Goal: Transaction & Acquisition: Book appointment/travel/reservation

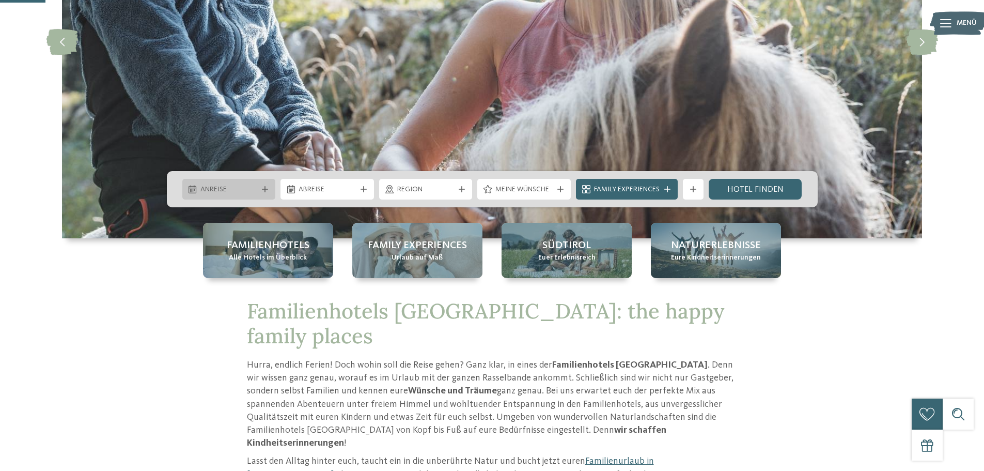
click at [250, 191] on span "Anreise" at bounding box center [228, 189] width 57 height 10
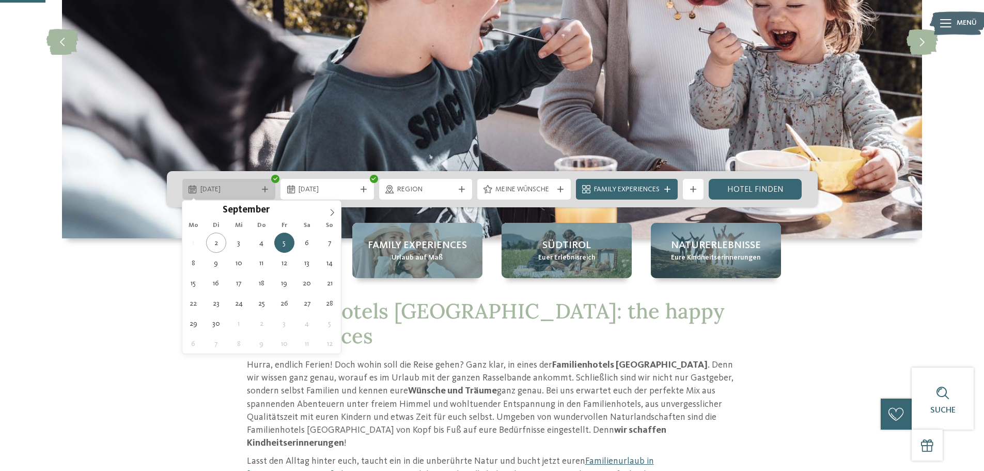
click at [246, 188] on span "05.09.2025" at bounding box center [228, 189] width 57 height 10
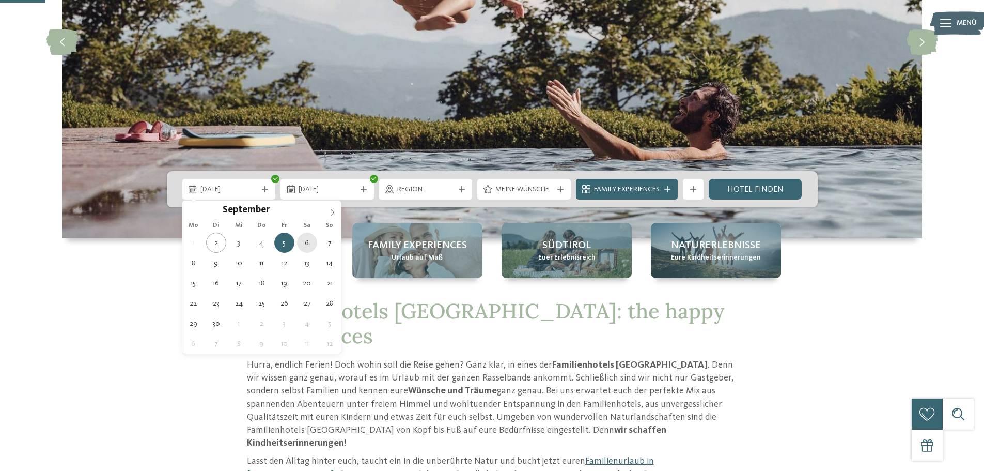
type div "06.09.2025"
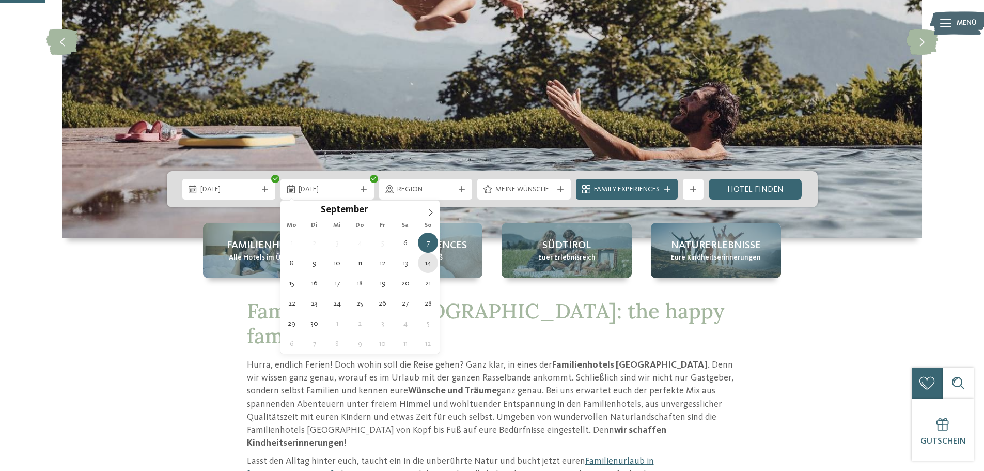
type div "14.09.2025"
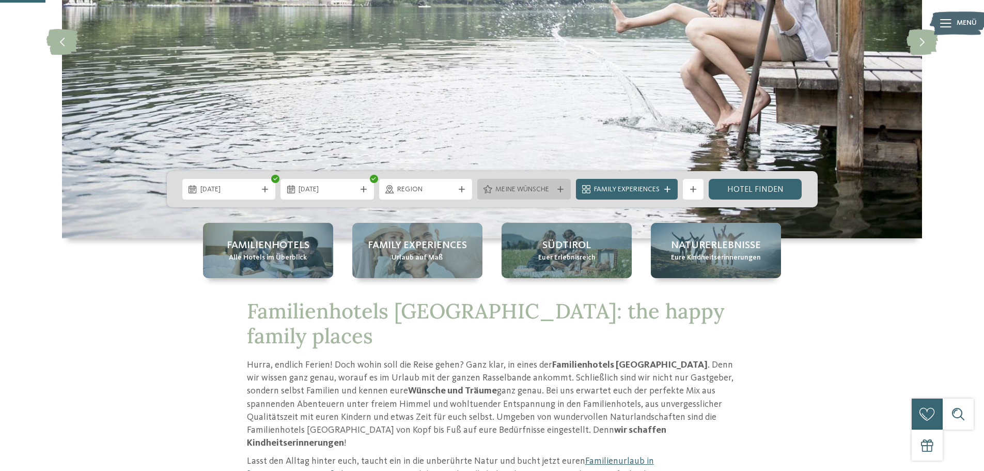
click at [560, 186] on icon at bounding box center [560, 189] width 6 height 6
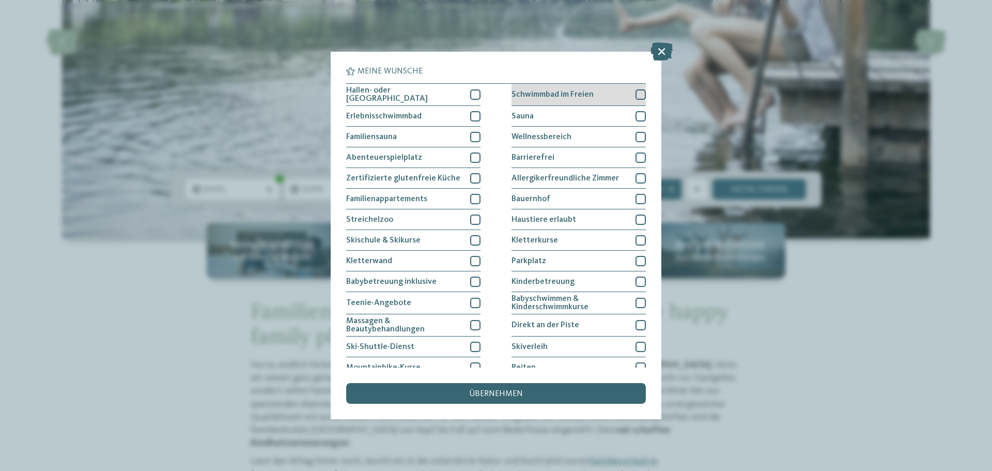
click at [636, 92] on div at bounding box center [641, 94] width 10 height 10
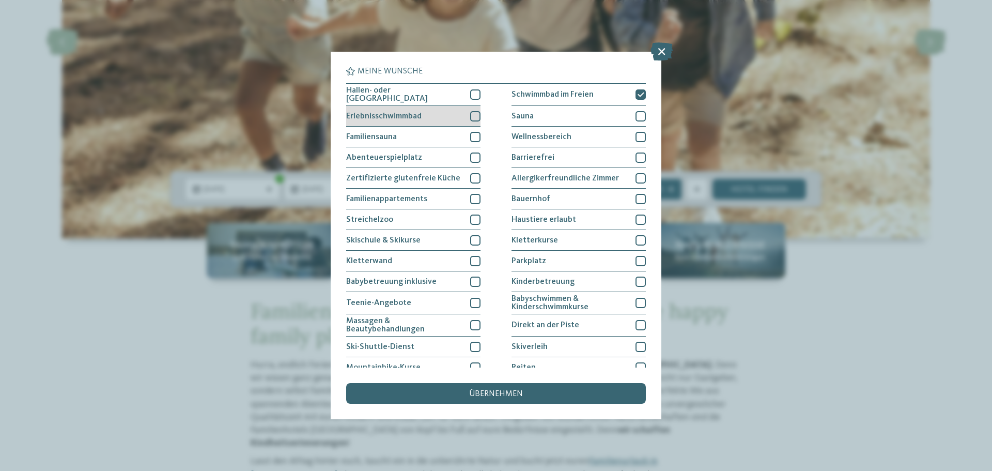
click at [470, 114] on div at bounding box center [475, 116] width 10 height 10
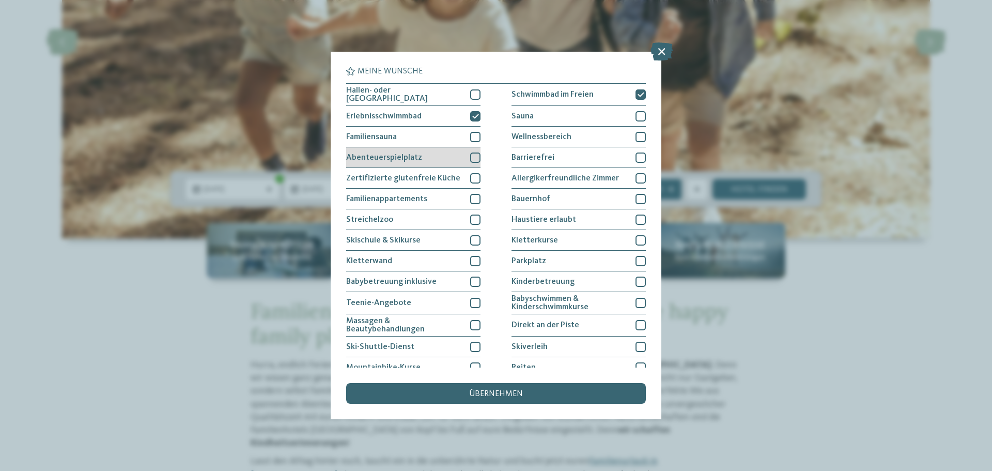
click at [471, 153] on div at bounding box center [475, 157] width 10 height 10
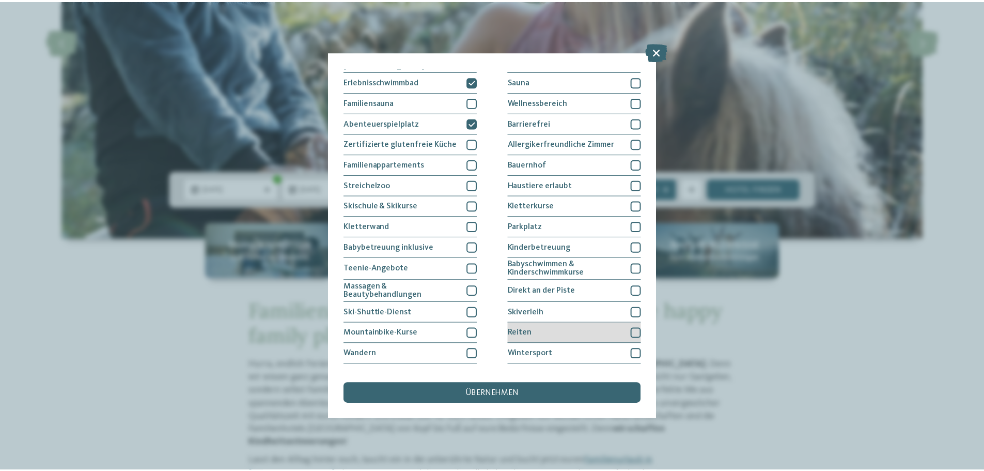
scroll to position [71, 0]
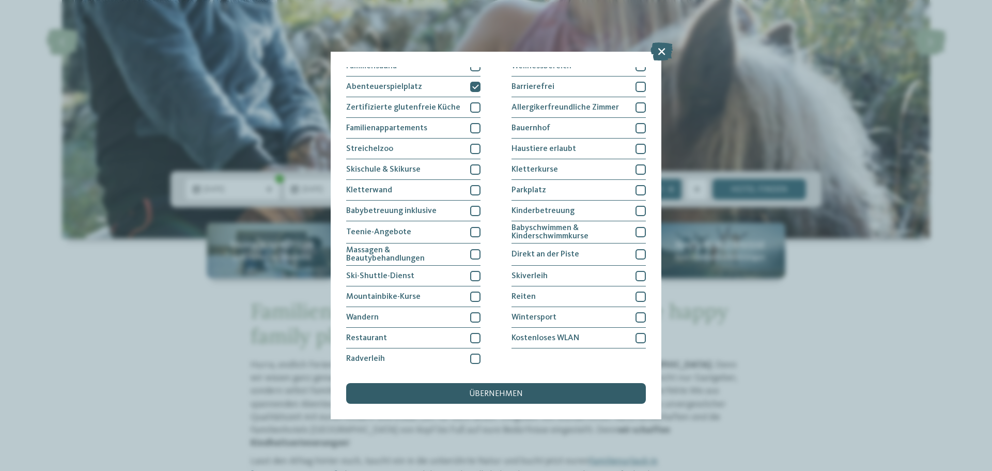
click at [499, 390] on span "übernehmen" at bounding box center [496, 394] width 54 height 8
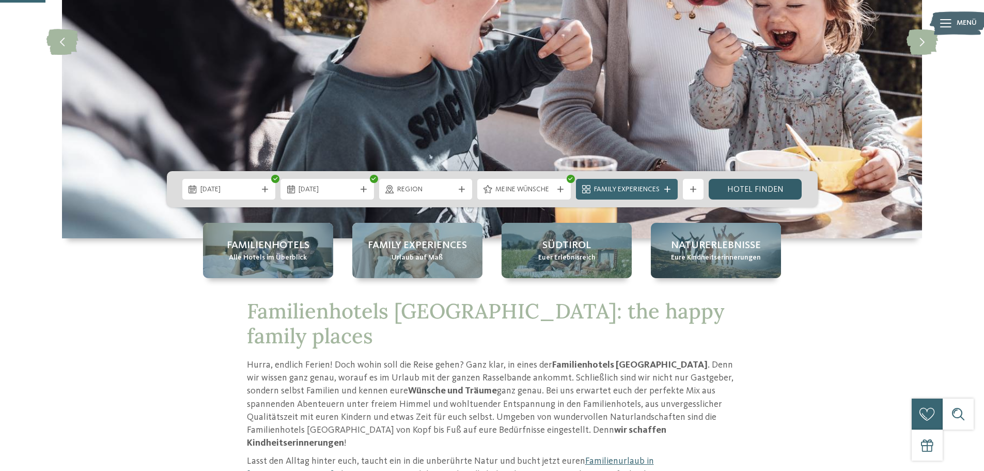
drag, startPoint x: 756, startPoint y: 182, endPoint x: 766, endPoint y: 182, distance: 9.8
click at [756, 183] on link "Hotel finden" at bounding box center [756, 189] width 94 height 21
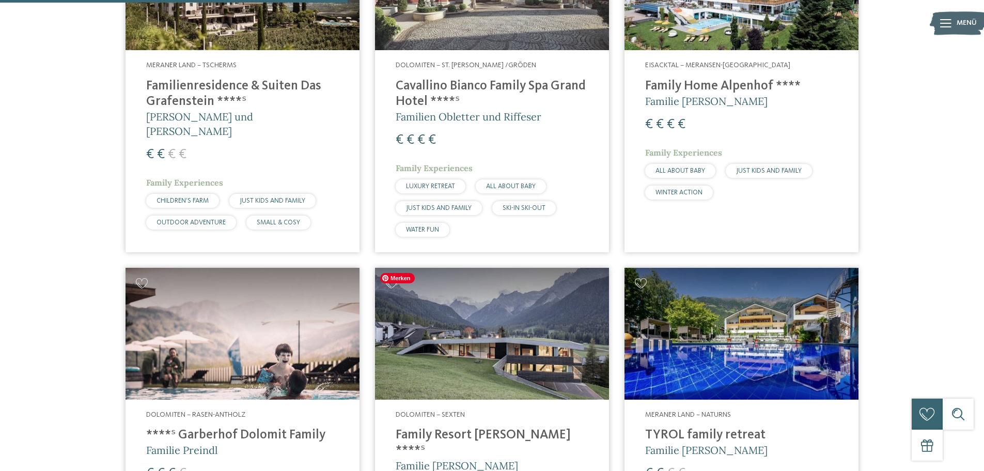
scroll to position [568, 0]
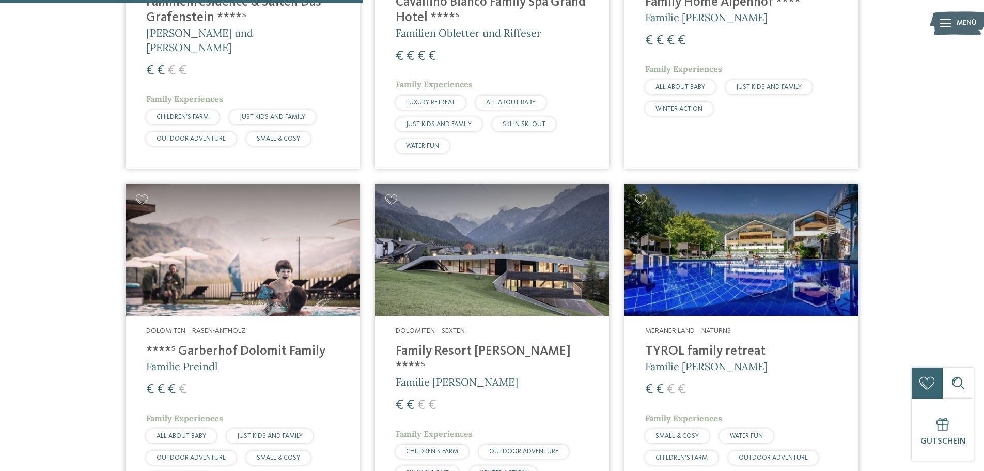
click at [287, 350] on h4 "****ˢ Garberhof Dolomit Family" at bounding box center [242, 352] width 193 height 16
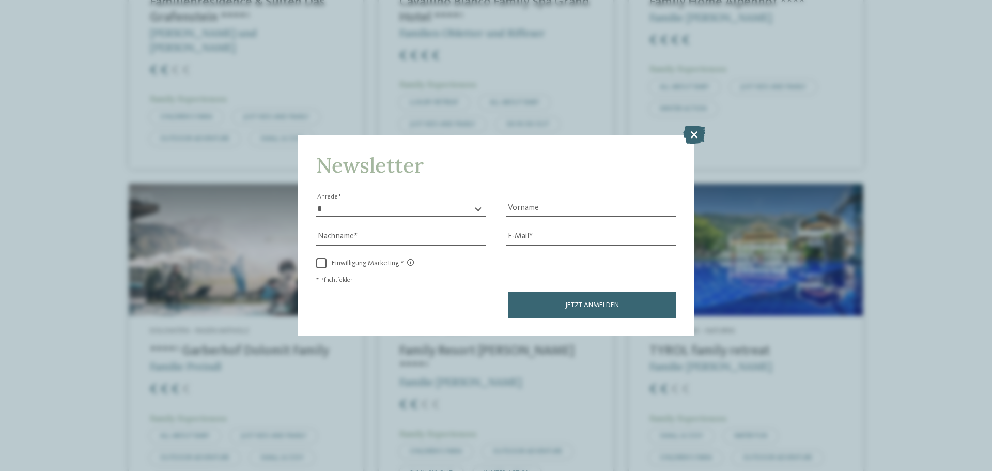
click at [695, 133] on icon at bounding box center [694, 135] width 22 height 18
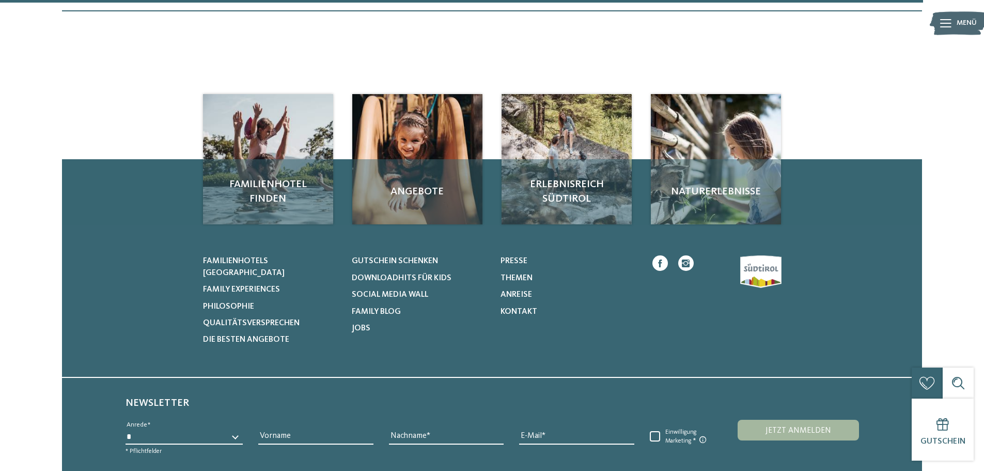
scroll to position [1447, 0]
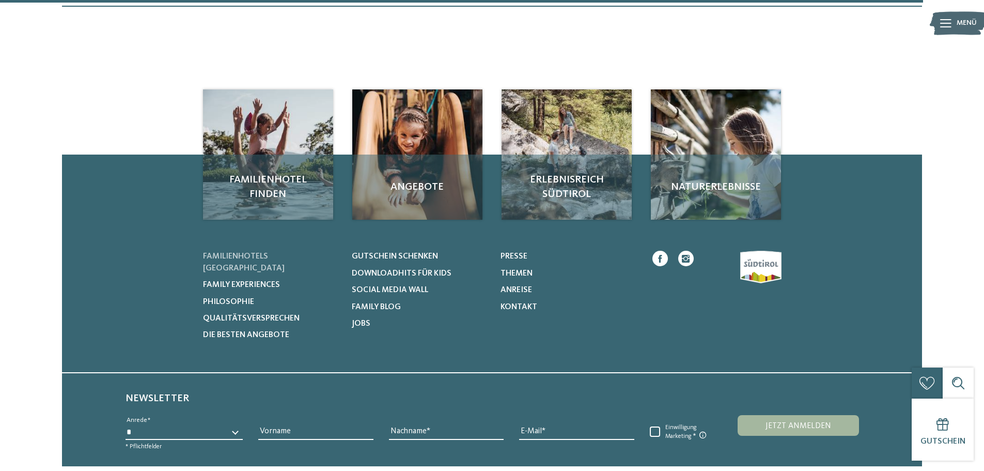
drag, startPoint x: 289, startPoint y: 253, endPoint x: 307, endPoint y: 251, distance: 18.3
click at [285, 253] on span "Familienhotels [GEOGRAPHIC_DATA]" at bounding box center [244, 262] width 82 height 20
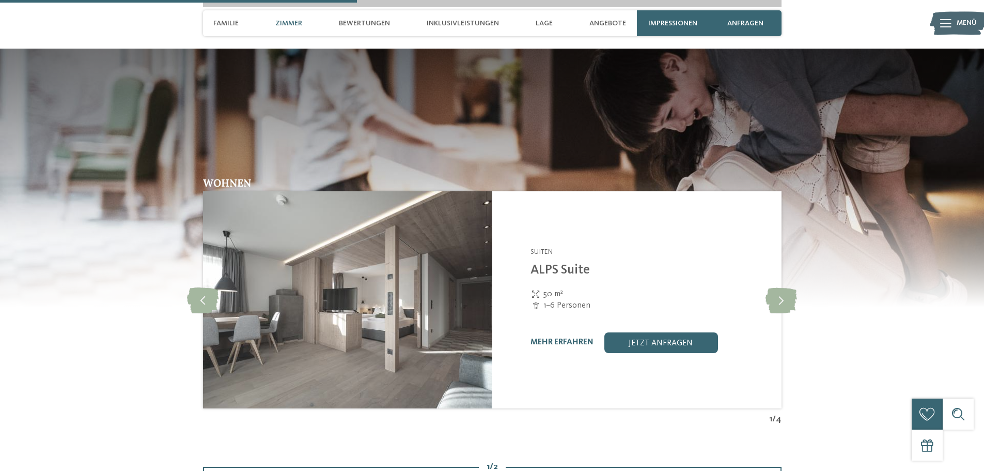
scroll to position [1550, 0]
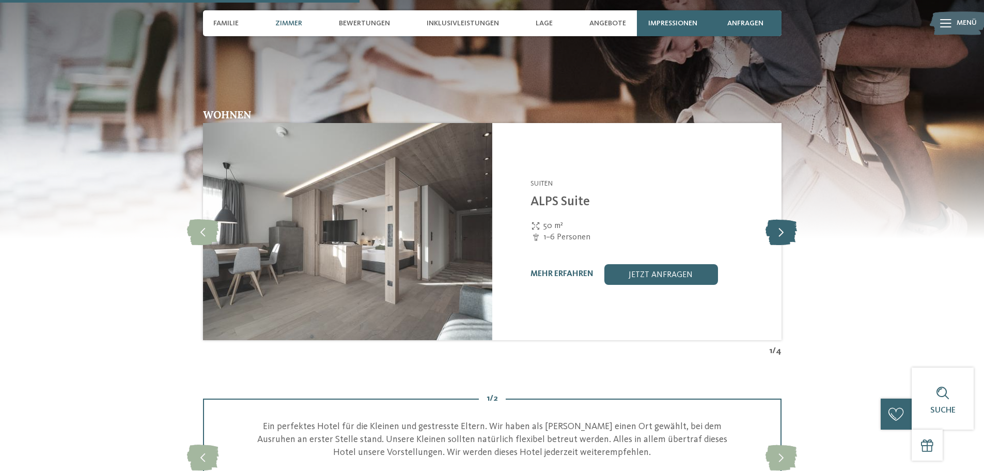
click at [789, 225] on icon at bounding box center [782, 232] width 32 height 26
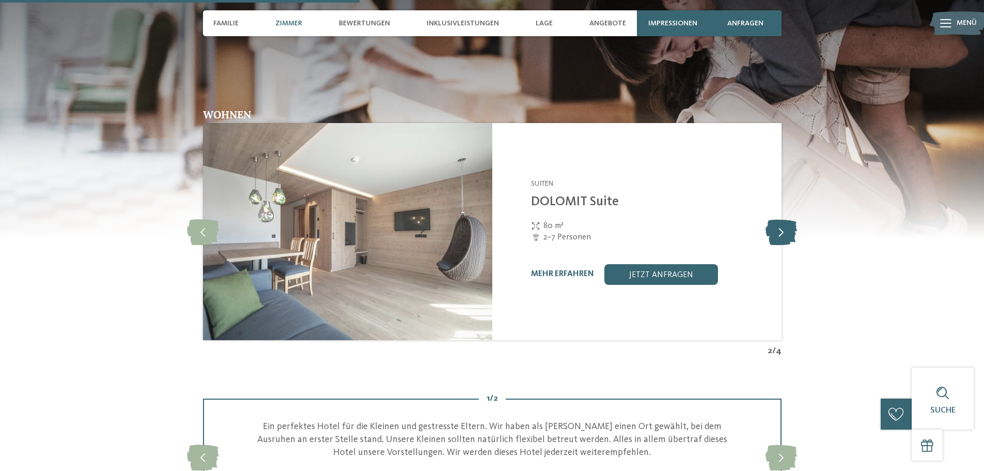
click at [787, 223] on icon at bounding box center [782, 232] width 32 height 26
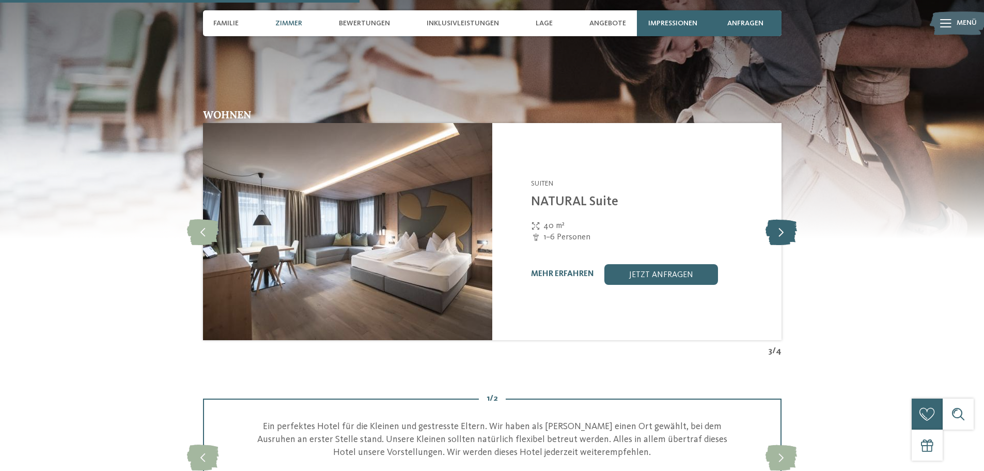
click at [787, 223] on icon at bounding box center [782, 232] width 32 height 26
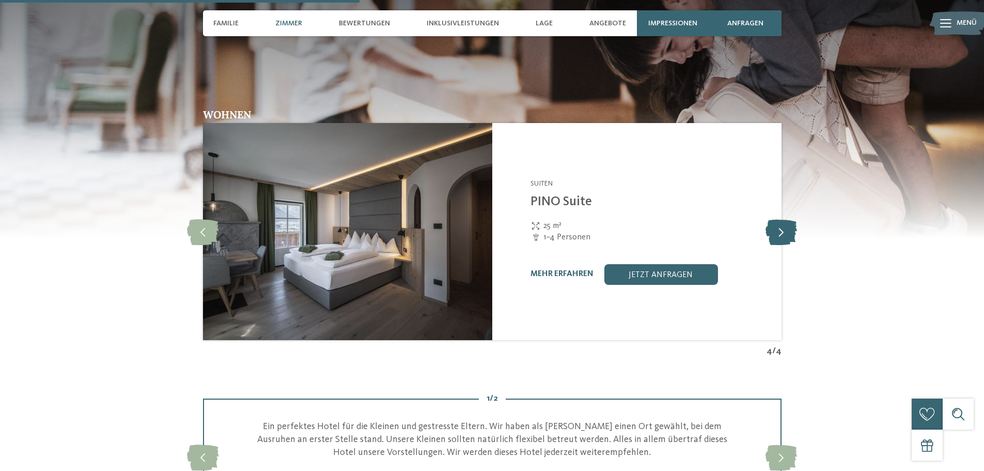
click at [787, 223] on icon at bounding box center [782, 232] width 32 height 26
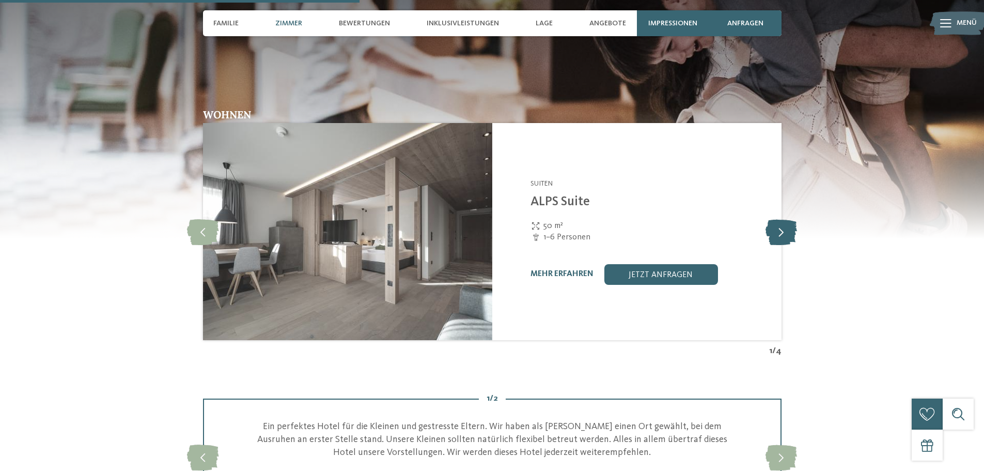
click at [787, 223] on icon at bounding box center [782, 232] width 32 height 26
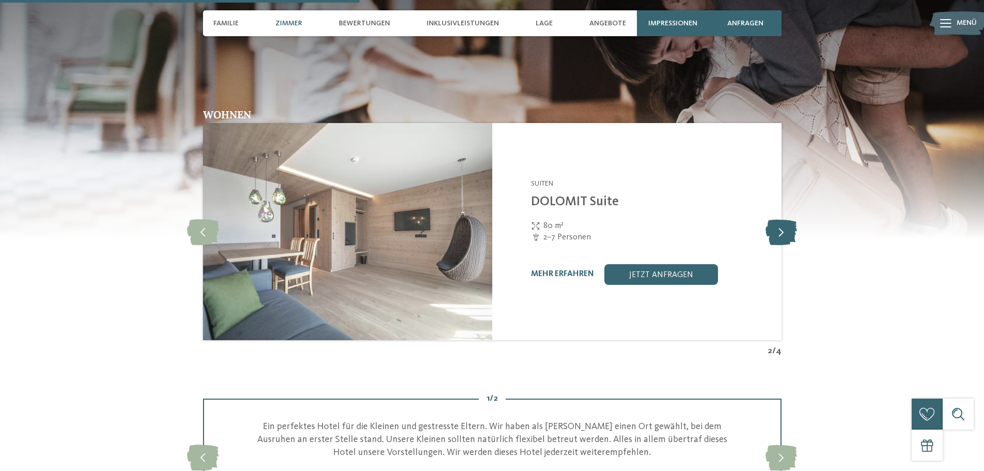
click at [787, 223] on icon at bounding box center [782, 232] width 32 height 26
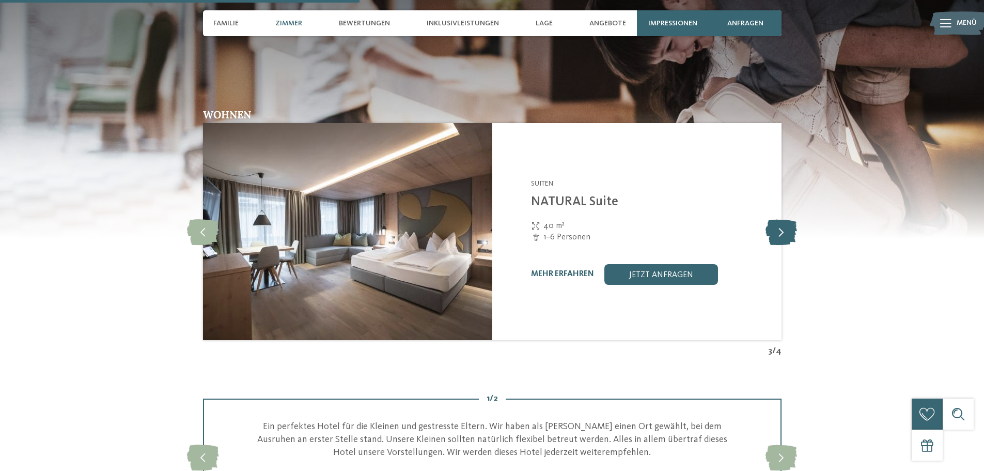
click at [787, 223] on icon at bounding box center [782, 232] width 32 height 26
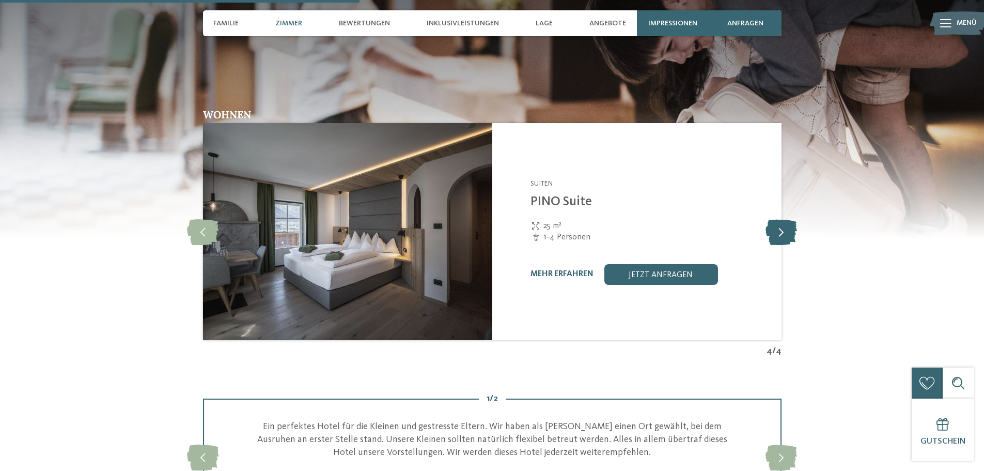
click at [787, 223] on icon at bounding box center [782, 232] width 32 height 26
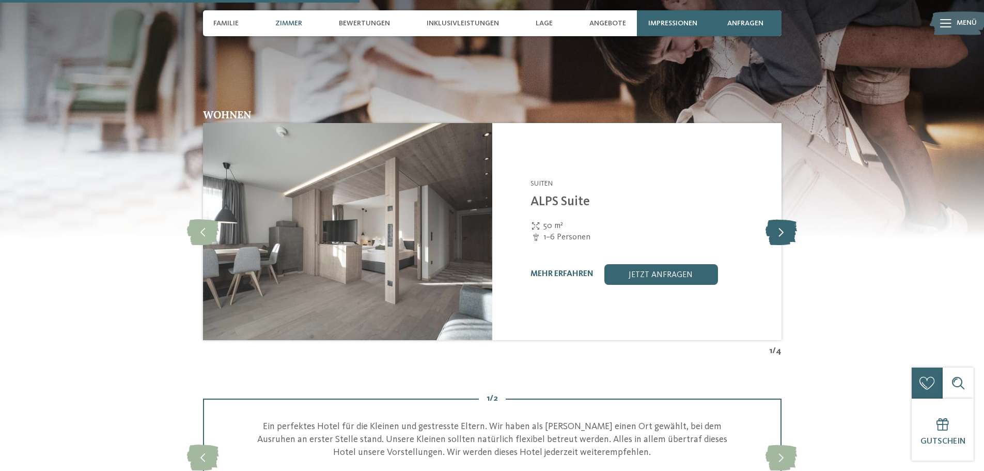
click at [787, 223] on icon at bounding box center [782, 232] width 32 height 26
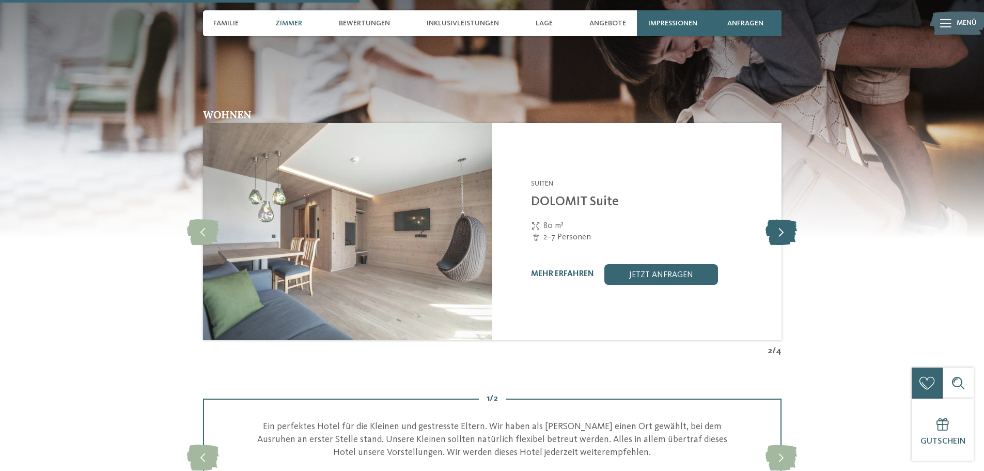
click at [787, 223] on icon at bounding box center [782, 232] width 32 height 26
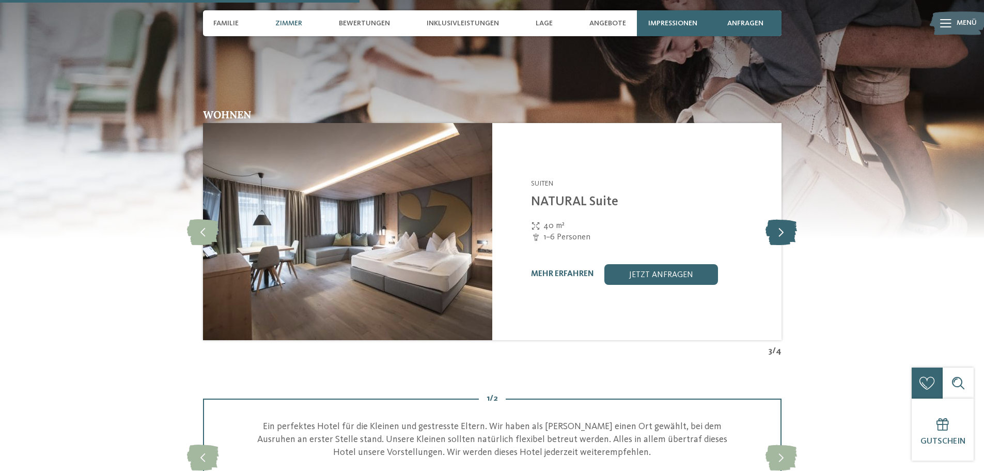
click at [787, 223] on icon at bounding box center [782, 232] width 32 height 26
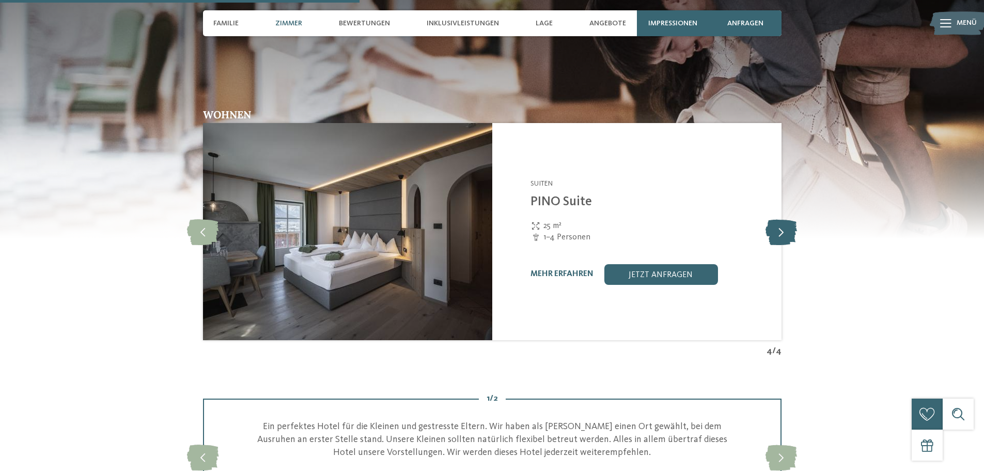
click at [787, 223] on icon at bounding box center [782, 232] width 32 height 26
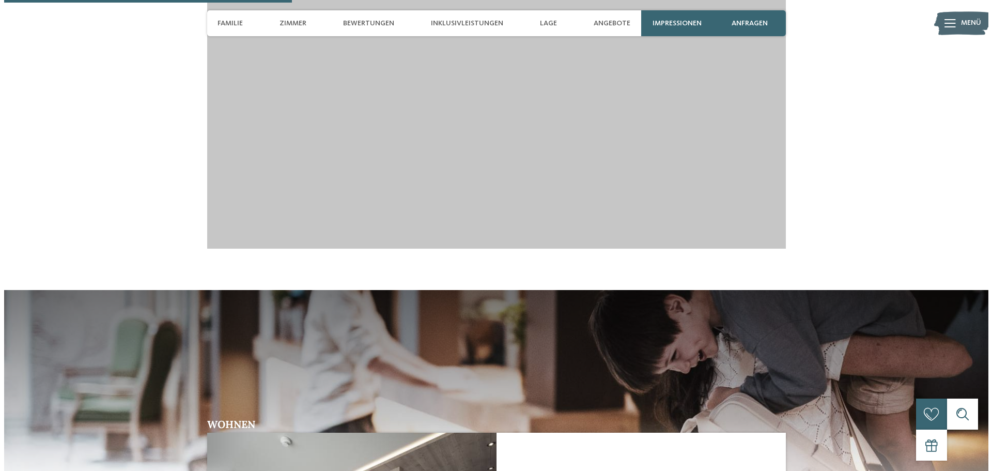
scroll to position [1240, 0]
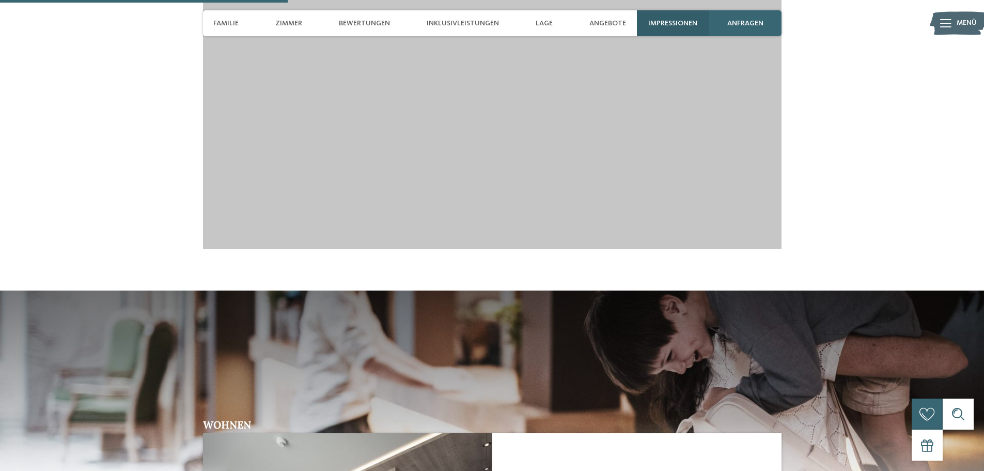
click at [677, 21] on span "Impressionen" at bounding box center [672, 23] width 49 height 9
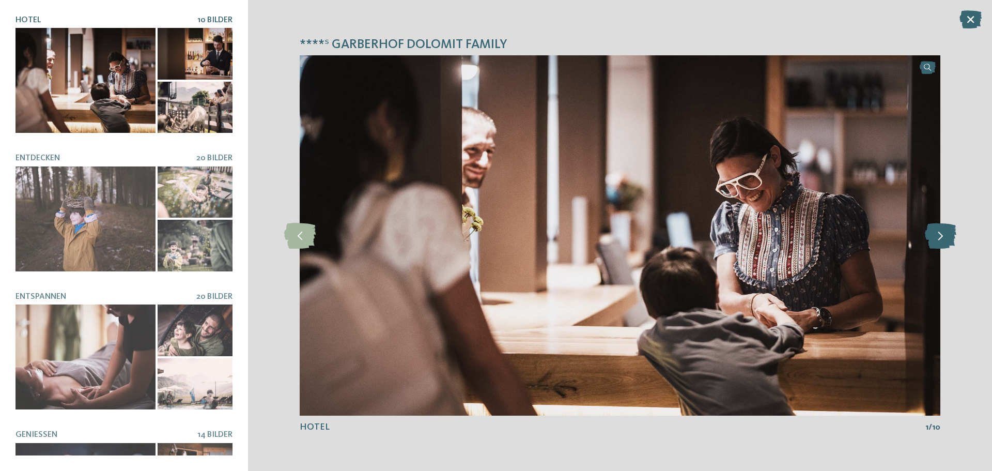
click at [941, 233] on icon at bounding box center [941, 236] width 32 height 26
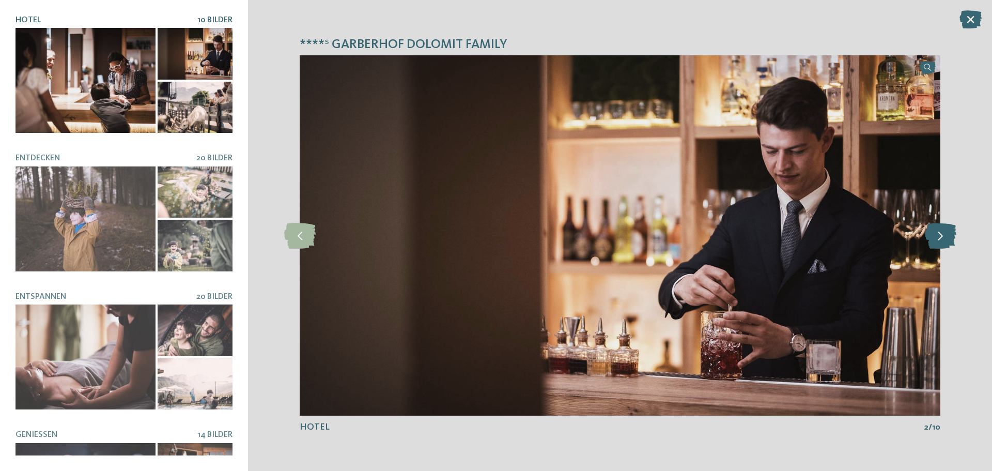
click at [941, 233] on icon at bounding box center [941, 236] width 32 height 26
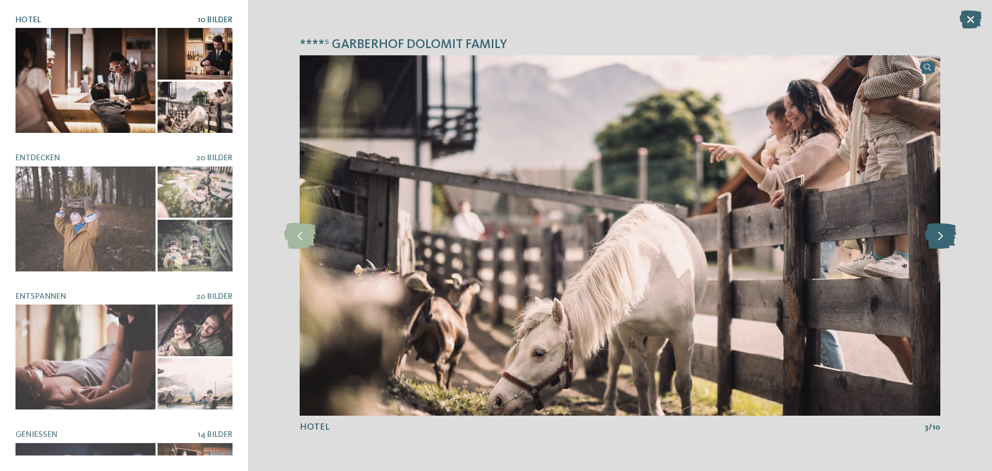
click at [941, 233] on icon at bounding box center [941, 236] width 32 height 26
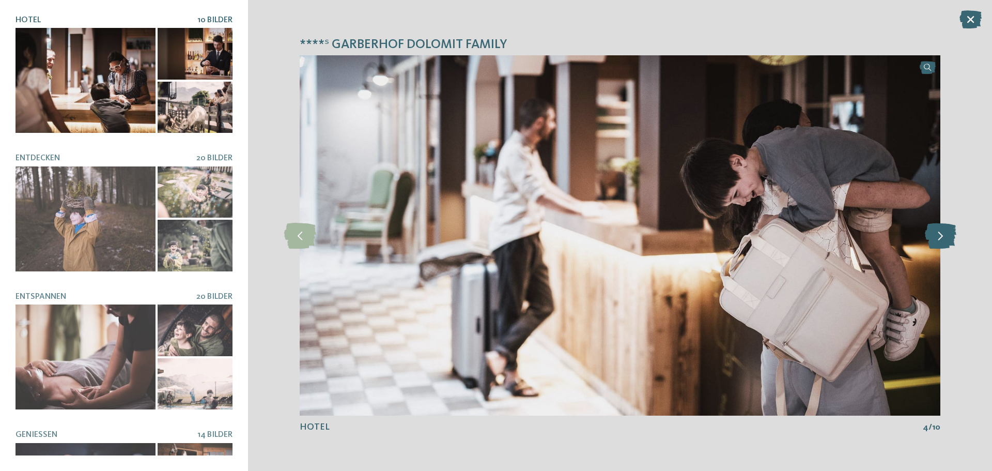
click at [941, 233] on icon at bounding box center [941, 236] width 32 height 26
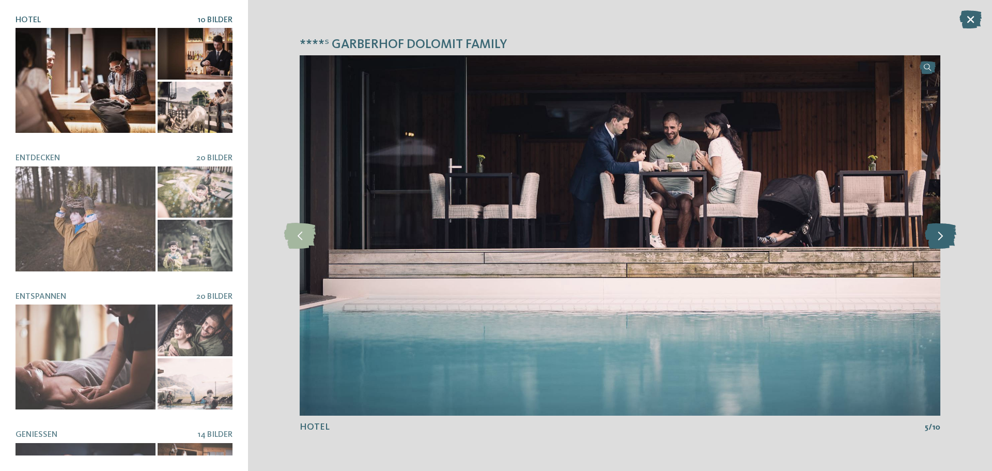
click at [941, 233] on icon at bounding box center [941, 236] width 32 height 26
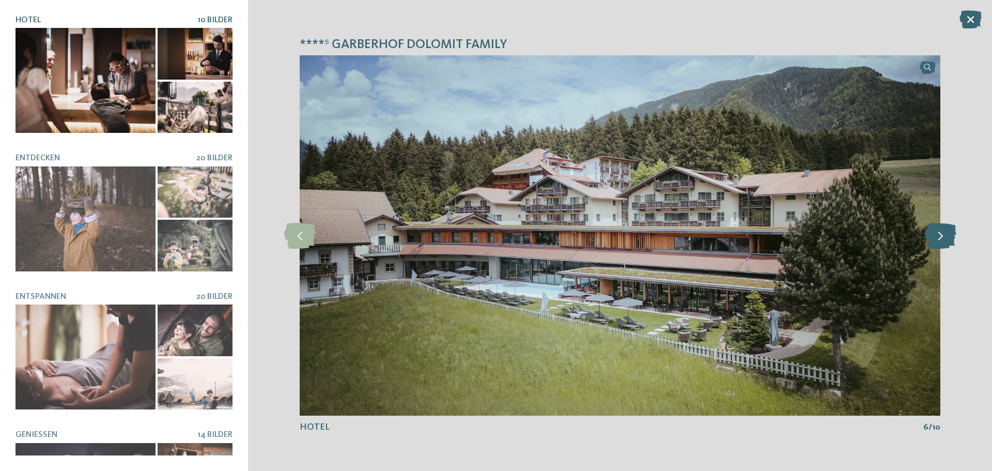
click at [941, 233] on icon at bounding box center [941, 236] width 32 height 26
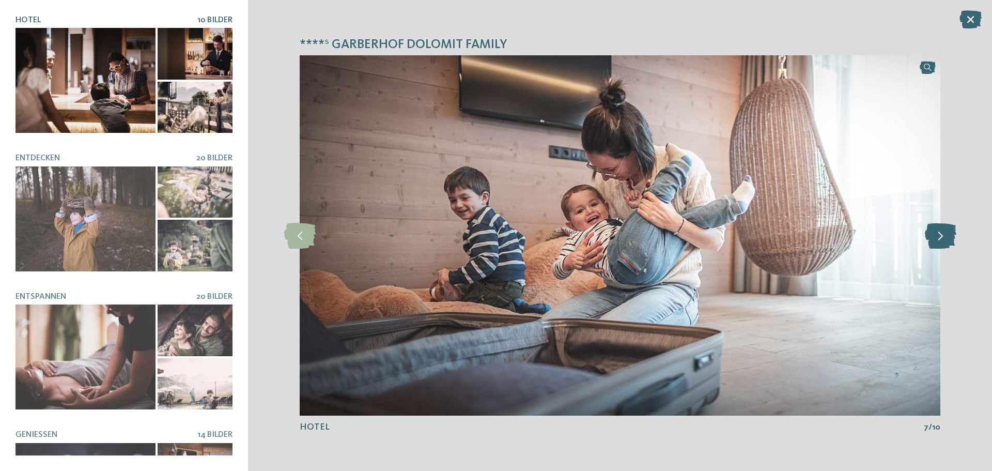
click at [941, 233] on icon at bounding box center [941, 236] width 32 height 26
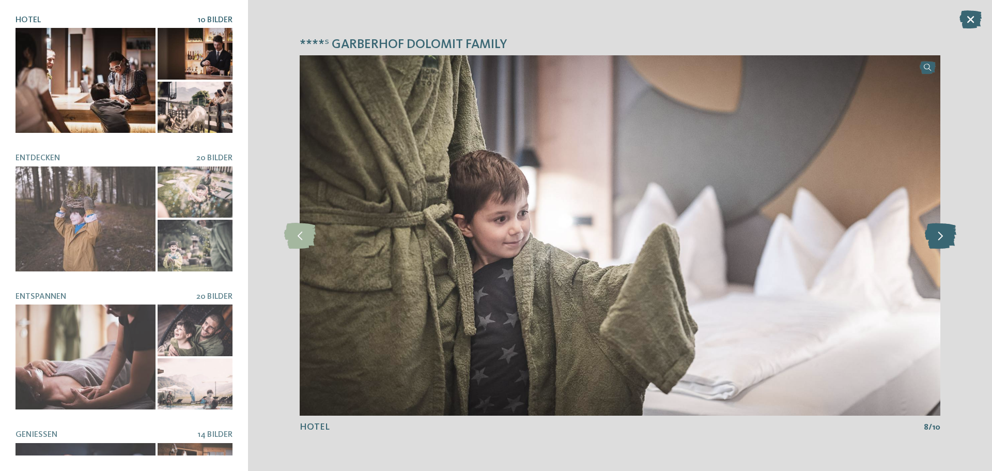
click at [941, 233] on icon at bounding box center [941, 236] width 32 height 26
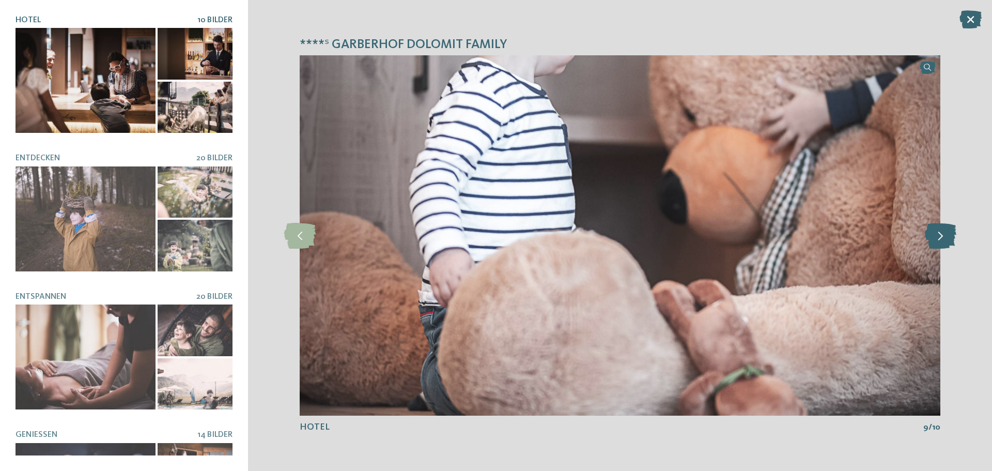
click at [941, 233] on icon at bounding box center [941, 236] width 32 height 26
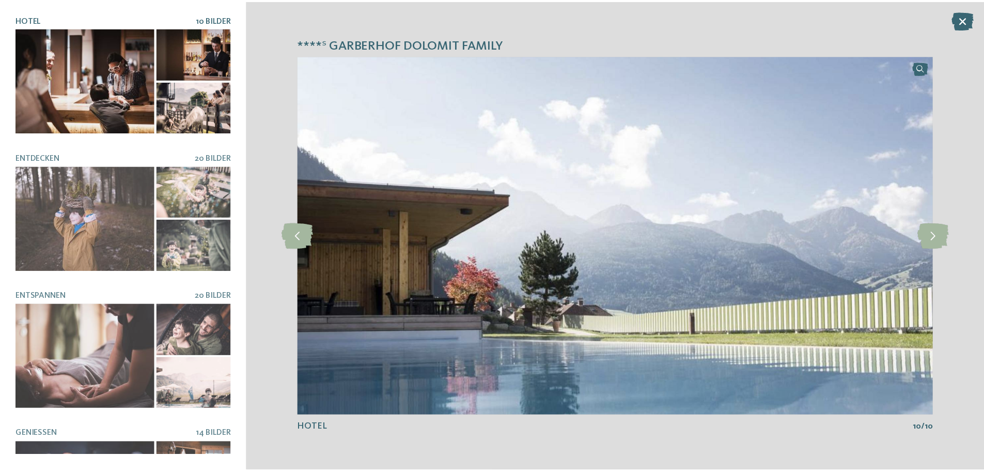
scroll to position [0, 0]
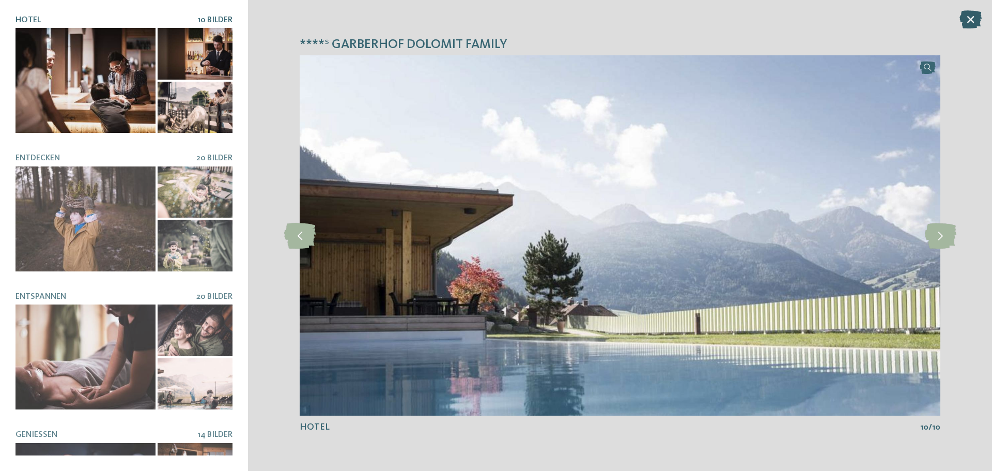
click at [964, 17] on icon at bounding box center [970, 19] width 22 height 18
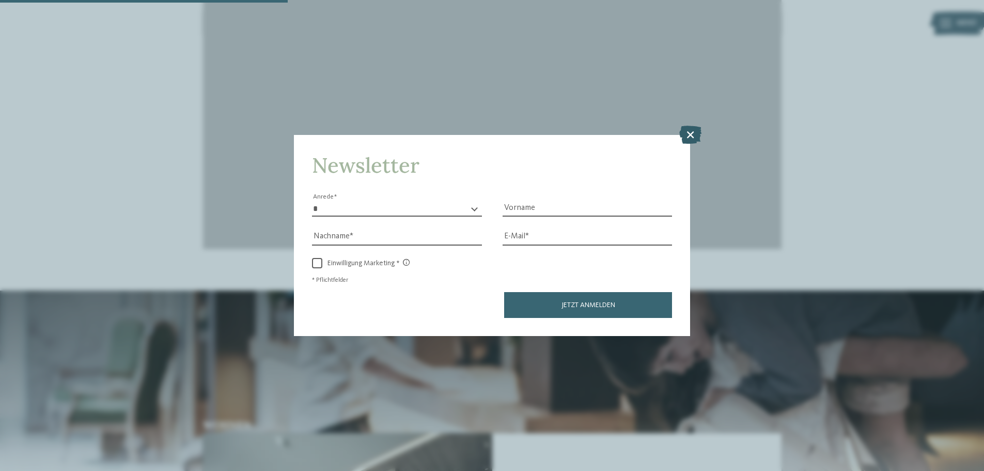
click at [686, 133] on icon at bounding box center [690, 135] width 22 height 18
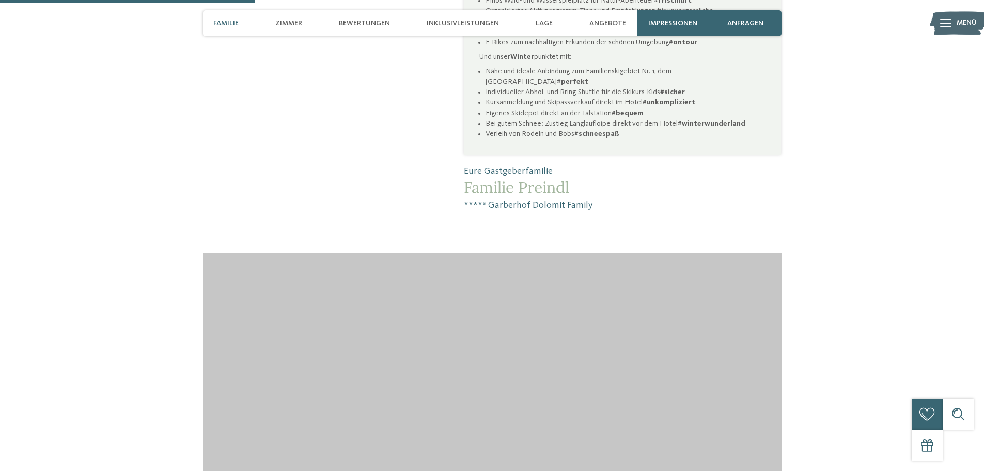
scroll to position [878, 0]
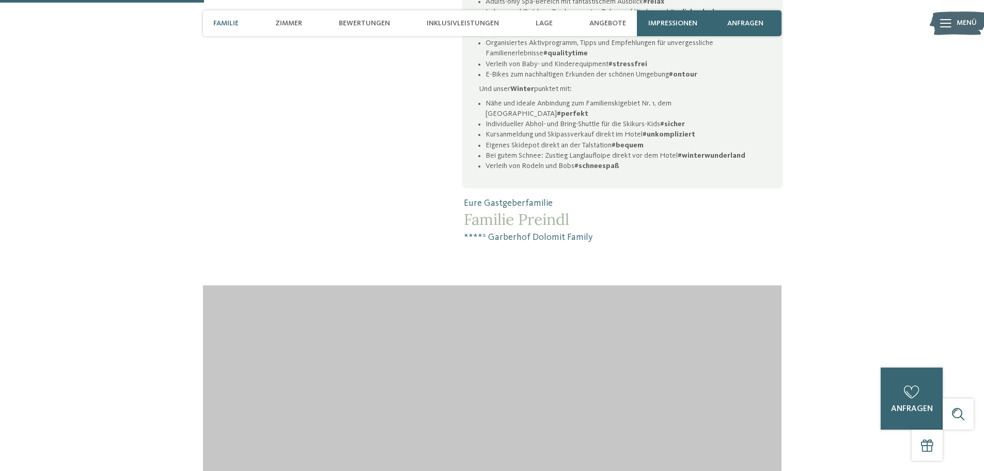
click at [232, 29] on div "Familie" at bounding box center [226, 23] width 36 height 26
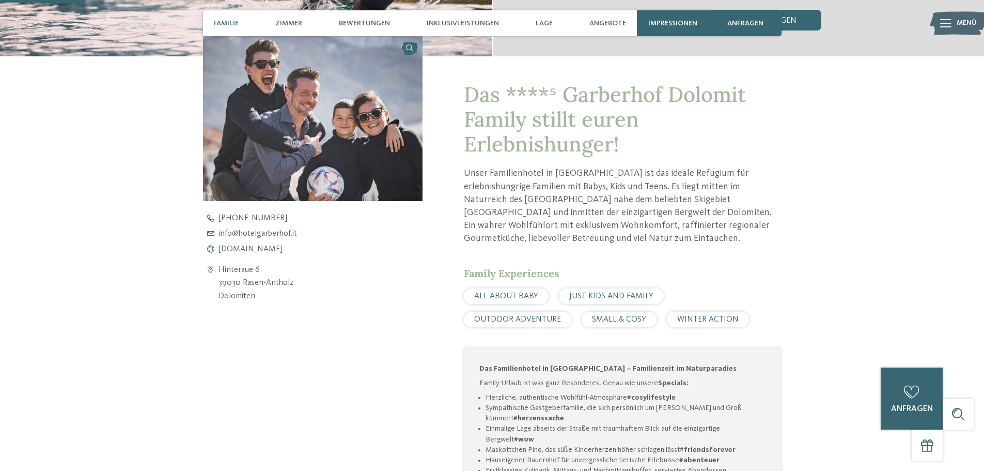
scroll to position [367, 0]
click at [487, 26] on span "Inklusivleistungen" at bounding box center [463, 23] width 72 height 9
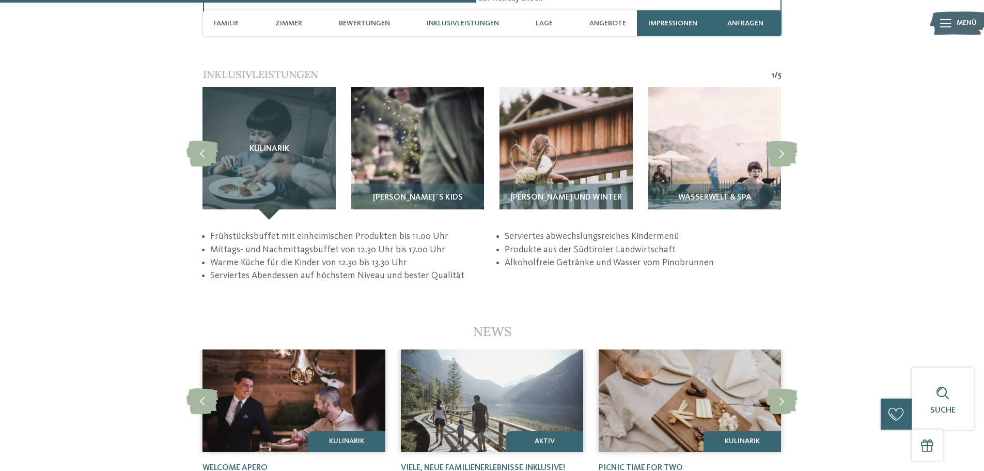
scroll to position [2091, 0]
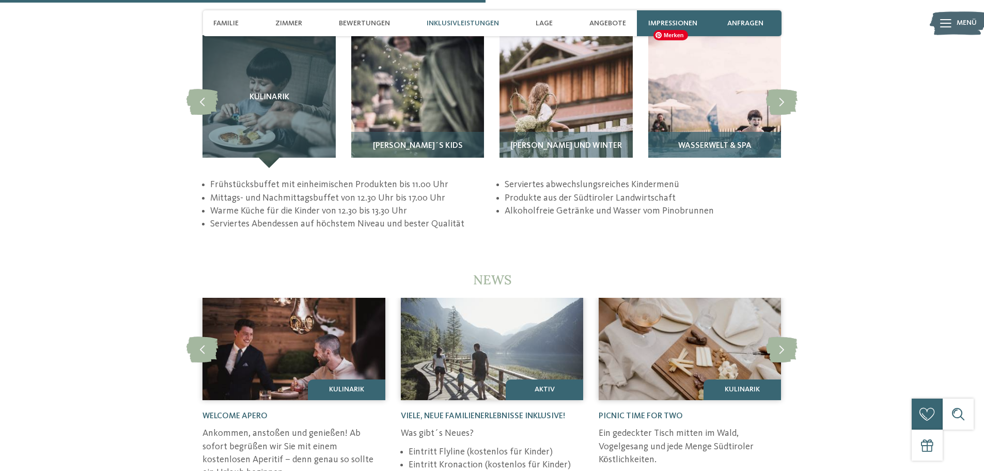
click at [746, 115] on img at bounding box center [714, 101] width 133 height 133
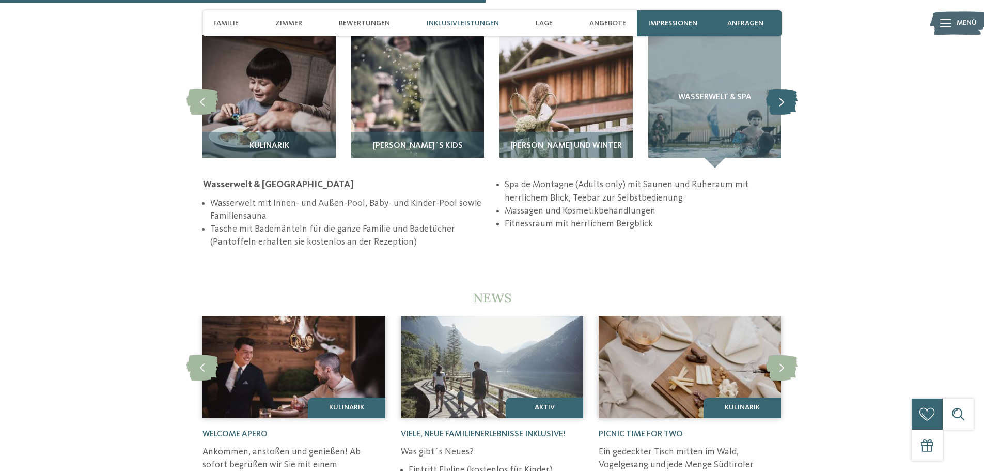
click at [790, 91] on icon at bounding box center [782, 102] width 32 height 26
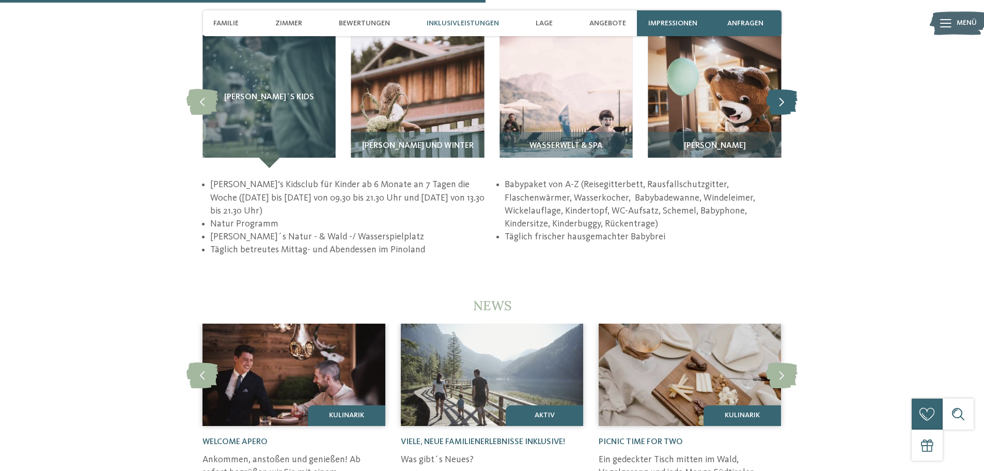
click at [790, 91] on icon at bounding box center [782, 102] width 32 height 26
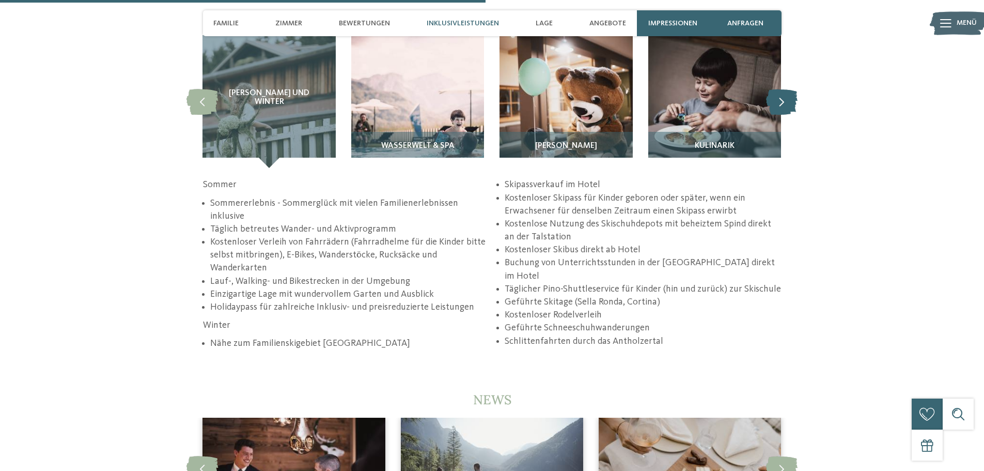
click at [791, 91] on icon at bounding box center [782, 102] width 32 height 26
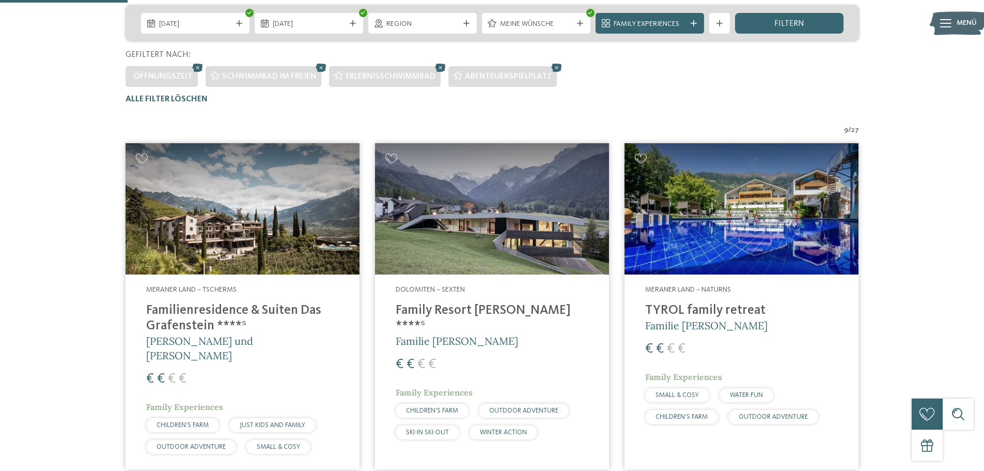
scroll to position [184, 0]
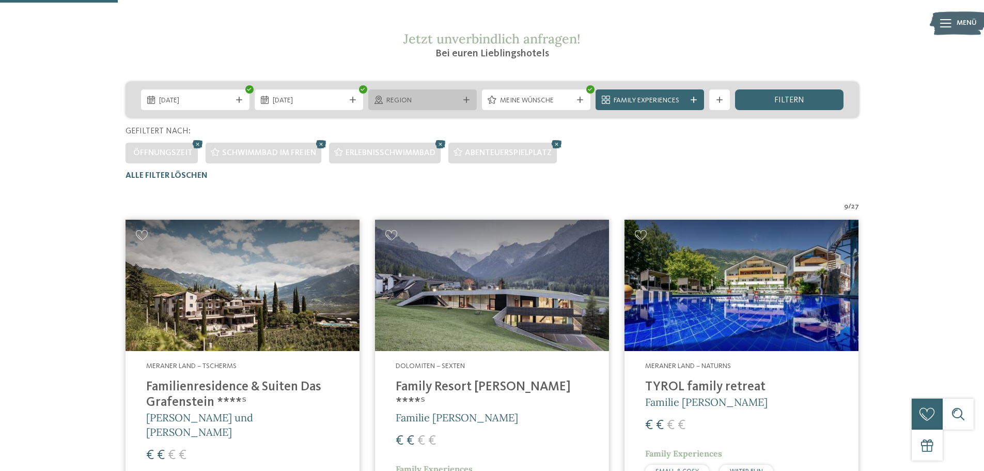
click at [470, 99] on div at bounding box center [466, 100] width 10 height 6
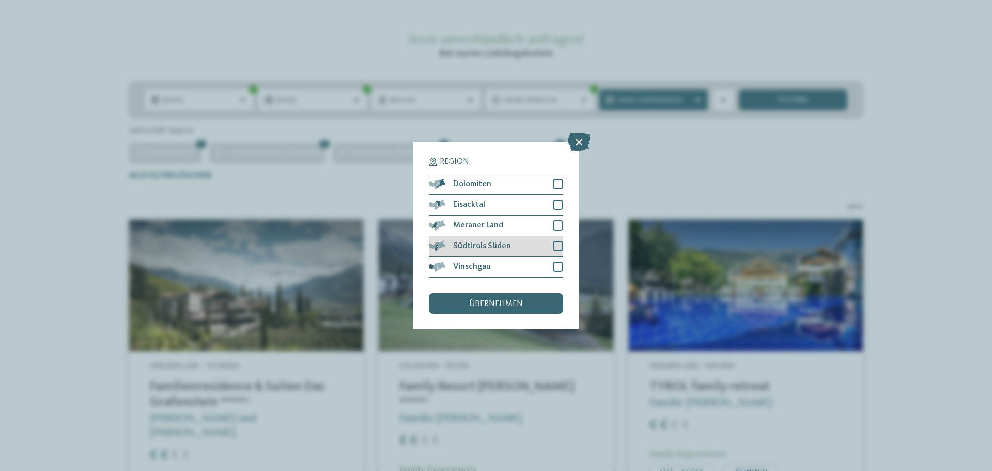
click at [559, 250] on div at bounding box center [558, 246] width 10 height 10
click at [574, 141] on icon at bounding box center [579, 141] width 22 height 18
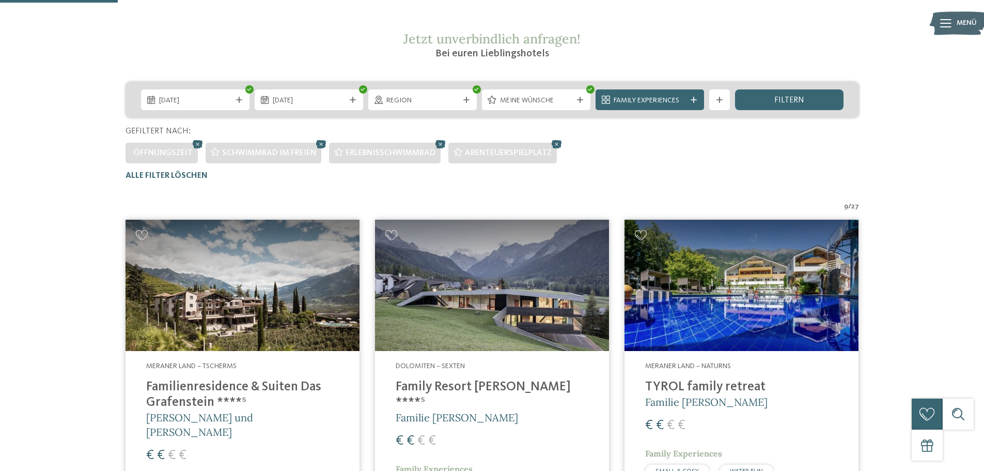
click at [467, 99] on icon at bounding box center [466, 100] width 6 height 6
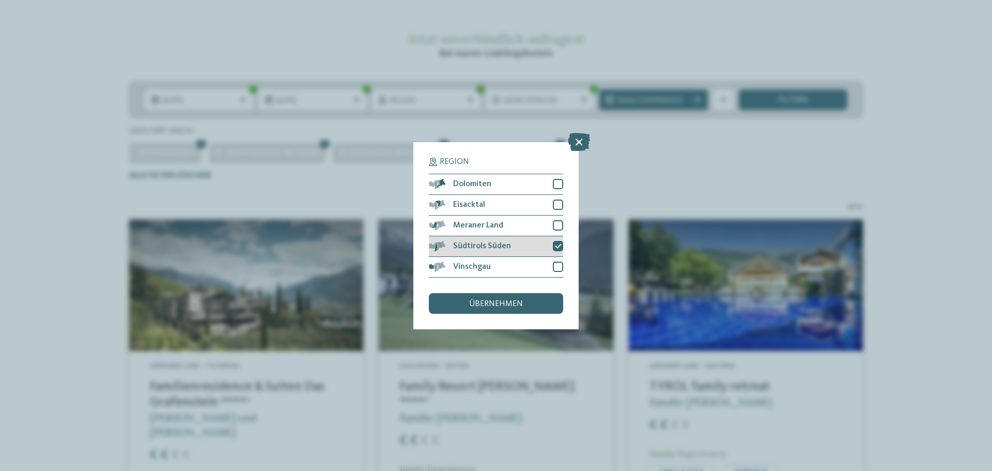
click at [562, 246] on div at bounding box center [558, 246] width 10 height 10
click at [530, 311] on div "übernehmen" at bounding box center [496, 303] width 134 height 21
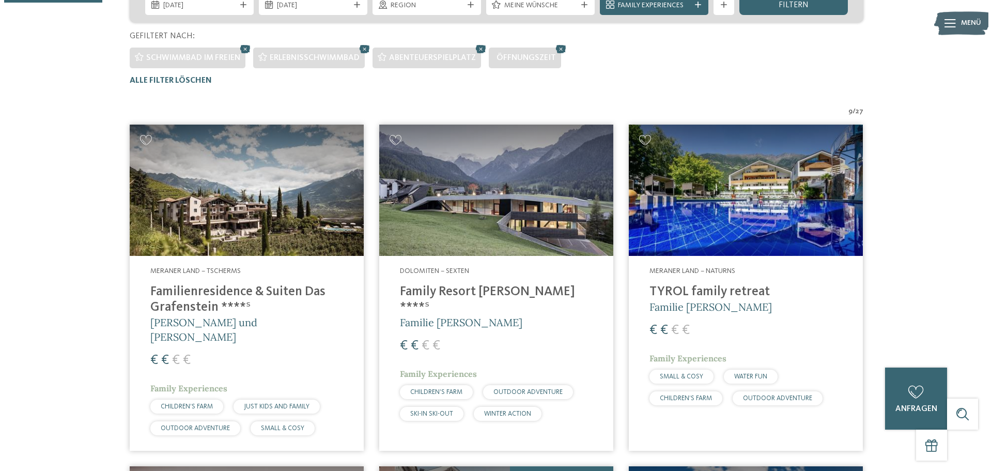
scroll to position [132, 0]
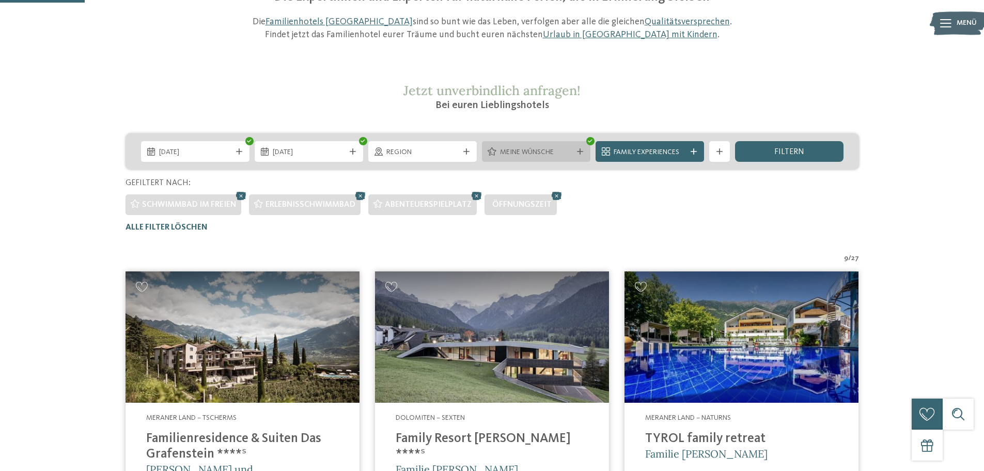
click at [577, 157] on div "Meine Wünsche" at bounding box center [536, 151] width 109 height 21
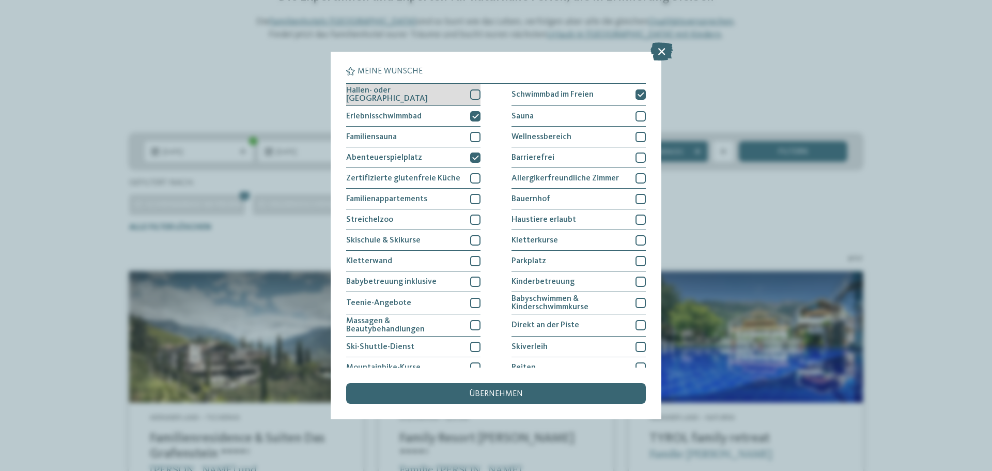
click at [471, 96] on div at bounding box center [475, 94] width 10 height 10
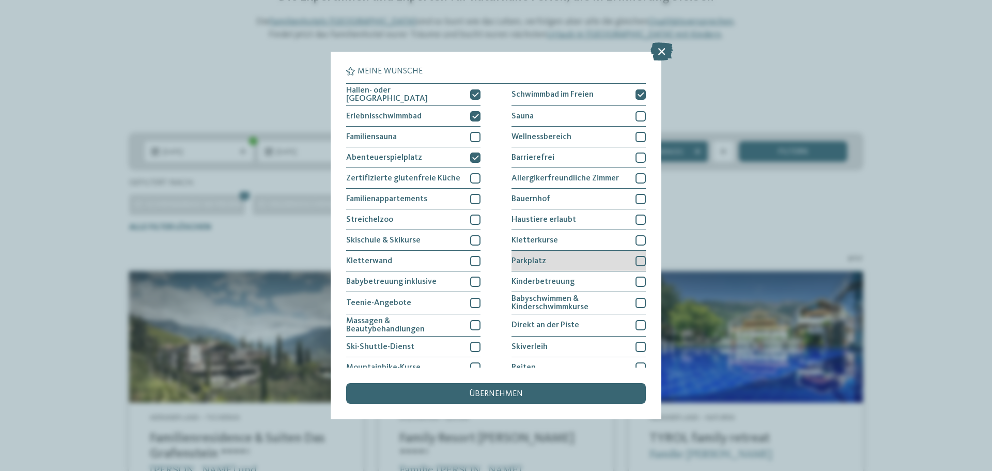
click at [636, 260] on div at bounding box center [641, 261] width 10 height 10
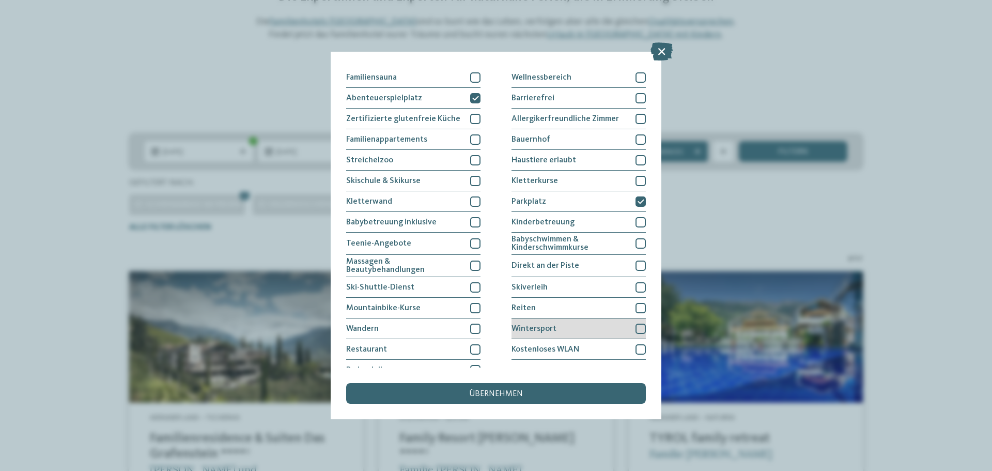
scroll to position [71, 0]
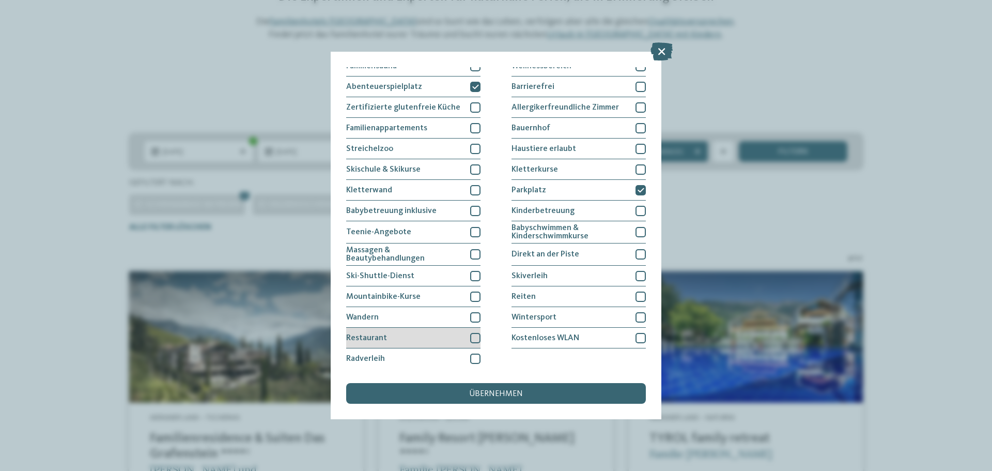
click at [471, 337] on div at bounding box center [475, 338] width 10 height 10
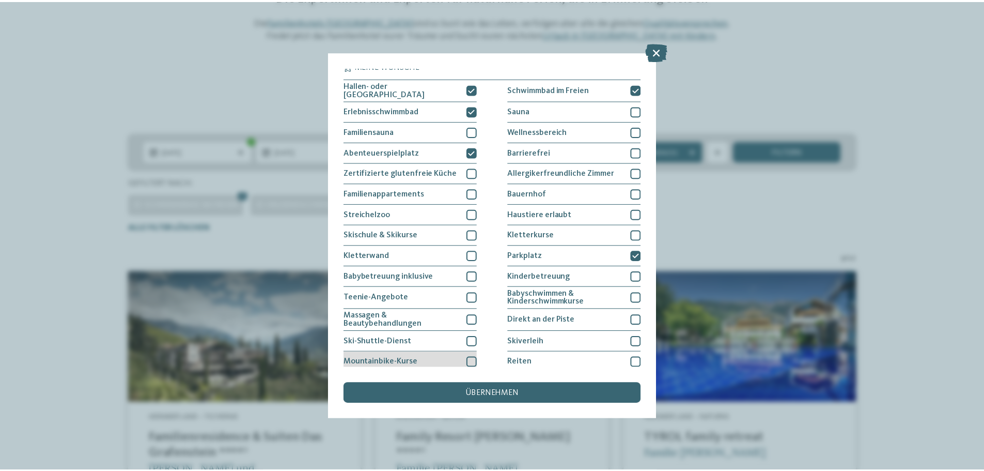
scroll to position [0, 0]
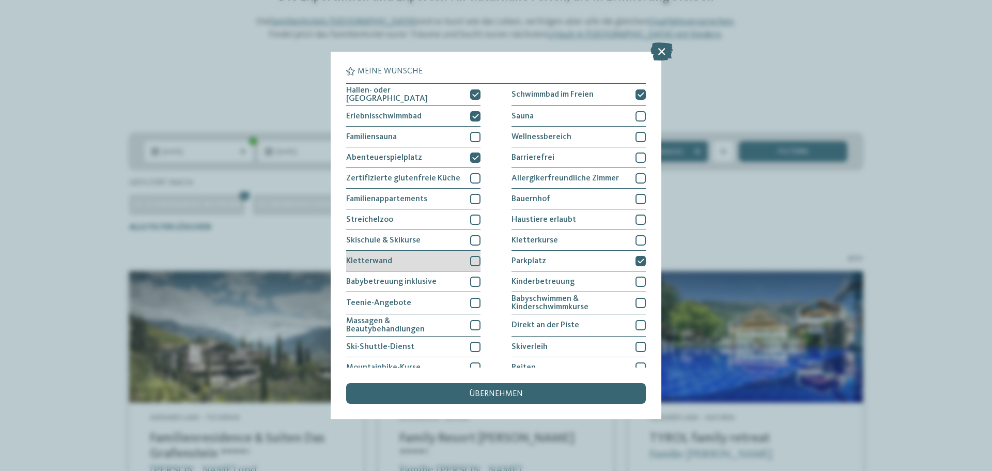
click at [470, 260] on div at bounding box center [475, 261] width 10 height 10
click at [525, 391] on div "übernehmen" at bounding box center [496, 393] width 300 height 21
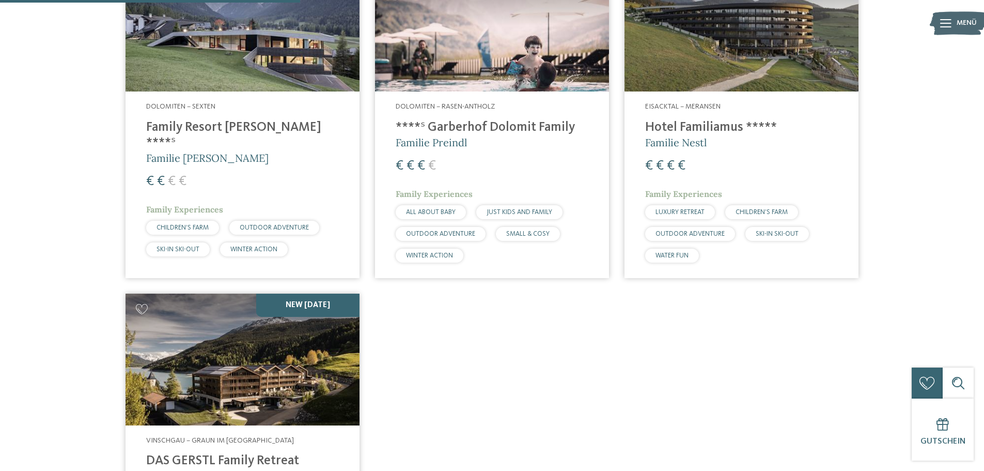
scroll to position [365, 0]
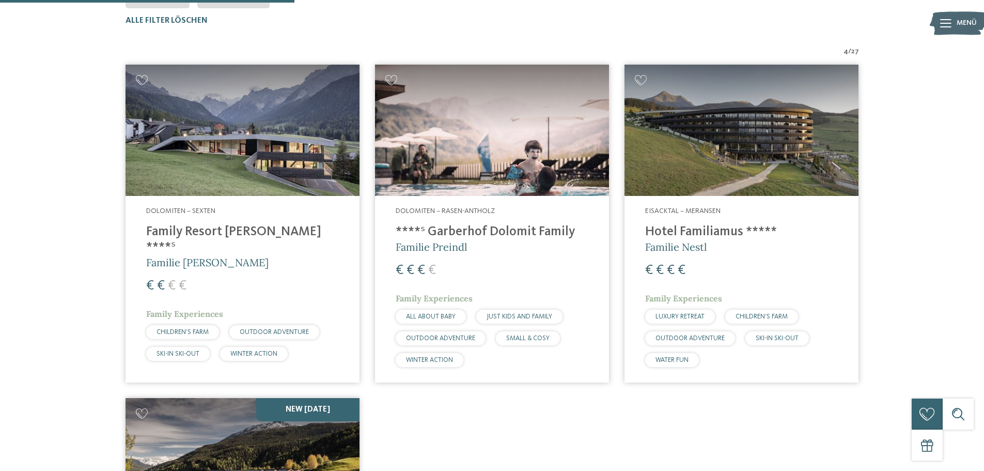
click at [725, 230] on h4 "Hotel Familiamus *****" at bounding box center [741, 232] width 193 height 16
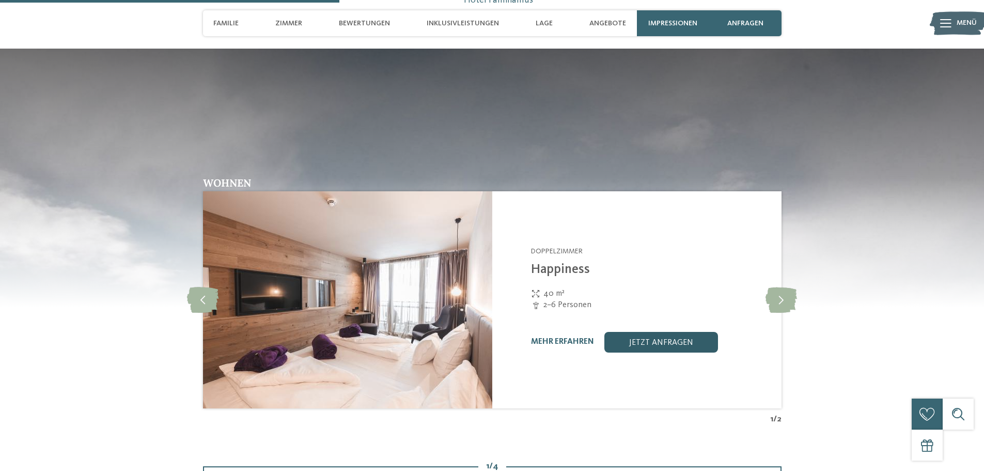
scroll to position [1292, 0]
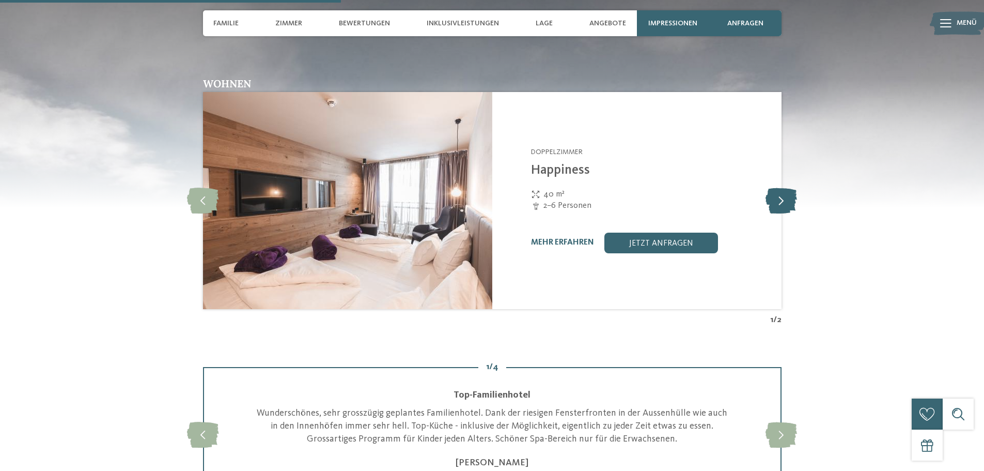
click at [784, 196] on icon at bounding box center [782, 201] width 32 height 26
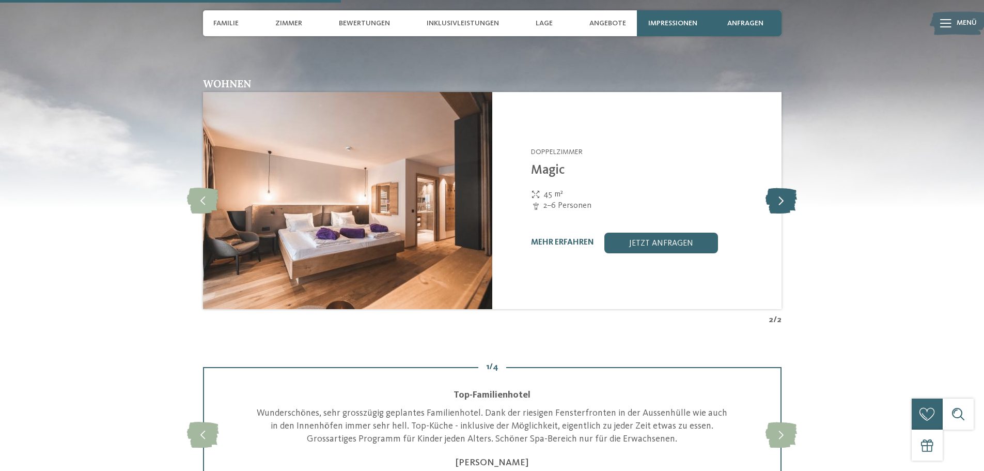
click at [784, 197] on icon at bounding box center [782, 201] width 32 height 26
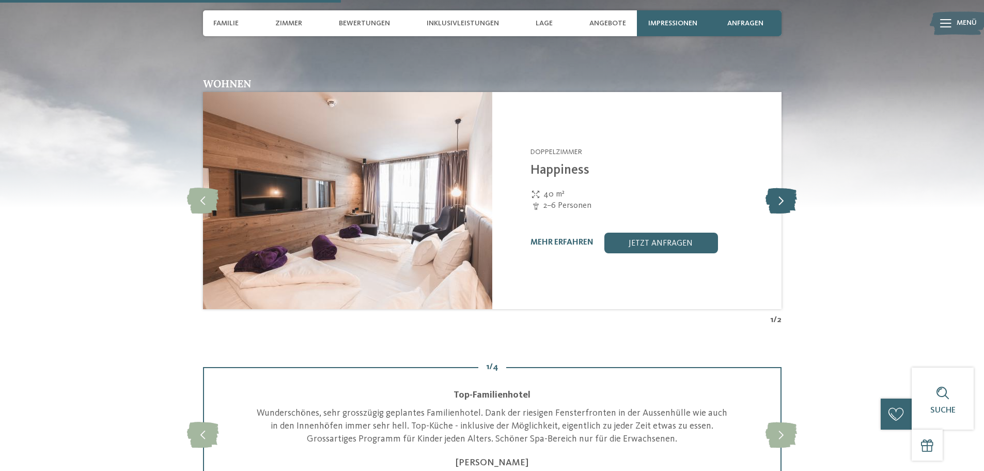
click at [784, 197] on icon at bounding box center [782, 201] width 32 height 26
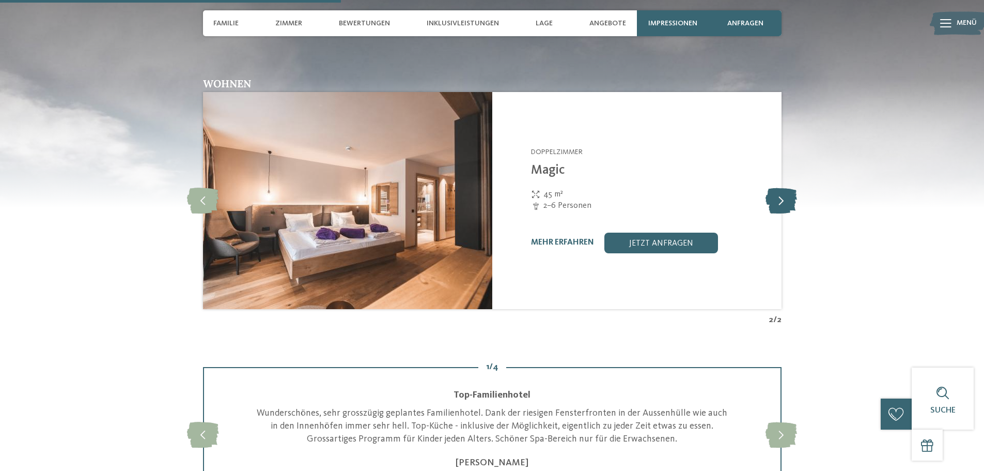
click at [784, 197] on icon at bounding box center [782, 201] width 32 height 26
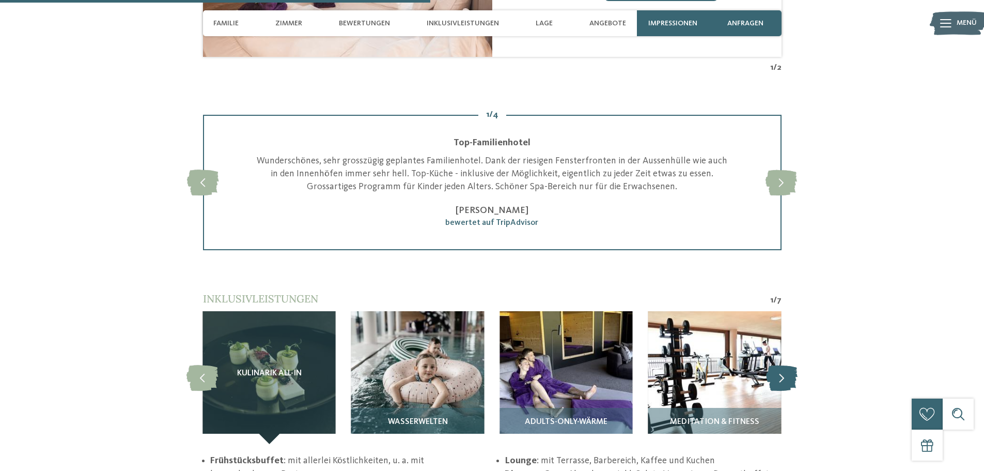
scroll to position [1653, 0]
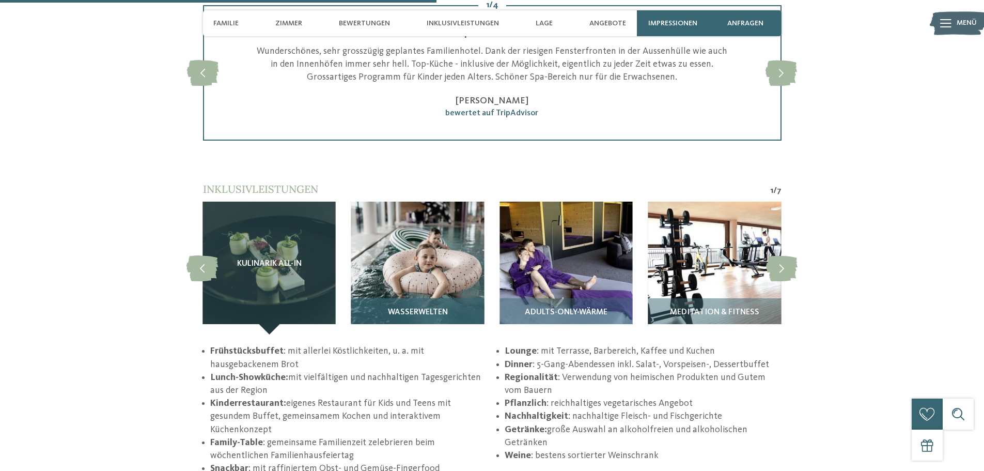
click at [420, 300] on div "Wasserwelten" at bounding box center [417, 316] width 133 height 36
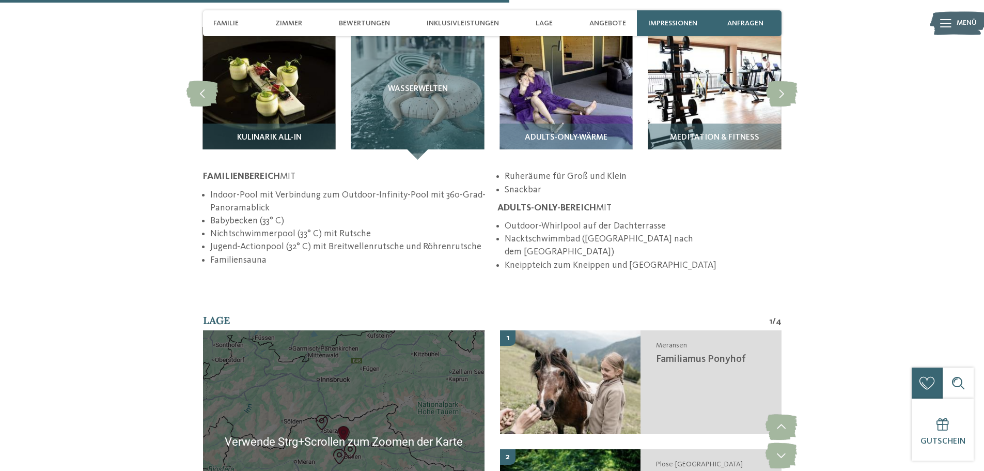
scroll to position [1757, 0]
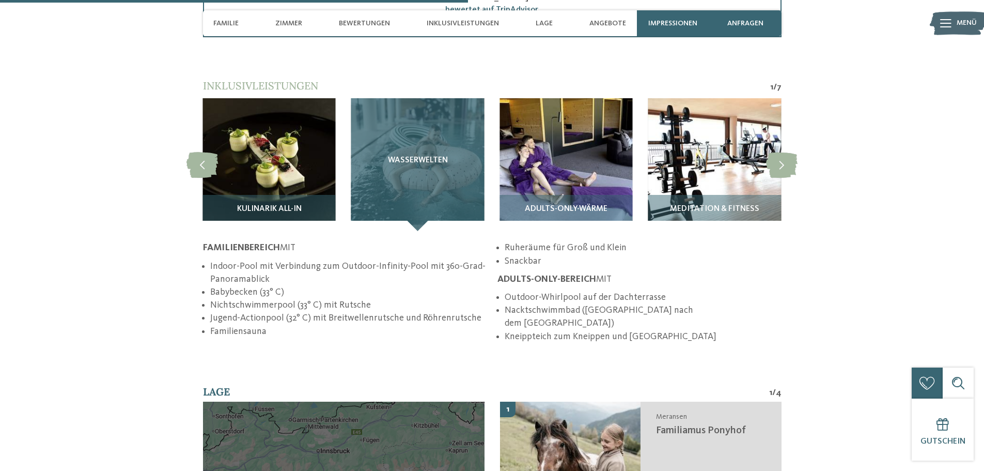
click at [427, 183] on div "Wasserwelten" at bounding box center [417, 164] width 133 height 133
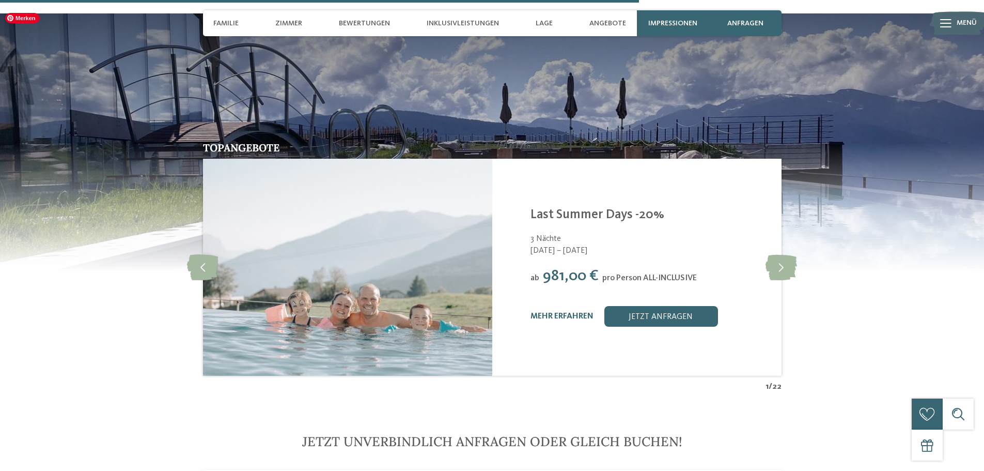
scroll to position [2428, 0]
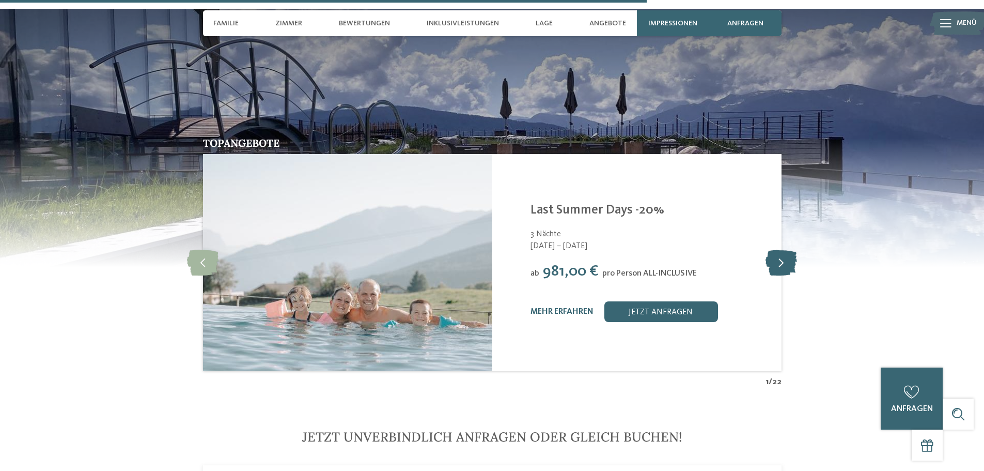
click at [785, 253] on icon at bounding box center [782, 263] width 32 height 26
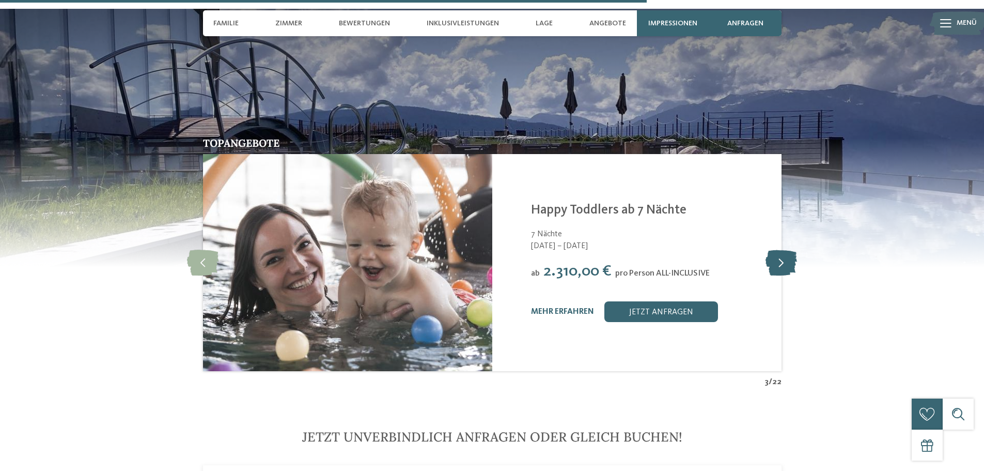
click at [785, 253] on icon at bounding box center [782, 263] width 32 height 26
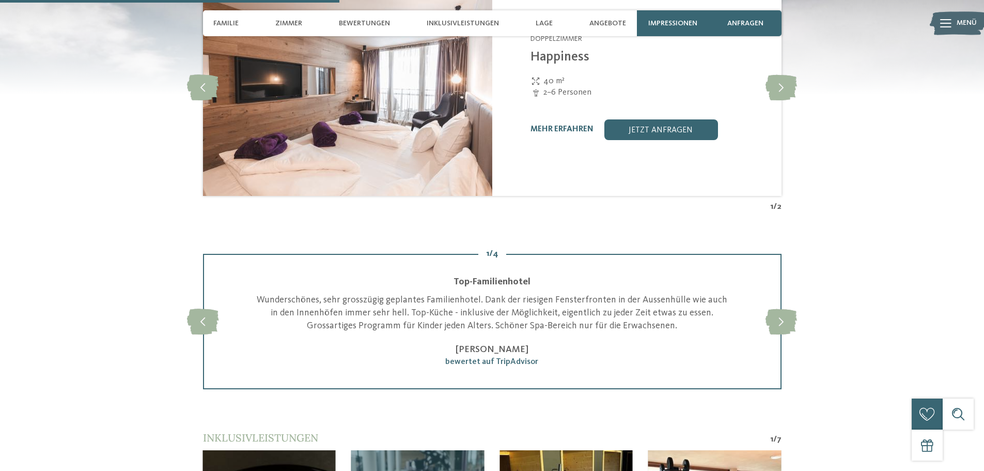
scroll to position [1188, 0]
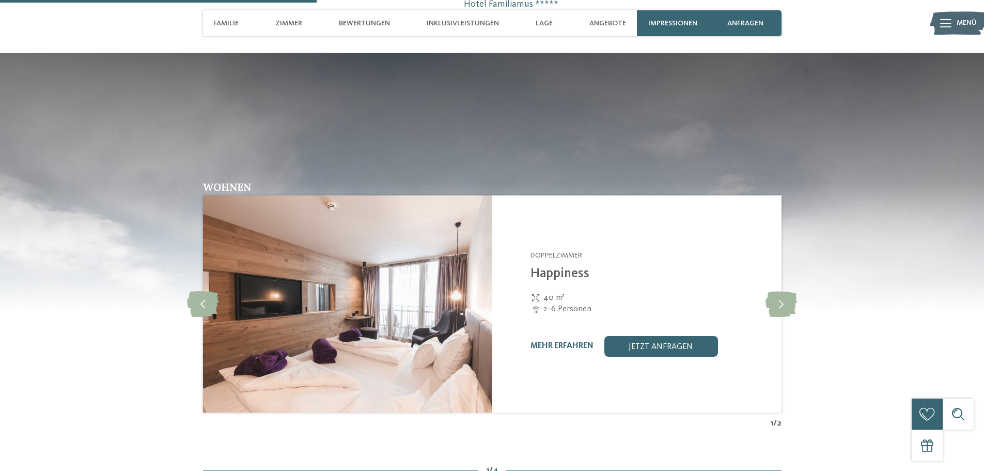
click at [945, 22] on icon at bounding box center [945, 23] width 11 height 8
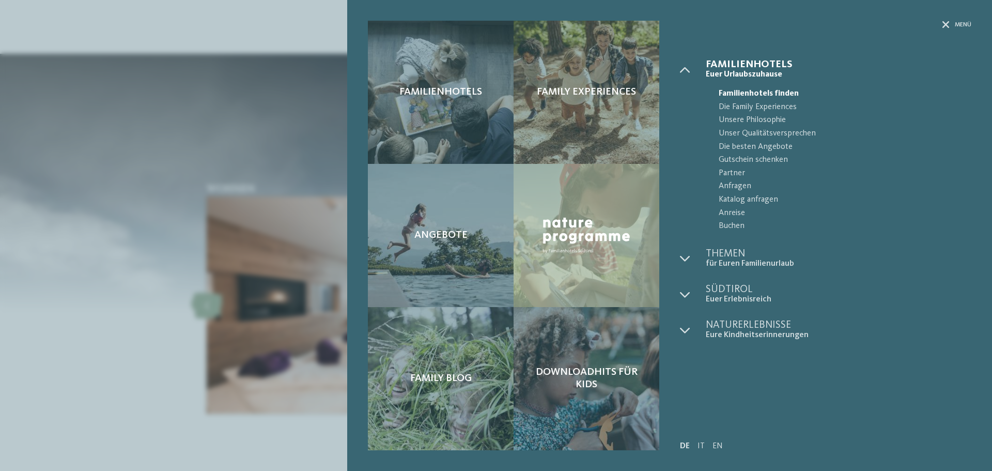
click at [964, 29] on div "Menü" at bounding box center [825, 40] width 291 height 39
click at [943, 20] on div "Familienhotels Family Experiences" at bounding box center [669, 235] width 645 height 471
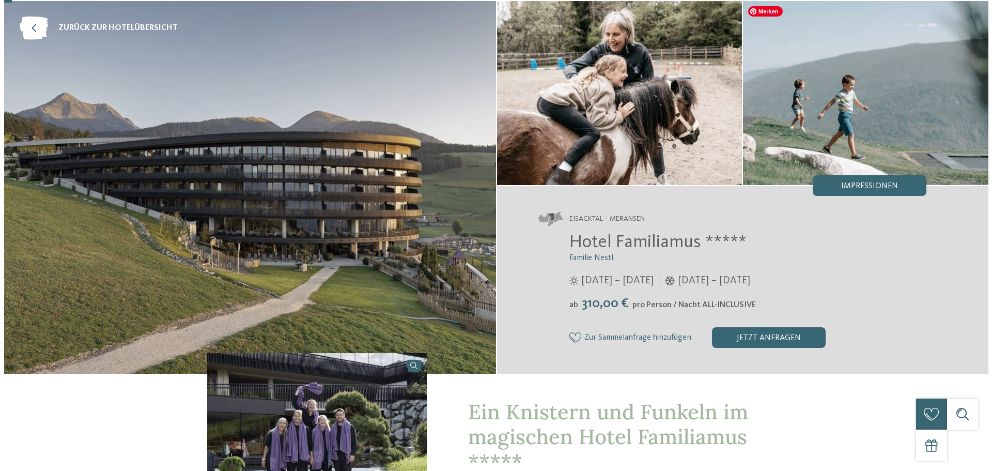
scroll to position [52, 0]
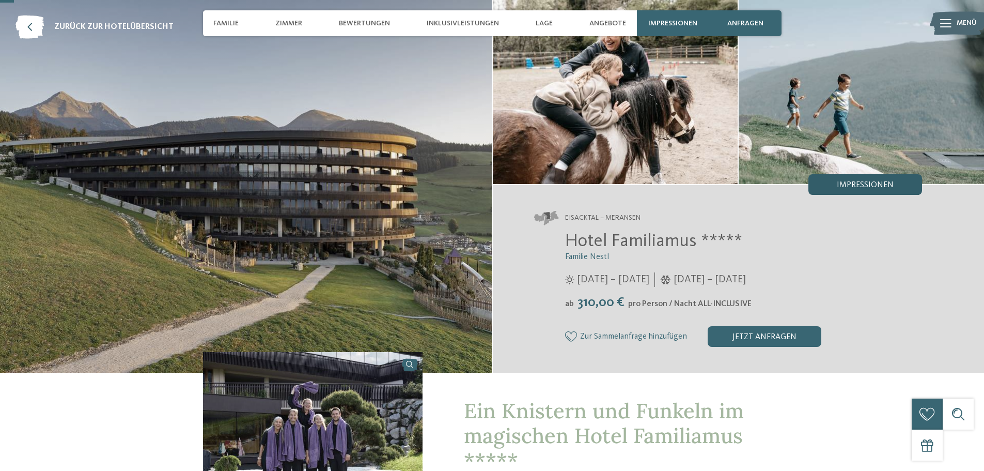
click at [850, 189] on span "Impressionen" at bounding box center [865, 185] width 57 height 8
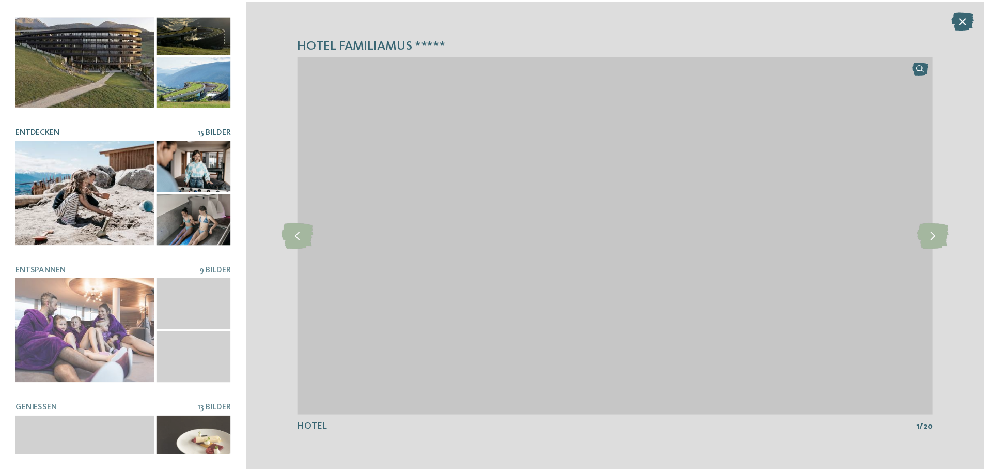
scroll to position [0, 0]
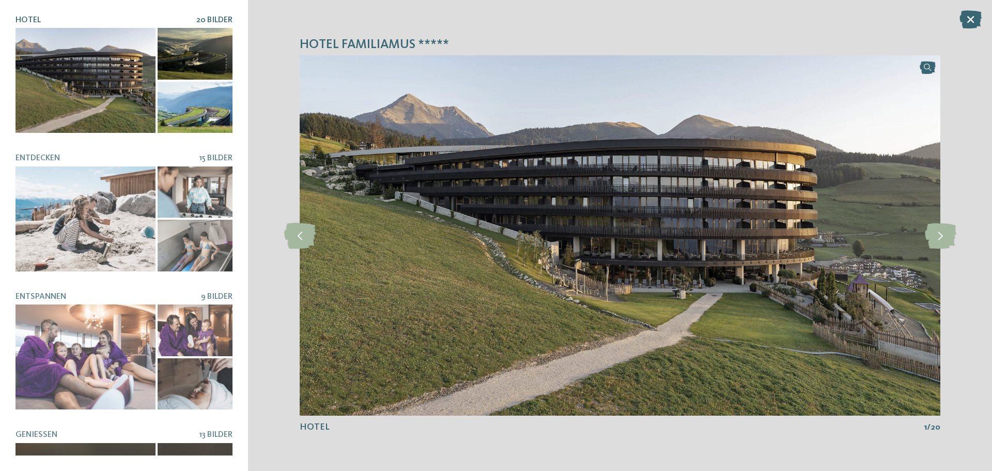
drag, startPoint x: 973, startPoint y: 19, endPoint x: 964, endPoint y: 22, distance: 9.3
click at [973, 20] on icon at bounding box center [970, 19] width 22 height 18
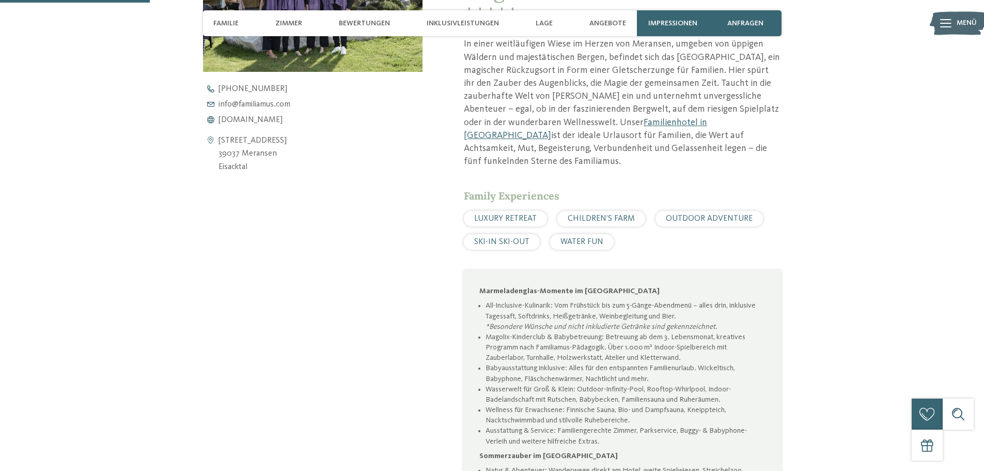
scroll to position [258, 0]
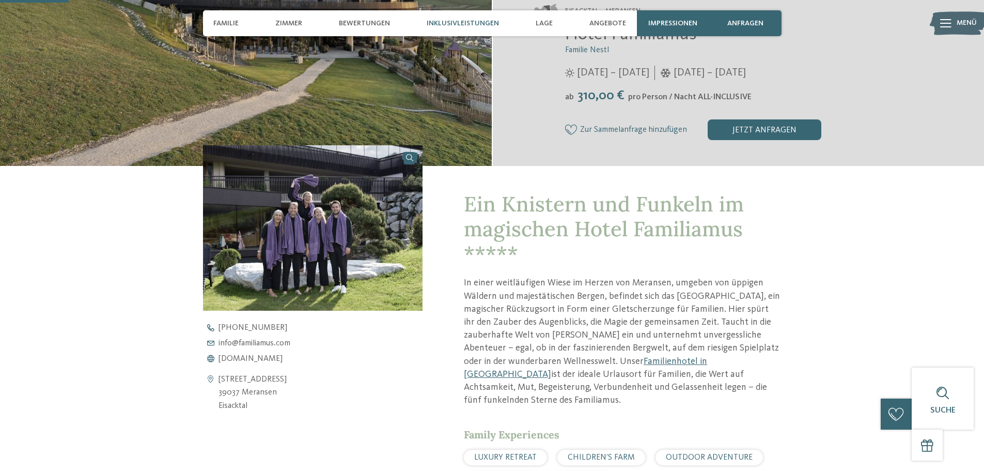
click at [453, 21] on span "Inklusivleistungen" at bounding box center [463, 23] width 72 height 9
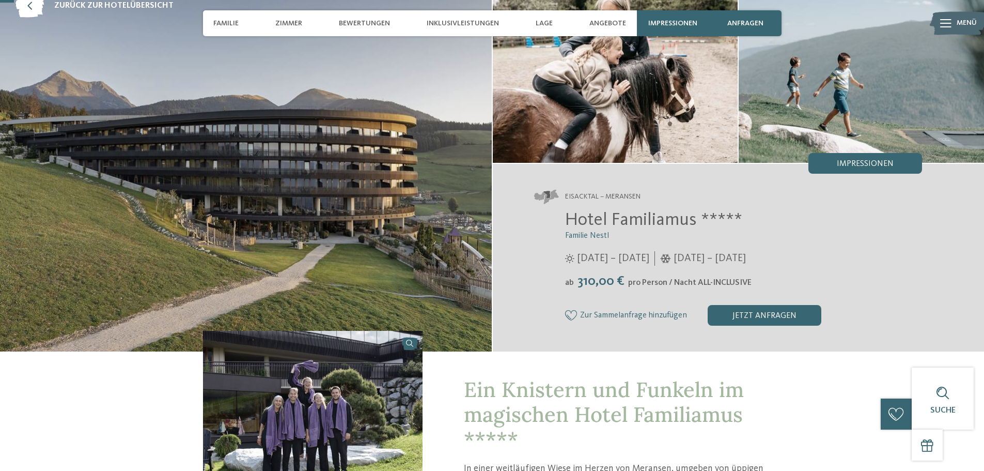
scroll to position [52, 0]
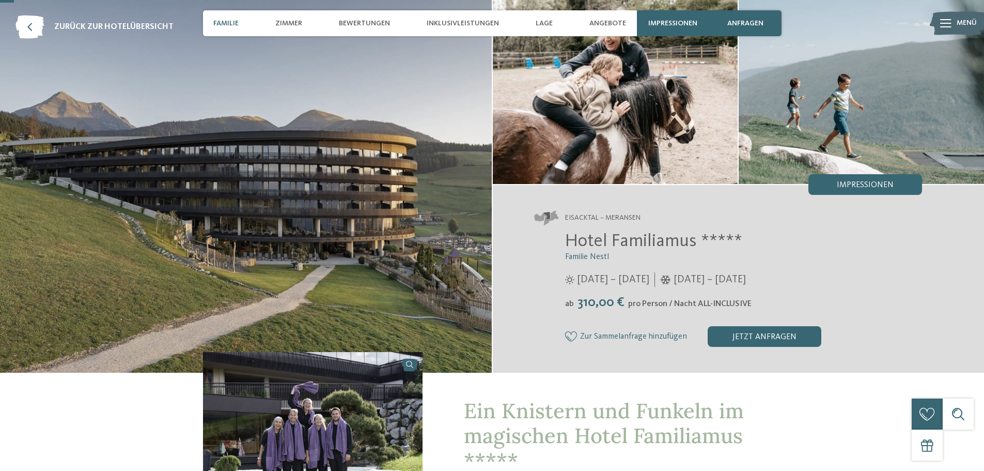
click at [223, 22] on span "Familie" at bounding box center [225, 23] width 25 height 9
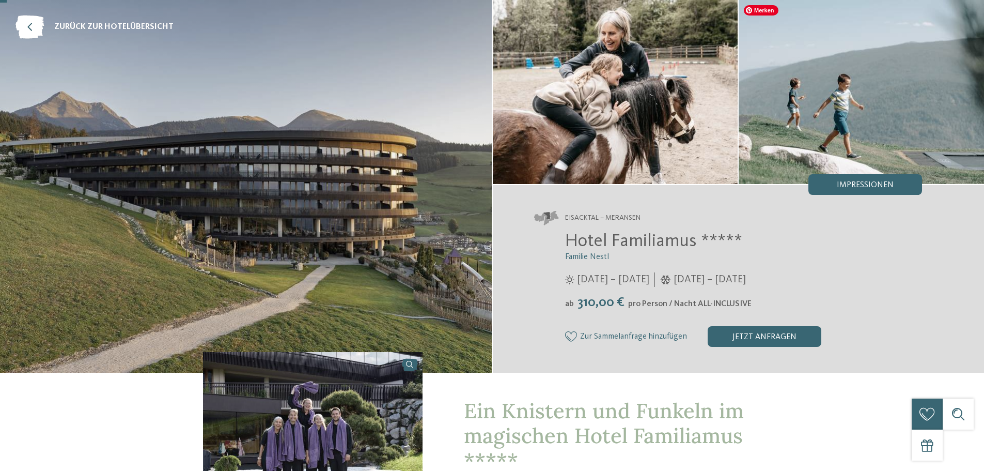
scroll to position [0, 0]
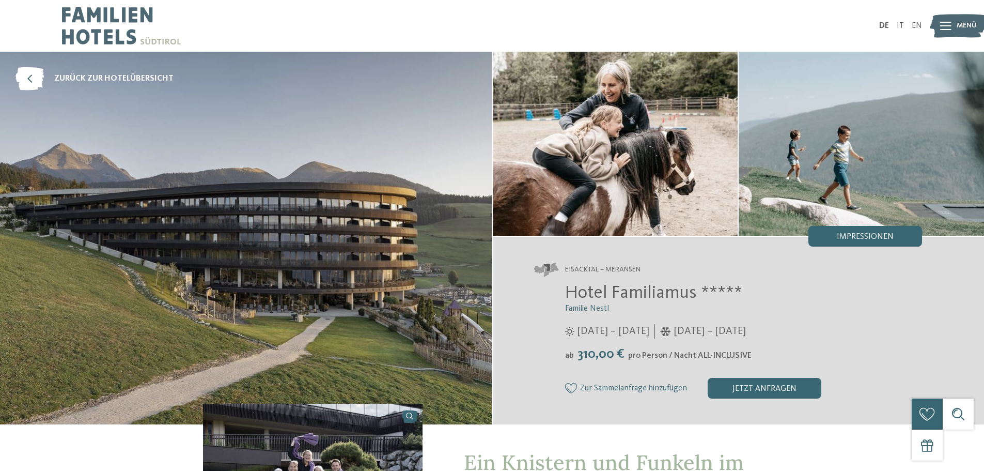
click at [972, 23] on span "Menü" at bounding box center [967, 26] width 20 height 10
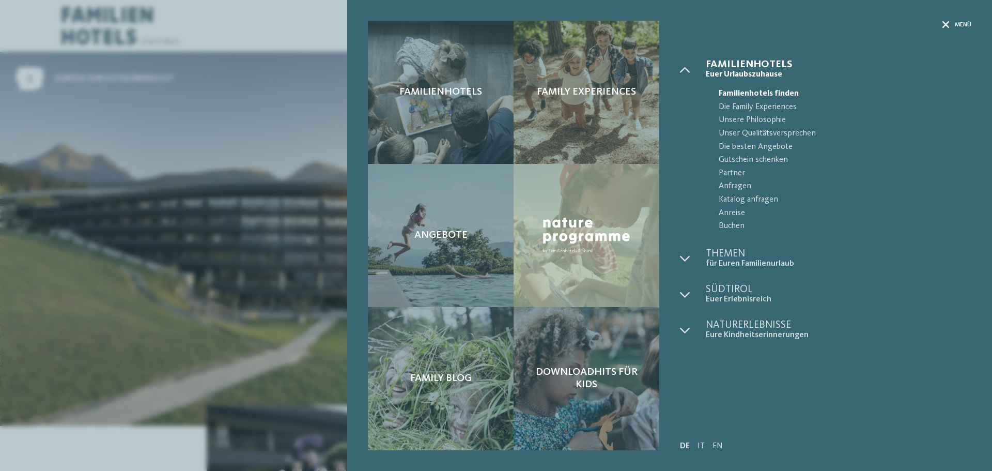
click at [960, 21] on span "Menü" at bounding box center [963, 25] width 17 height 9
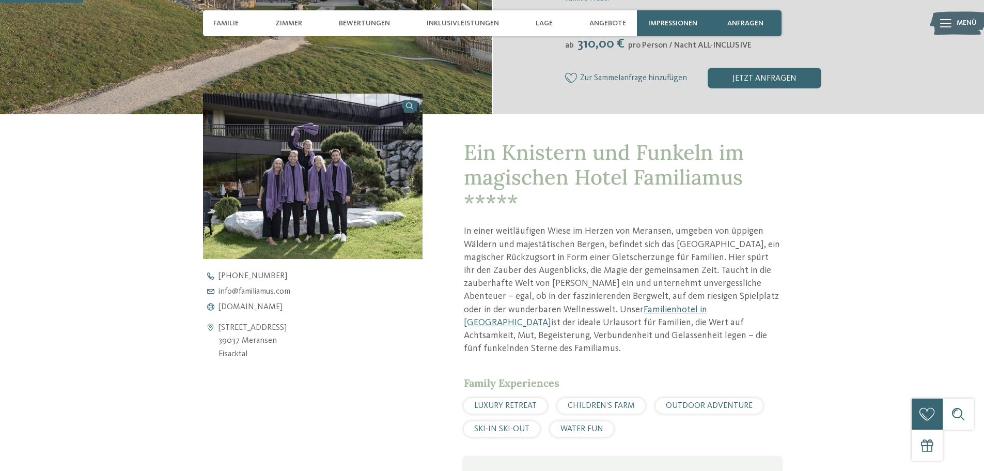
scroll to position [362, 0]
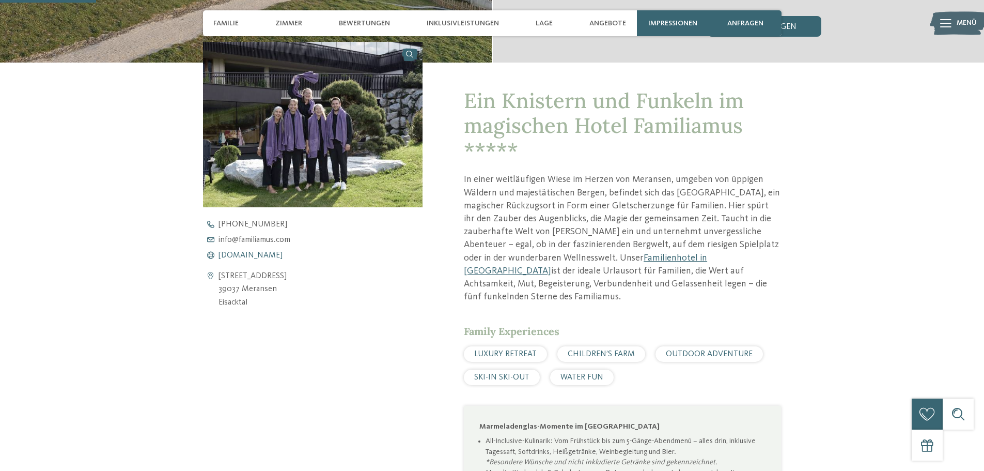
click at [275, 252] on span "www.familiamus.com" at bounding box center [251, 255] width 64 height 8
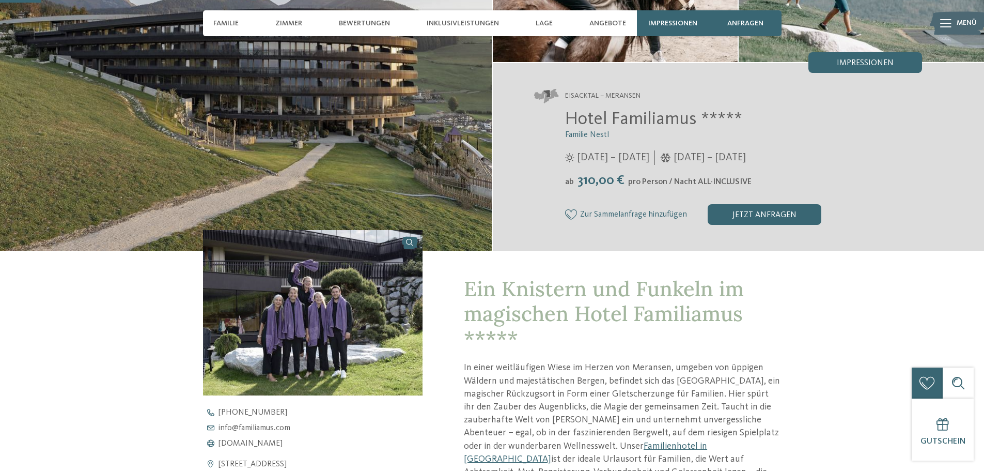
scroll to position [155, 0]
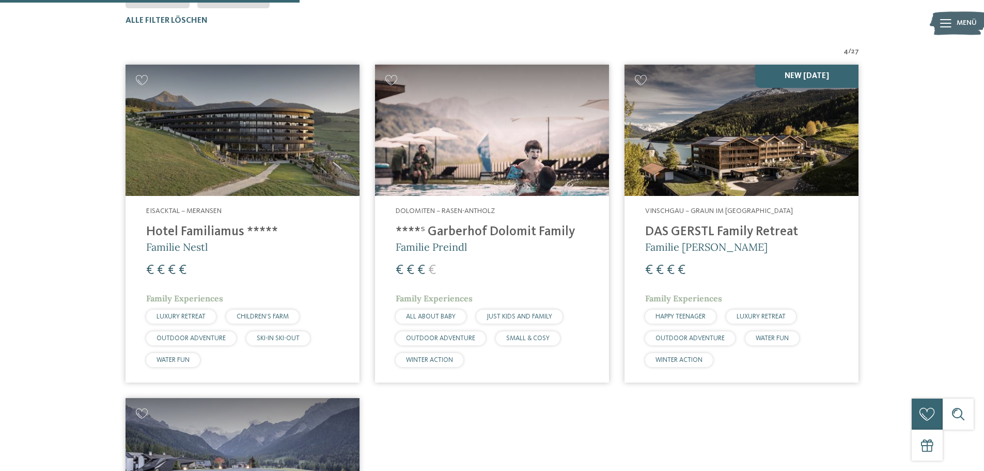
click at [499, 231] on h4 "****ˢ Garberhof Dolomit Family" at bounding box center [492, 232] width 193 height 16
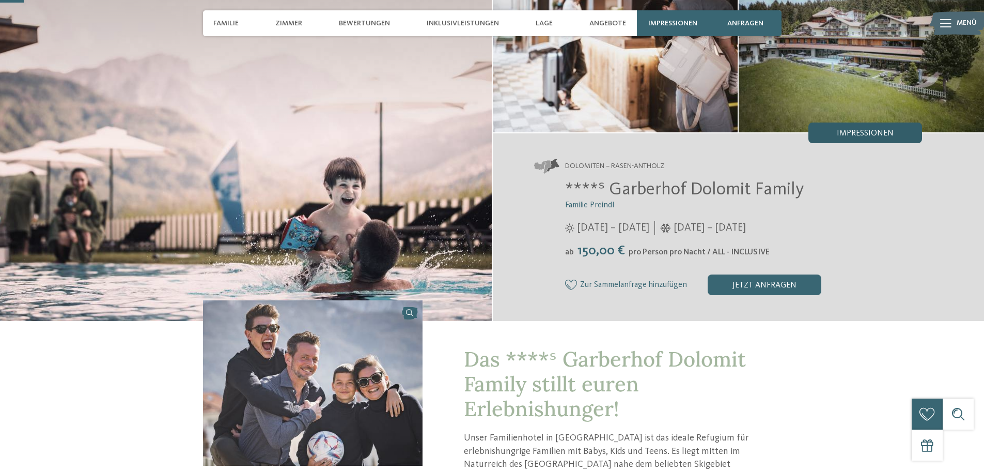
click at [869, 131] on span "Impressionen" at bounding box center [865, 133] width 57 height 8
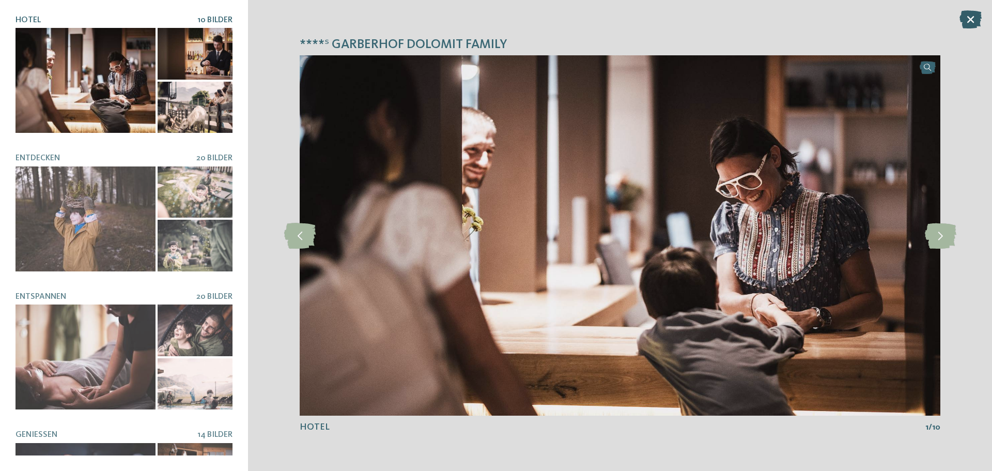
click at [969, 20] on icon at bounding box center [970, 19] width 22 height 18
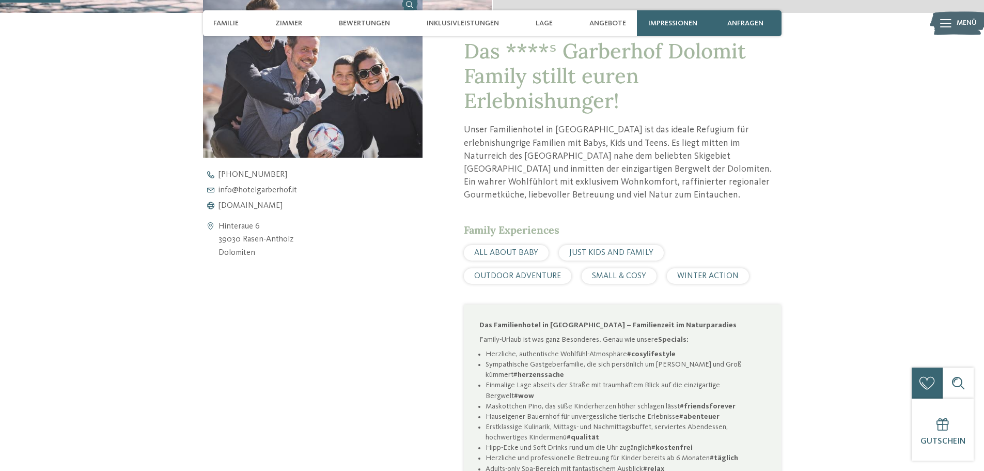
scroll to position [413, 0]
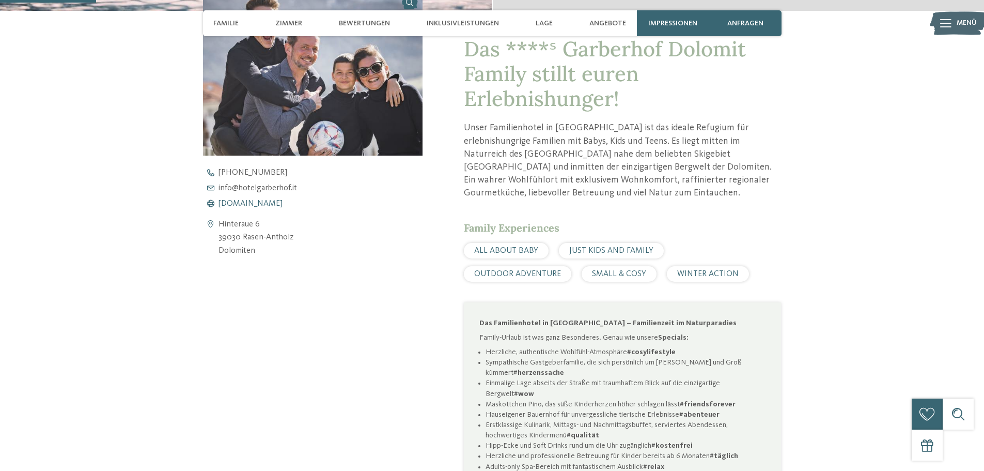
click at [276, 204] on span "www.hotelgarberhof.it" at bounding box center [251, 203] width 64 height 8
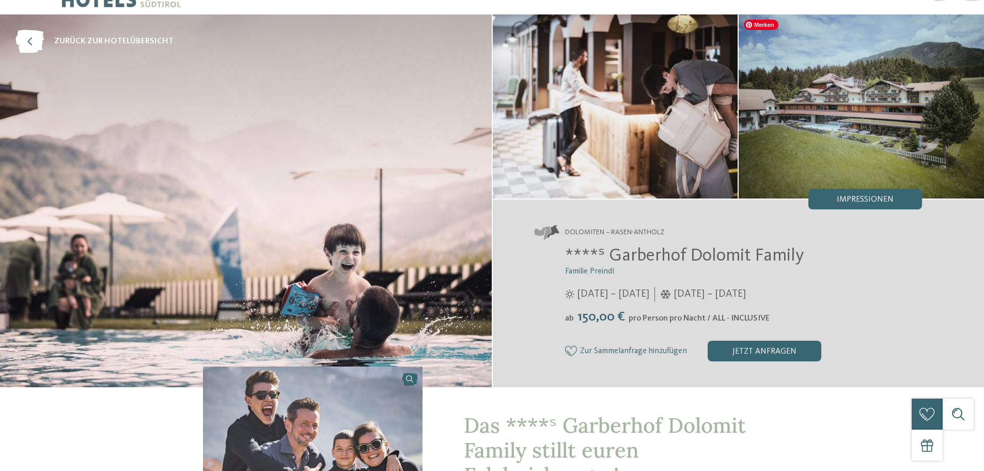
scroll to position [52, 0]
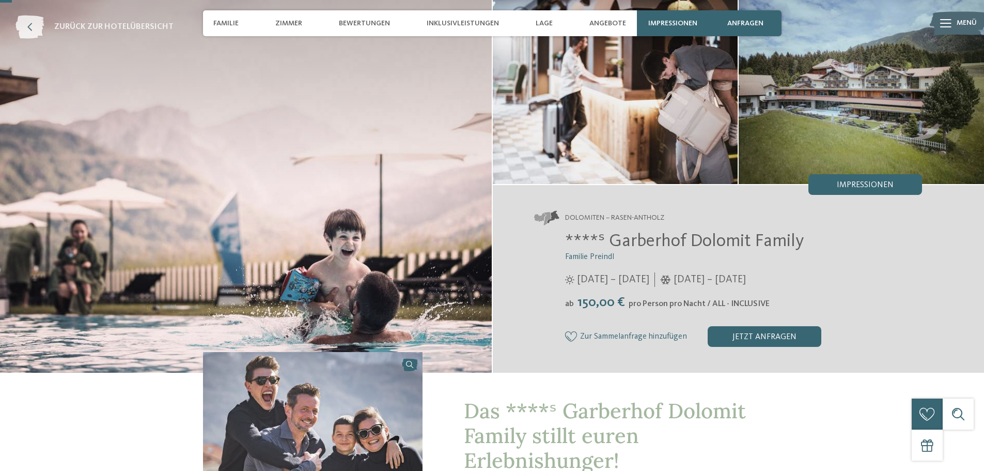
click at [63, 24] on span "zurück zur Hotelübersicht" at bounding box center [113, 26] width 119 height 11
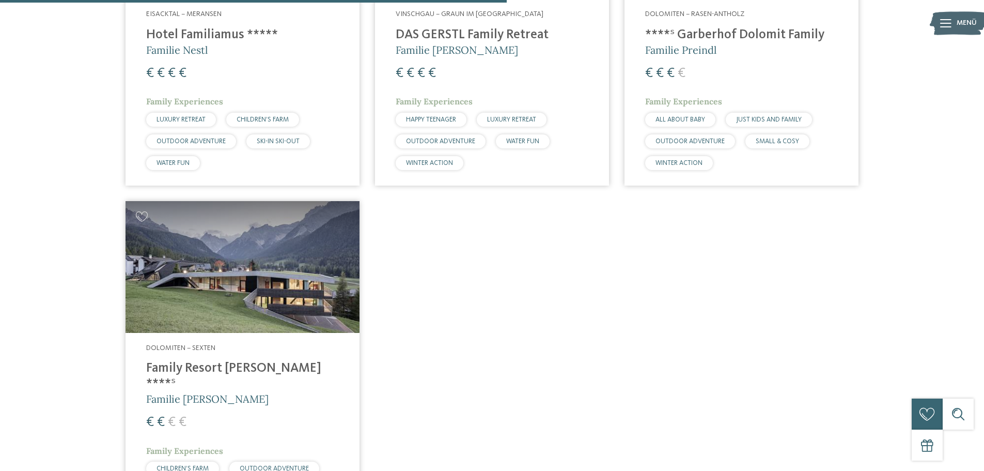
scroll to position [623, 0]
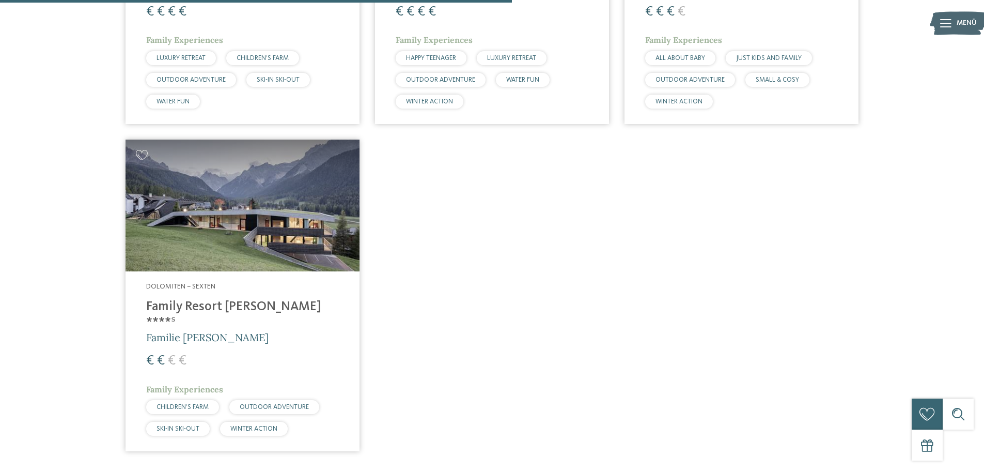
click at [261, 301] on h4 "Family Resort [PERSON_NAME] ****ˢ" at bounding box center [242, 314] width 193 height 31
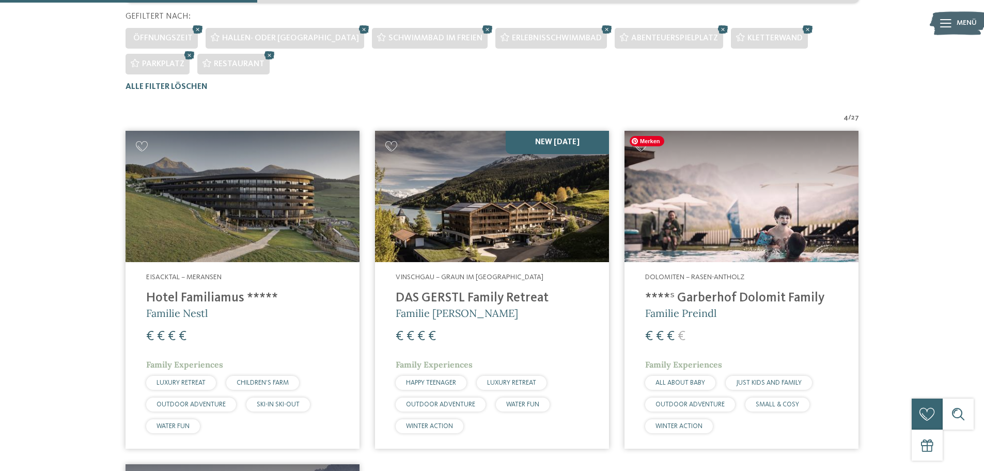
scroll to position [313, 0]
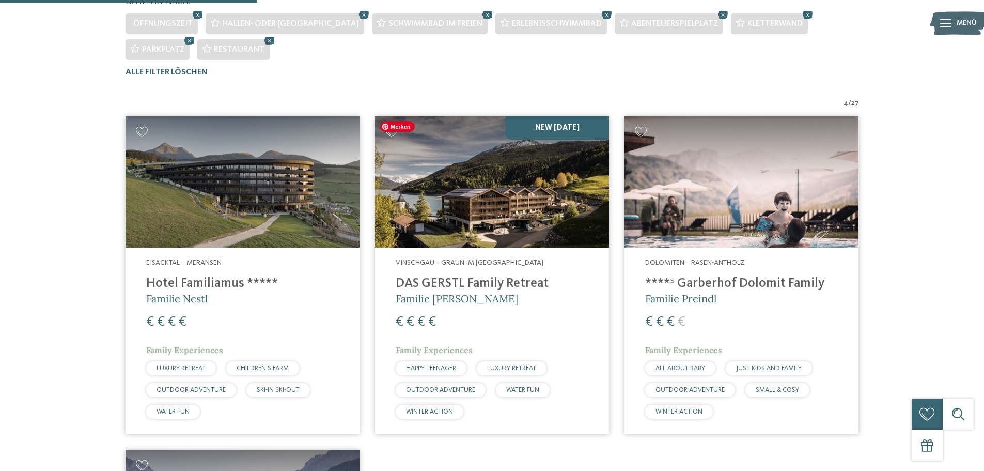
click at [505, 242] on img at bounding box center [492, 182] width 234 height 132
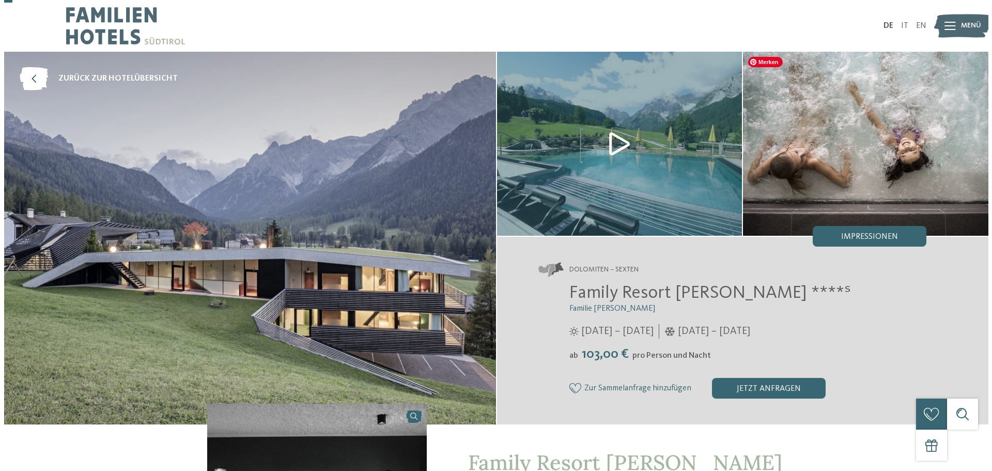
scroll to position [52, 0]
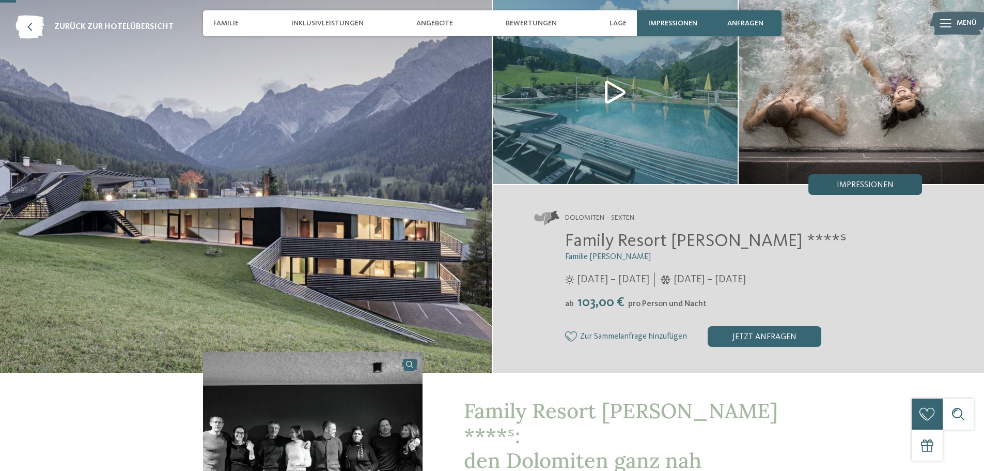
click at [892, 187] on span "Impressionen" at bounding box center [865, 185] width 57 height 8
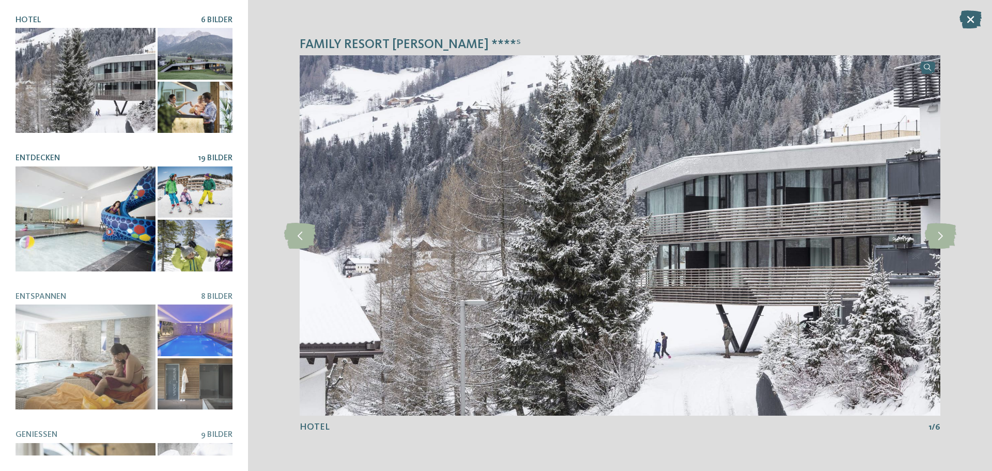
click at [100, 198] on div at bounding box center [86, 218] width 140 height 105
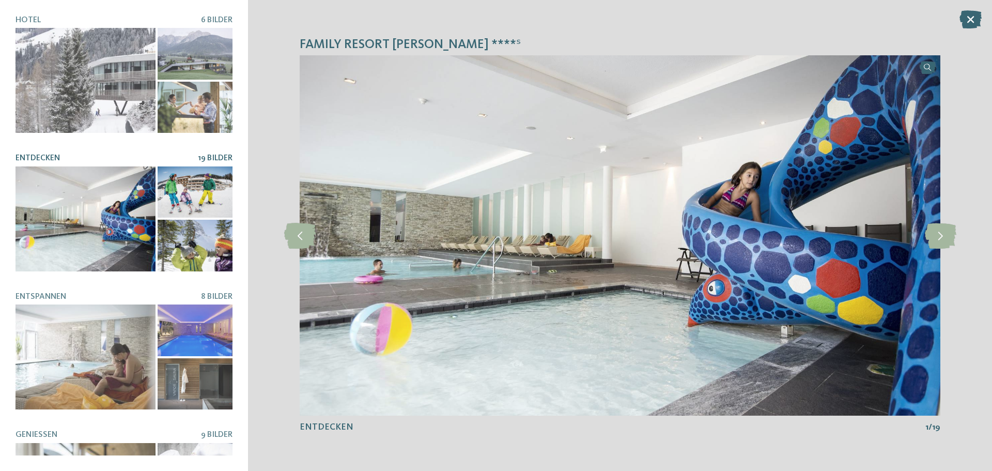
click at [198, 154] on span "19 Bilder" at bounding box center [215, 158] width 35 height 8
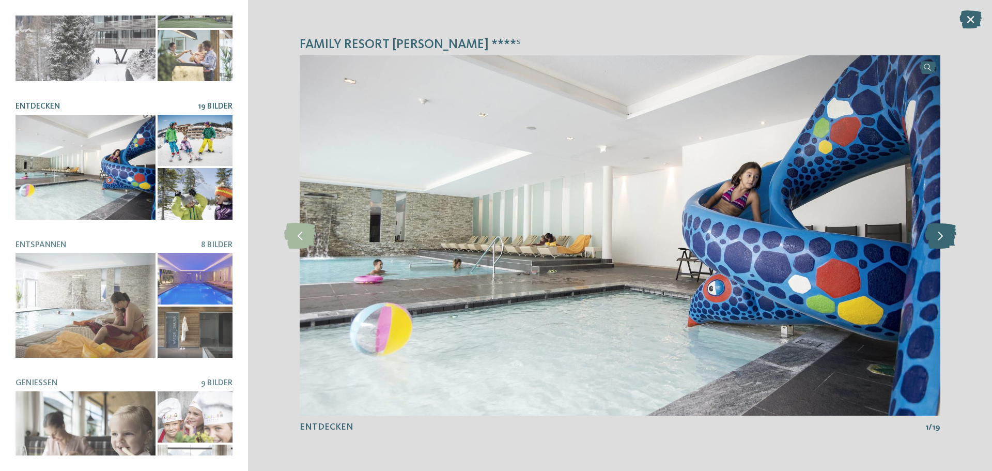
click at [944, 235] on icon at bounding box center [941, 236] width 32 height 26
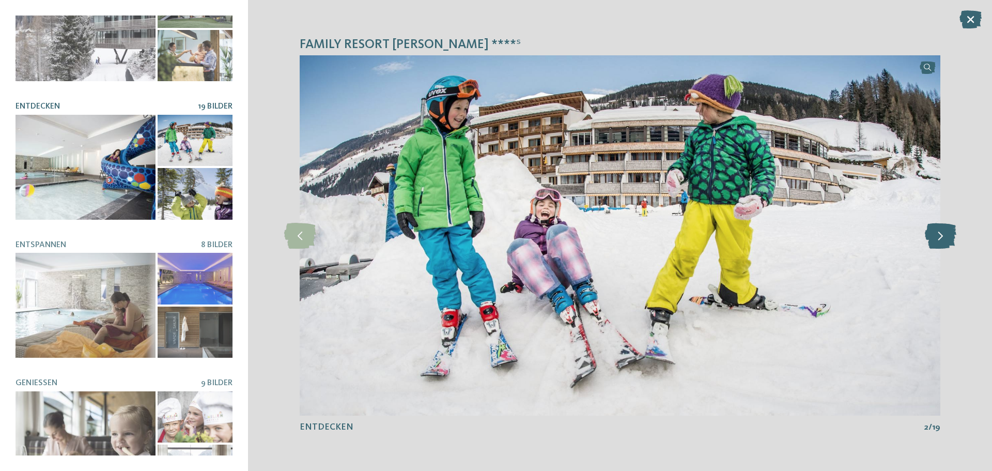
click at [944, 235] on icon at bounding box center [941, 236] width 32 height 26
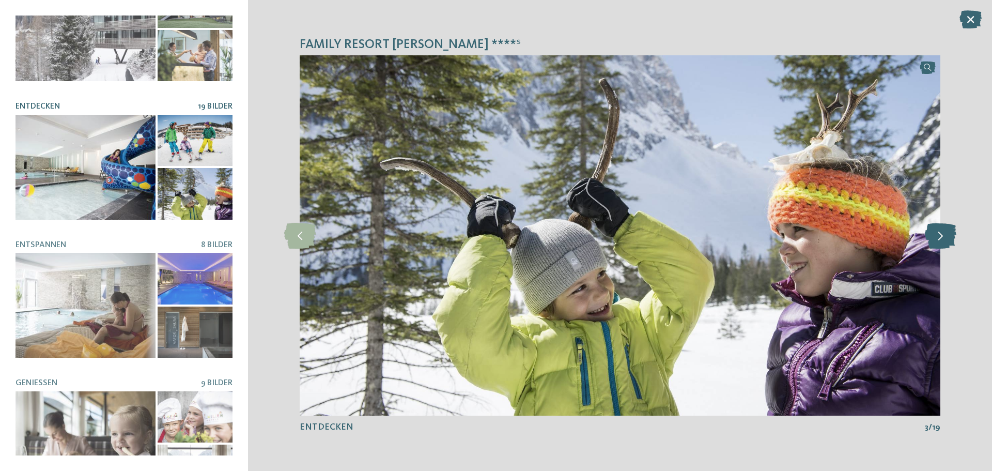
click at [944, 235] on icon at bounding box center [941, 236] width 32 height 26
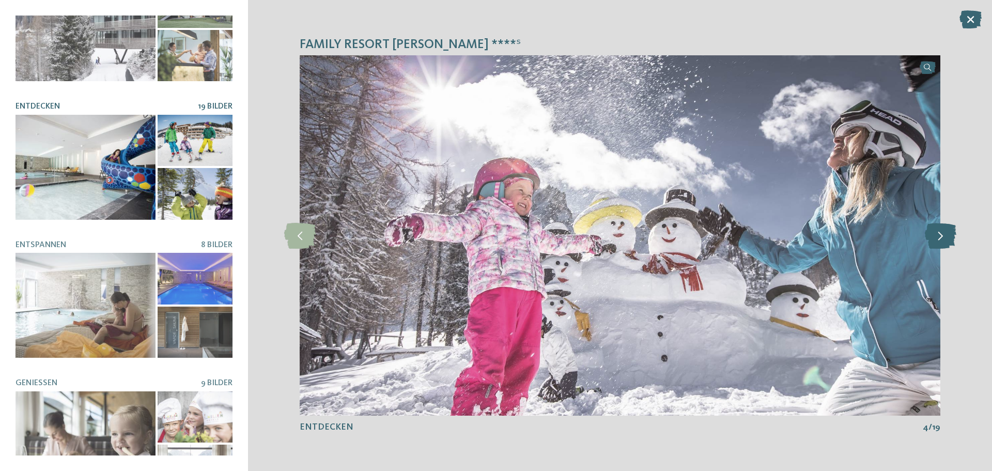
click at [943, 235] on icon at bounding box center [941, 236] width 32 height 26
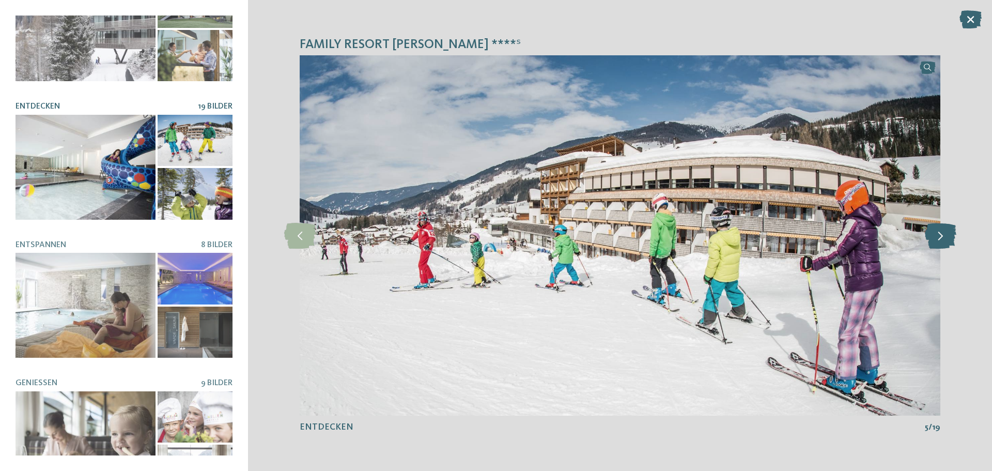
click at [943, 235] on icon at bounding box center [941, 236] width 32 height 26
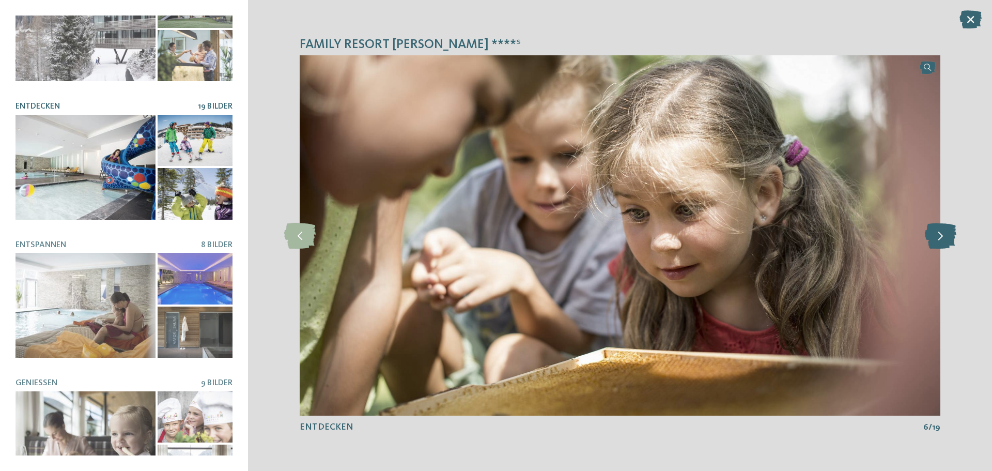
click at [942, 235] on icon at bounding box center [941, 236] width 32 height 26
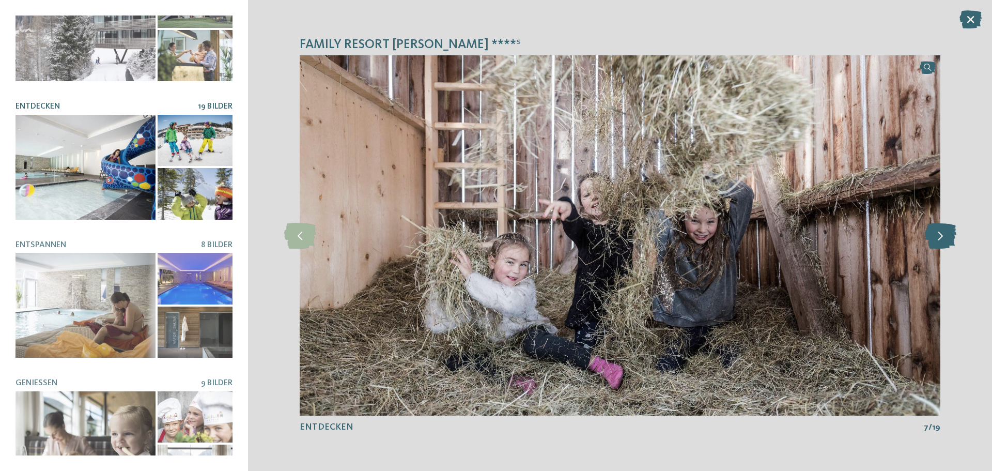
click at [942, 235] on icon at bounding box center [941, 236] width 32 height 26
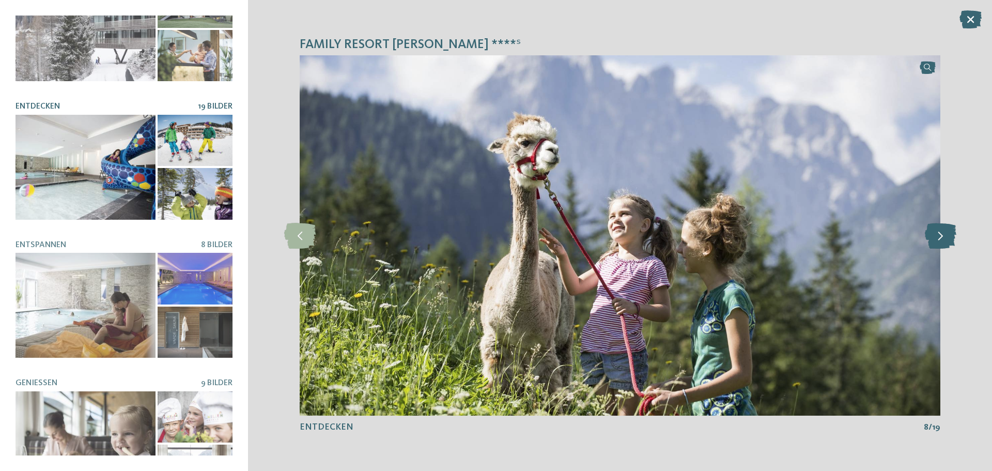
click at [942, 235] on icon at bounding box center [941, 236] width 32 height 26
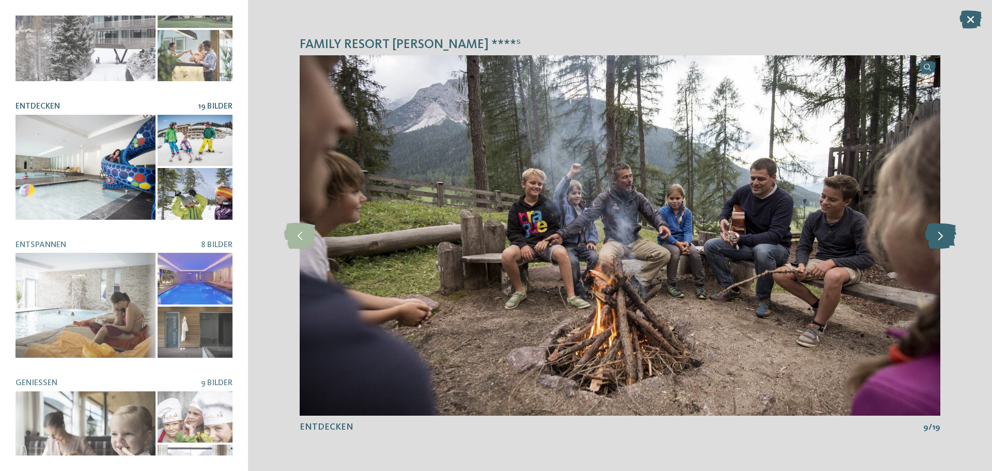
click at [942, 235] on icon at bounding box center [941, 236] width 32 height 26
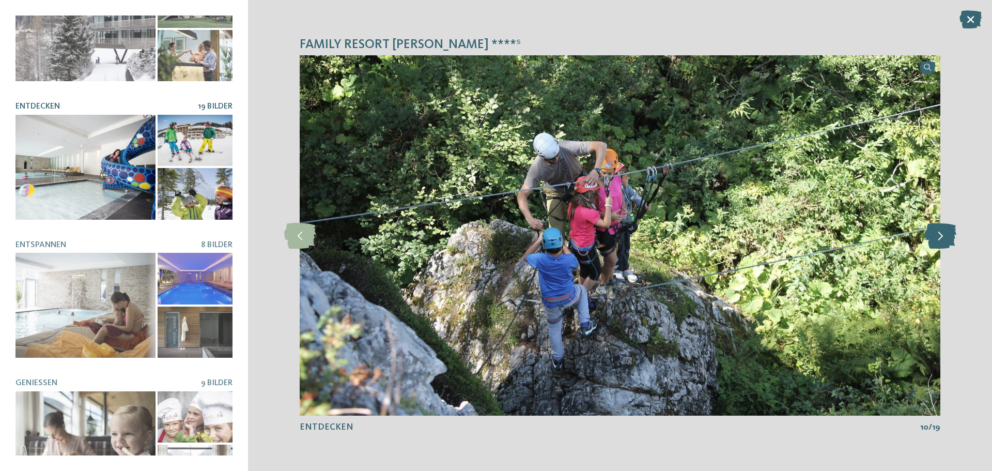
click at [942, 235] on icon at bounding box center [941, 236] width 32 height 26
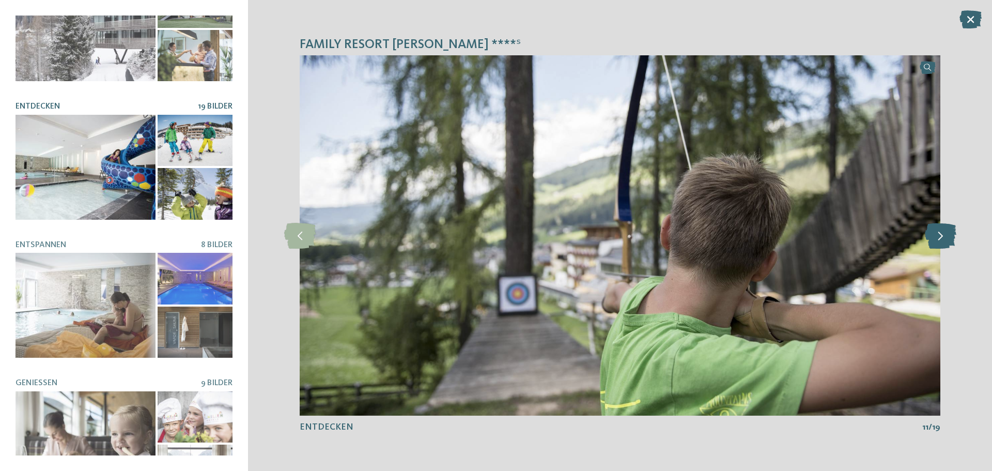
click at [942, 235] on icon at bounding box center [941, 236] width 32 height 26
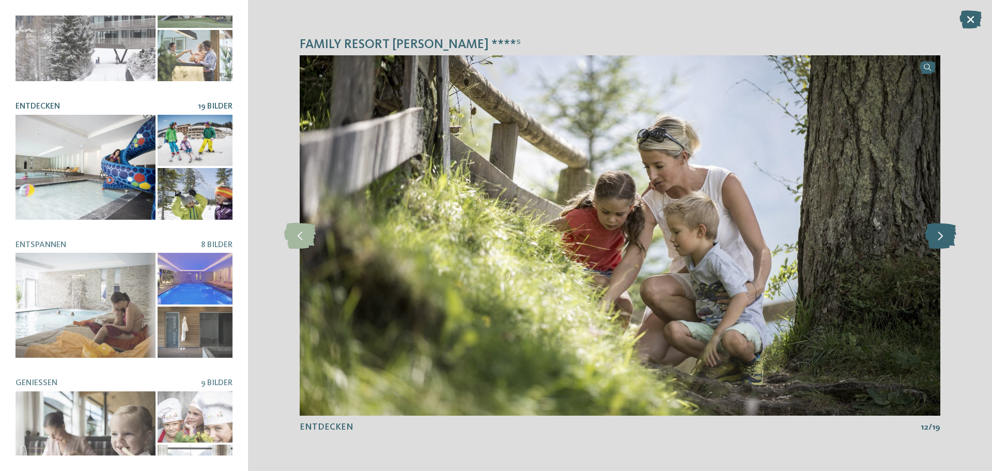
click at [942, 235] on icon at bounding box center [941, 236] width 32 height 26
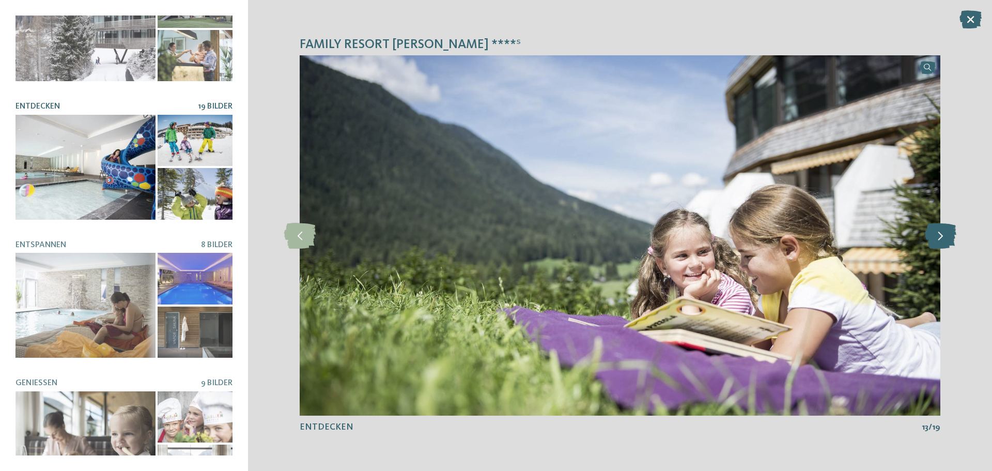
click at [942, 235] on icon at bounding box center [941, 236] width 32 height 26
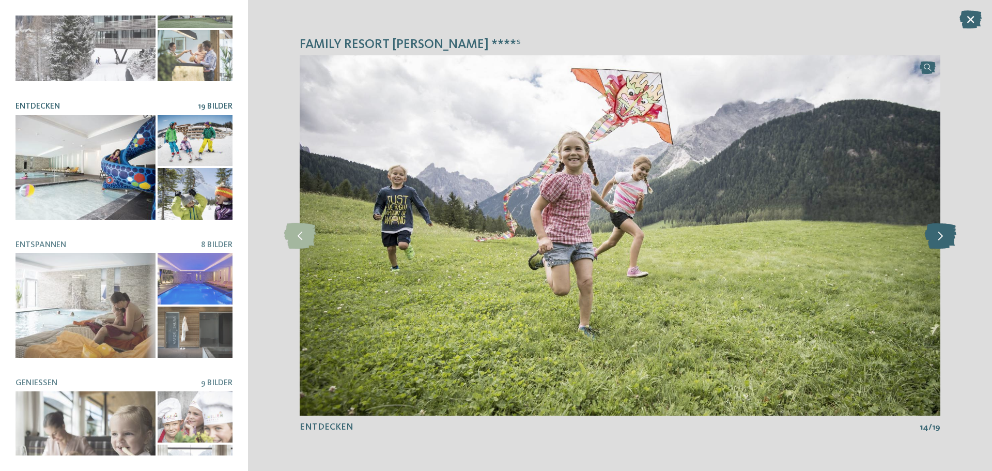
click at [942, 234] on icon at bounding box center [941, 236] width 32 height 26
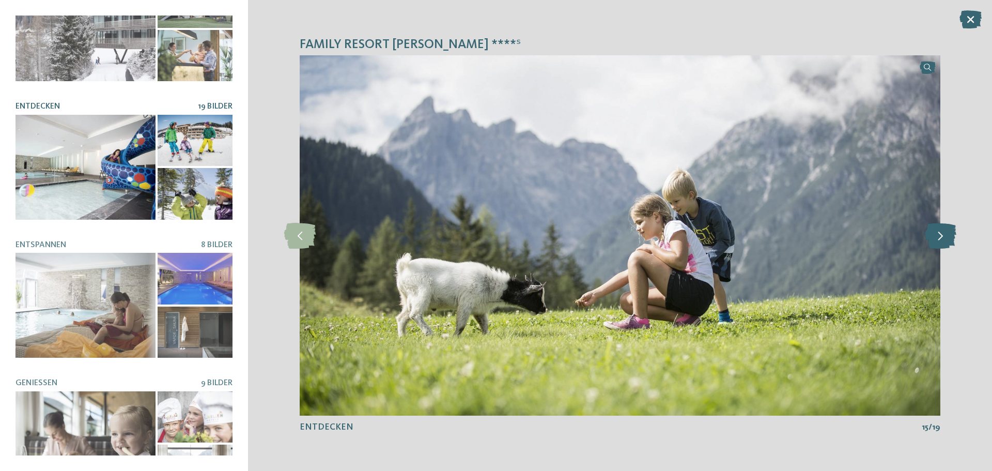
click at [942, 234] on icon at bounding box center [941, 236] width 32 height 26
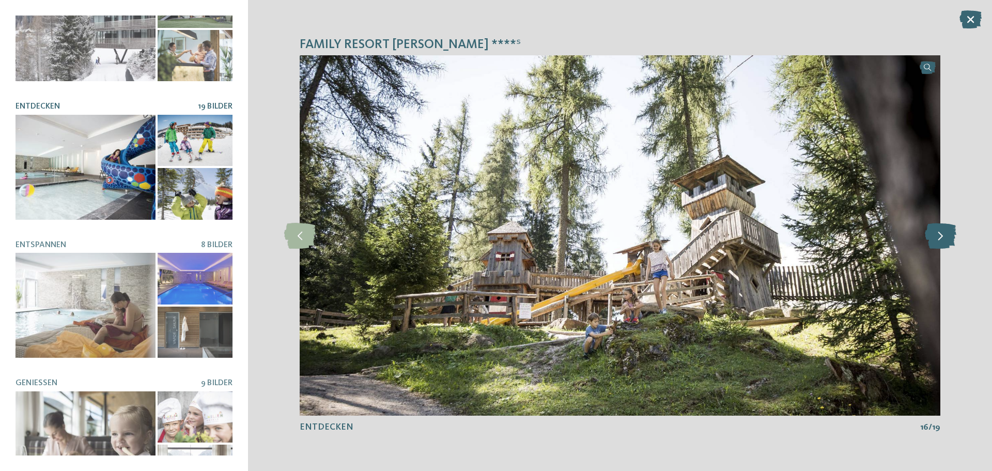
click at [942, 234] on icon at bounding box center [941, 236] width 32 height 26
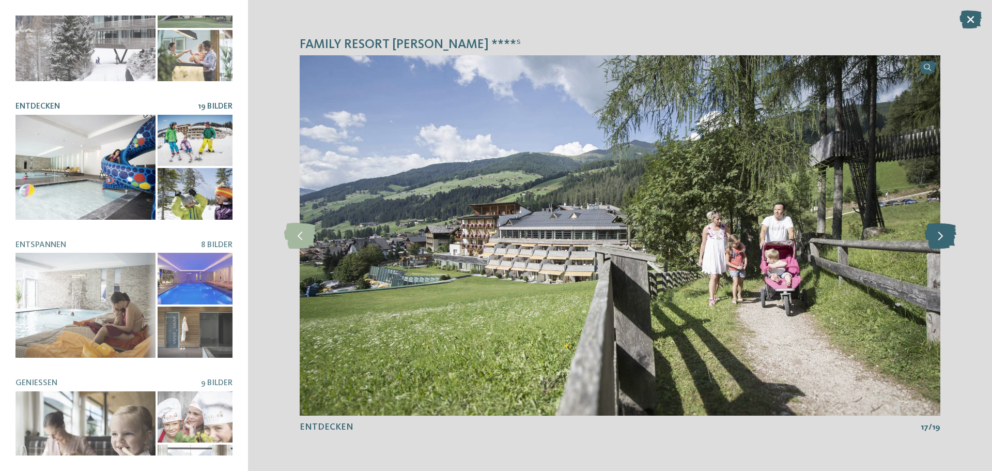
click at [942, 234] on icon at bounding box center [941, 236] width 32 height 26
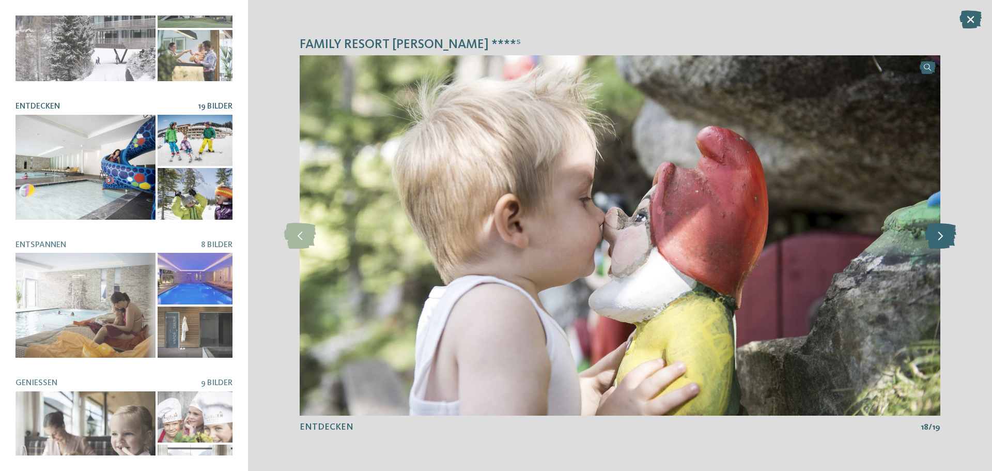
click at [942, 234] on icon at bounding box center [941, 236] width 32 height 26
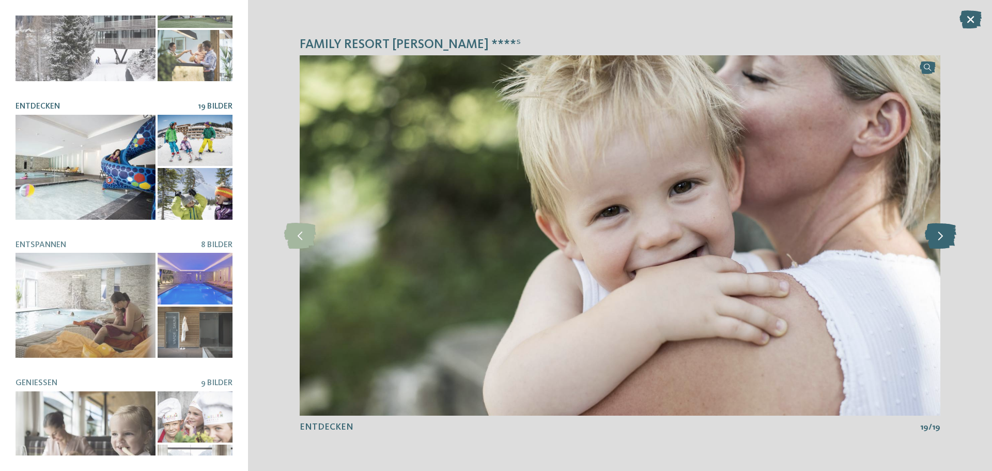
click at [942, 234] on icon at bounding box center [941, 236] width 32 height 26
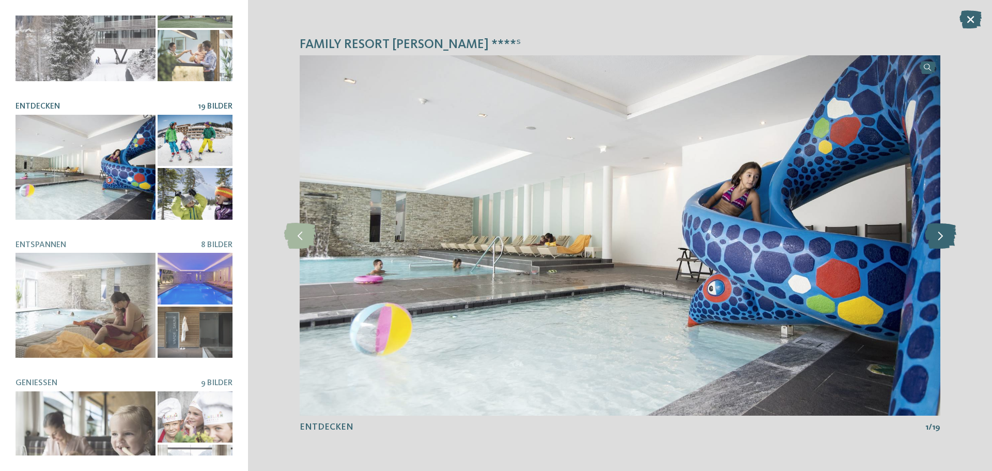
click at [942, 234] on icon at bounding box center [941, 236] width 32 height 26
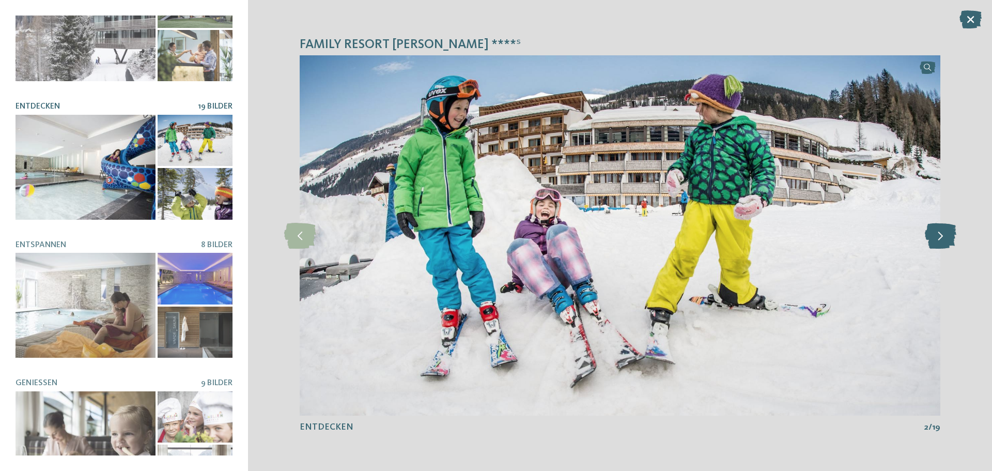
click at [942, 234] on icon at bounding box center [941, 236] width 32 height 26
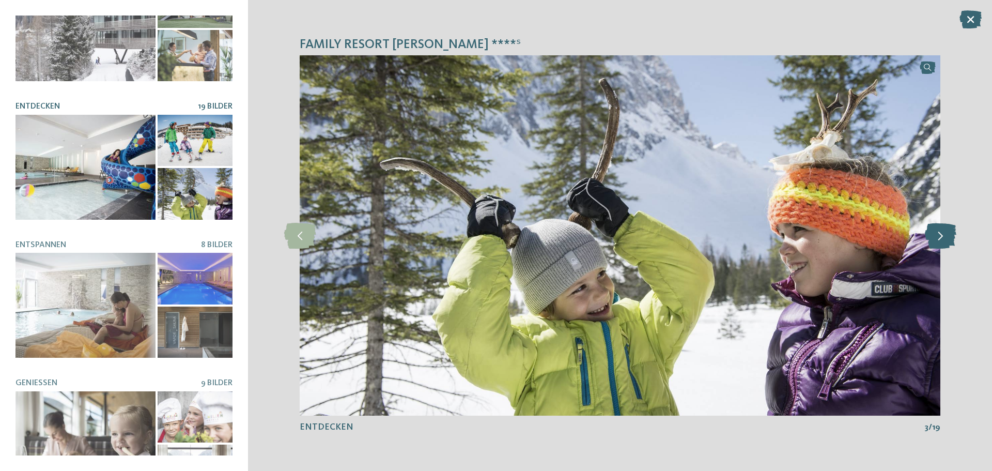
click at [942, 234] on icon at bounding box center [941, 236] width 32 height 26
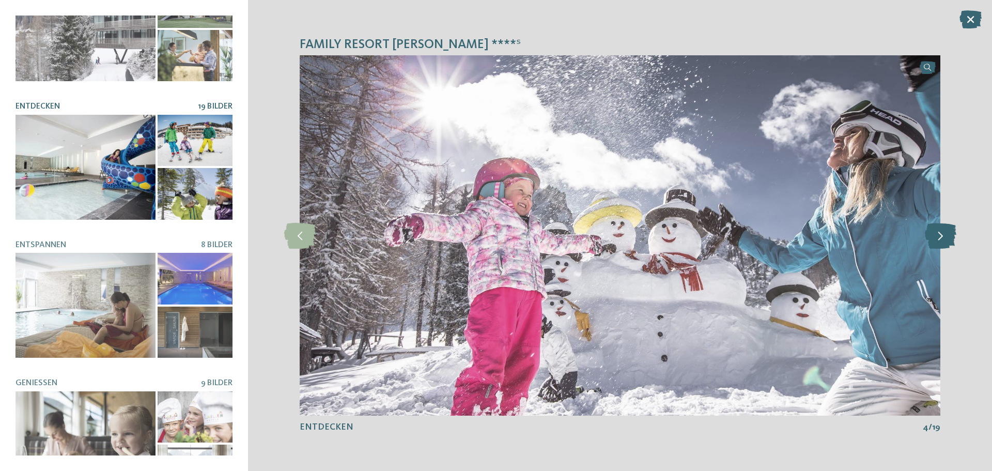
click at [942, 234] on icon at bounding box center [941, 236] width 32 height 26
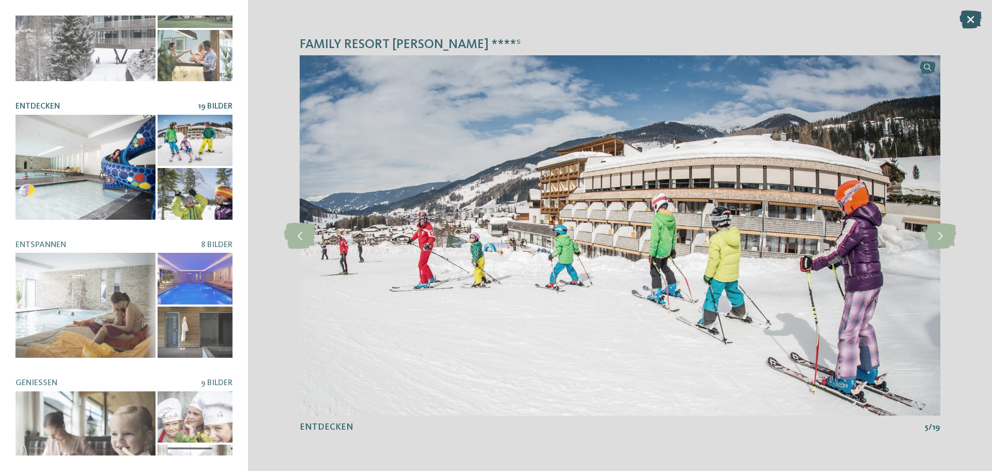
click at [974, 16] on icon at bounding box center [970, 19] width 22 height 18
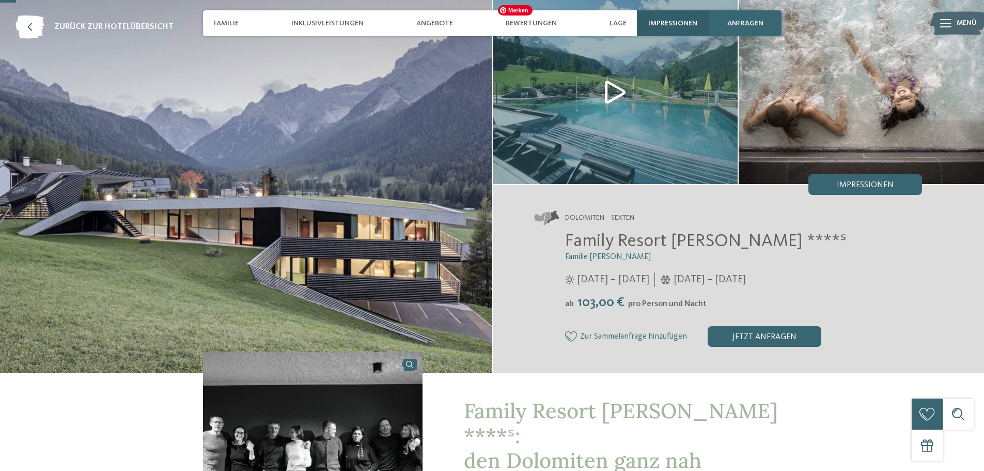
click at [688, 26] on span "Impressionen" at bounding box center [672, 23] width 49 height 9
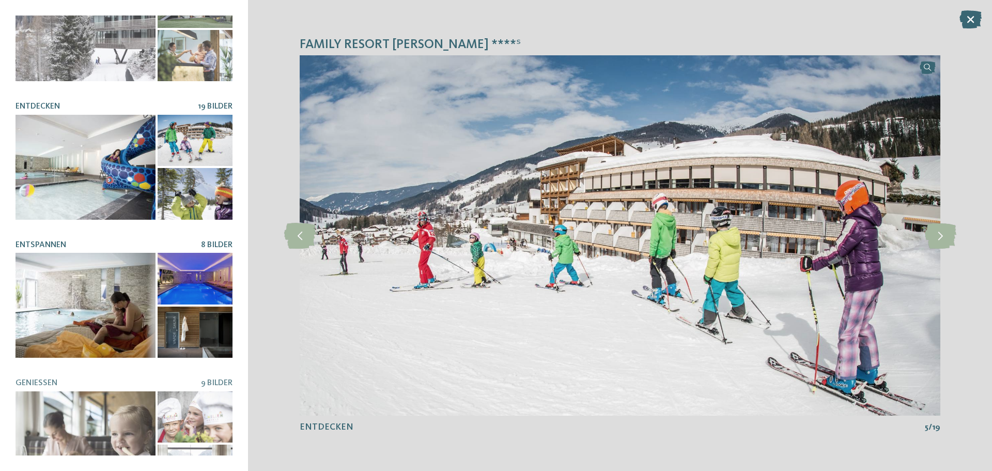
click at [97, 289] on div at bounding box center [86, 305] width 140 height 105
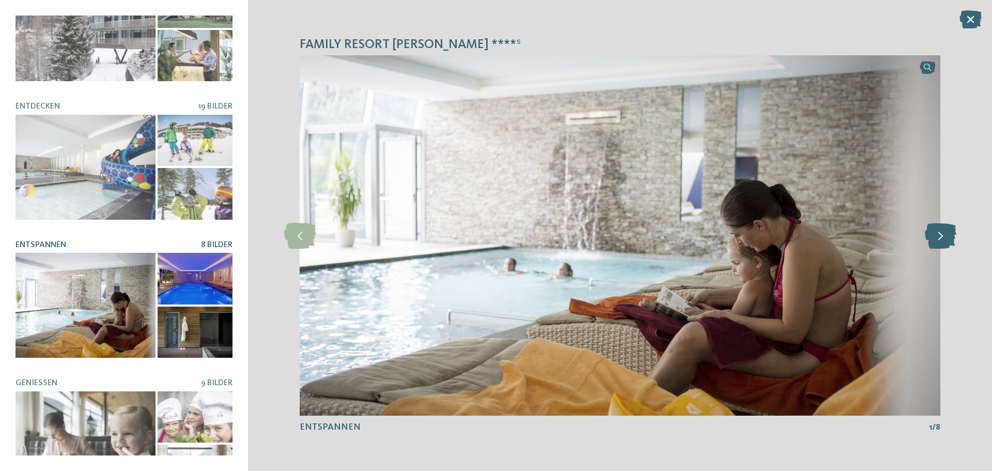
click at [936, 232] on icon at bounding box center [941, 236] width 32 height 26
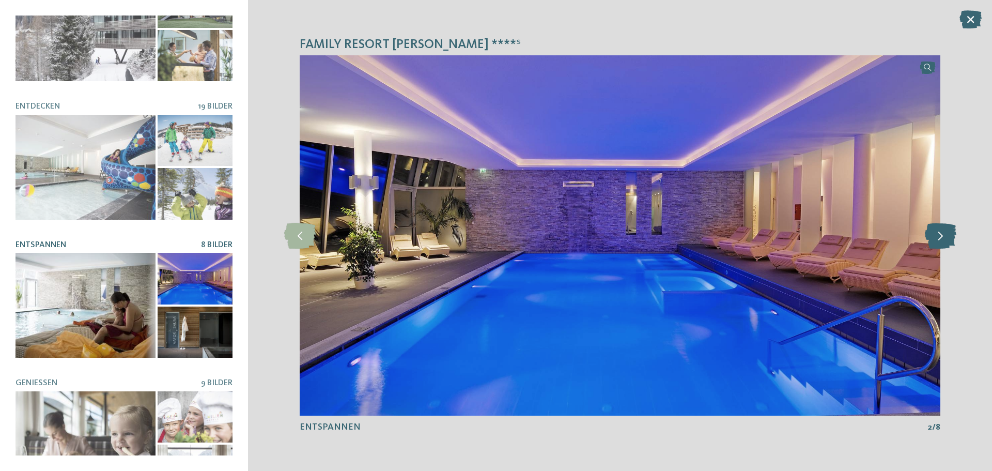
click at [936, 232] on icon at bounding box center [941, 236] width 32 height 26
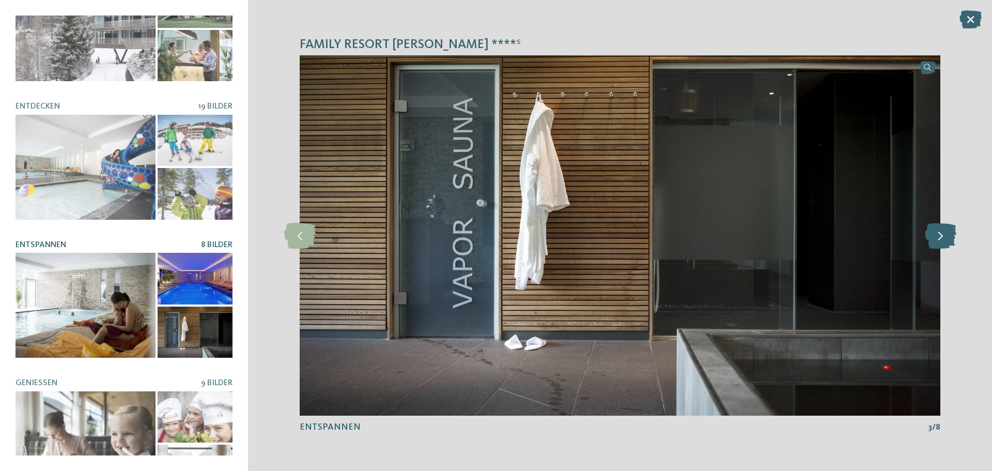
click at [936, 232] on icon at bounding box center [941, 236] width 32 height 26
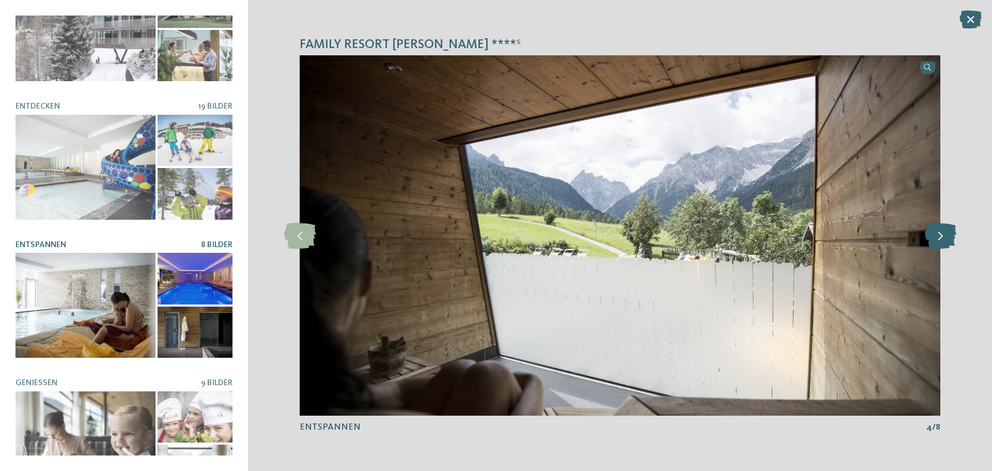
click at [936, 232] on icon at bounding box center [941, 236] width 32 height 26
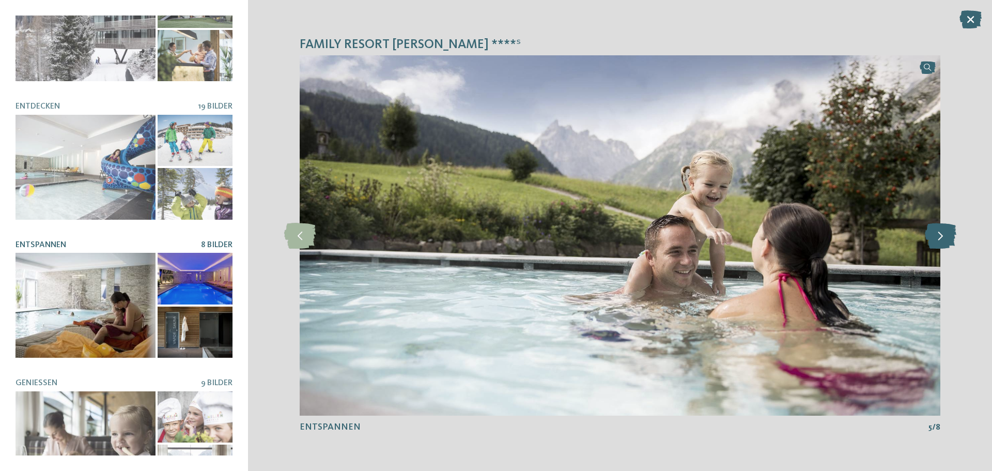
click at [936, 232] on icon at bounding box center [941, 236] width 32 height 26
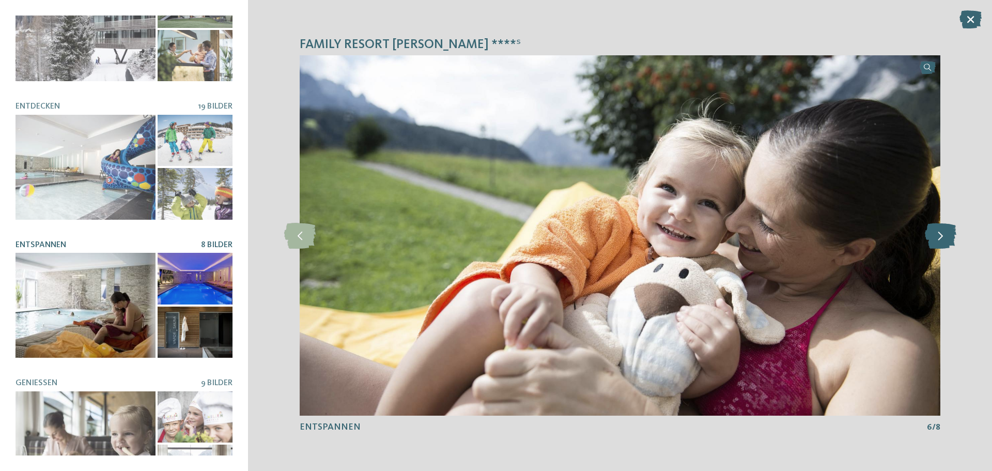
click at [936, 232] on icon at bounding box center [941, 236] width 32 height 26
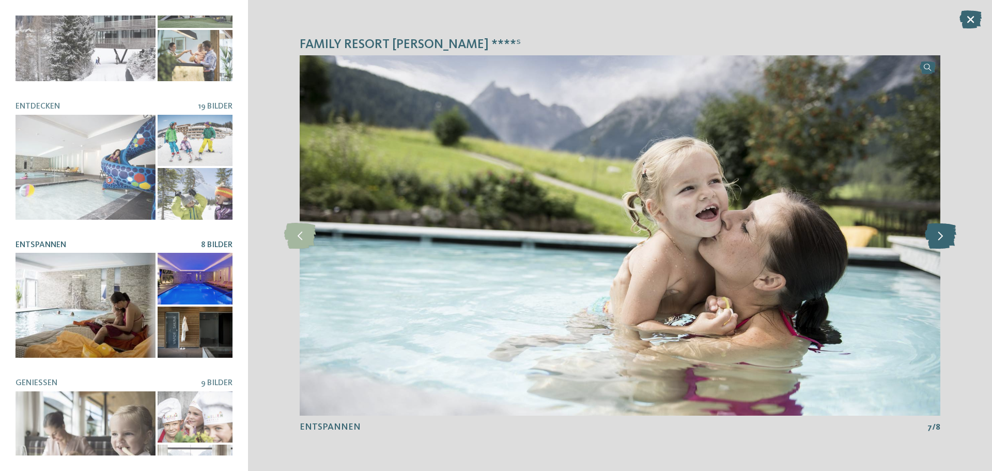
click at [936, 232] on icon at bounding box center [941, 236] width 32 height 26
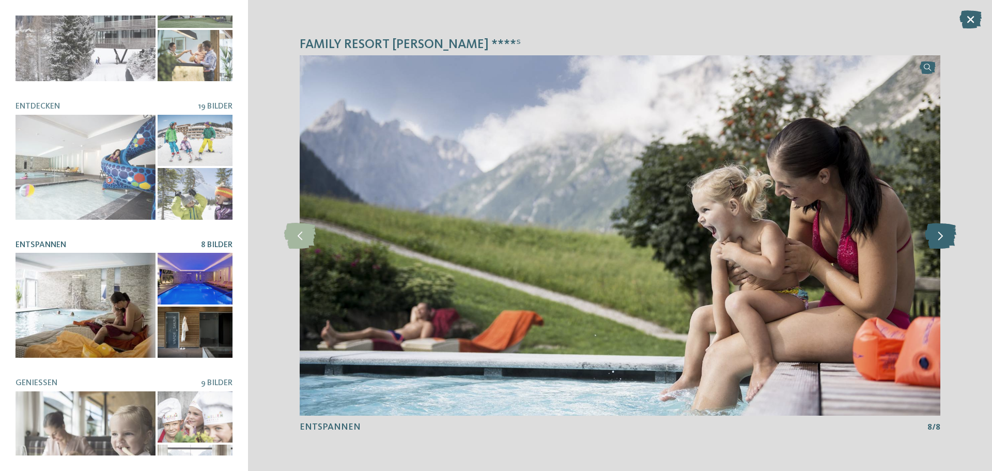
click at [936, 232] on icon at bounding box center [941, 236] width 32 height 26
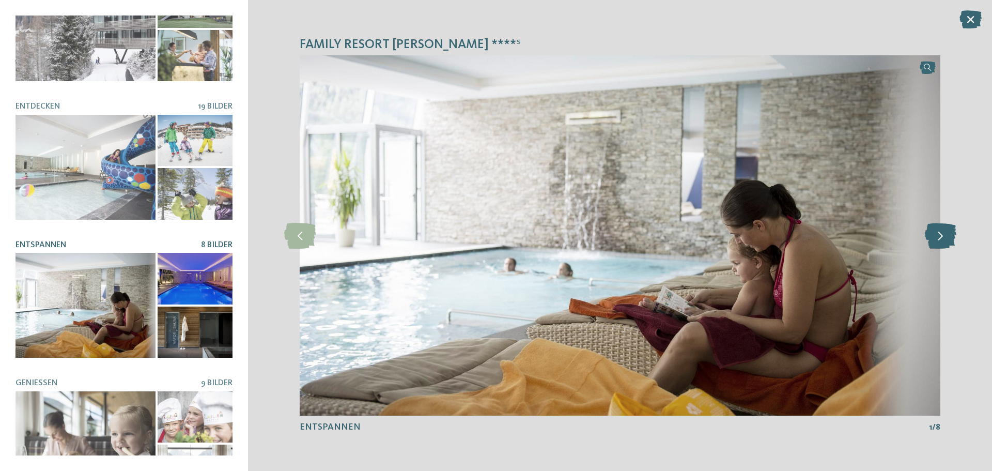
click at [936, 232] on icon at bounding box center [941, 236] width 32 height 26
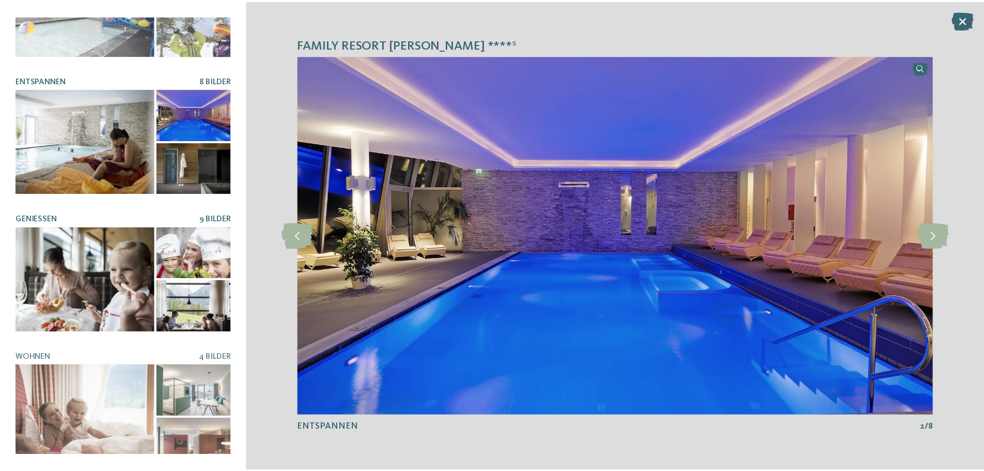
scroll to position [218, 0]
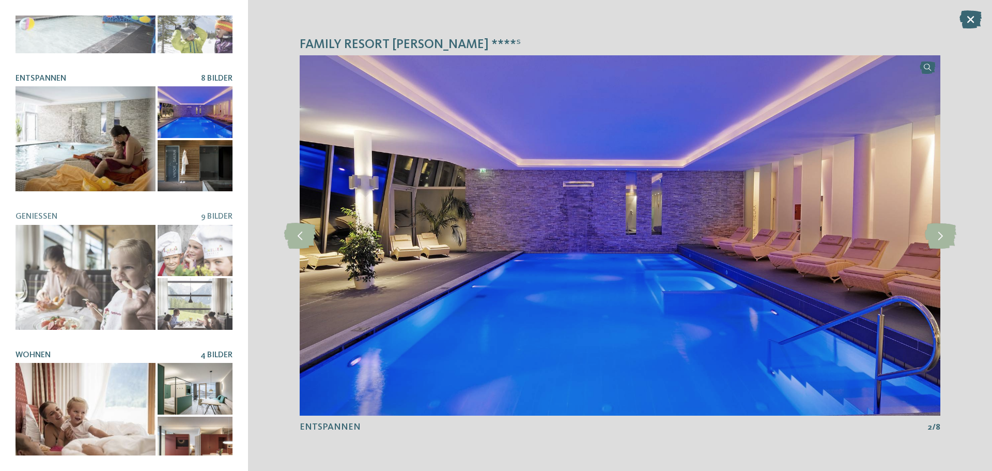
click at [109, 407] on div at bounding box center [86, 415] width 140 height 105
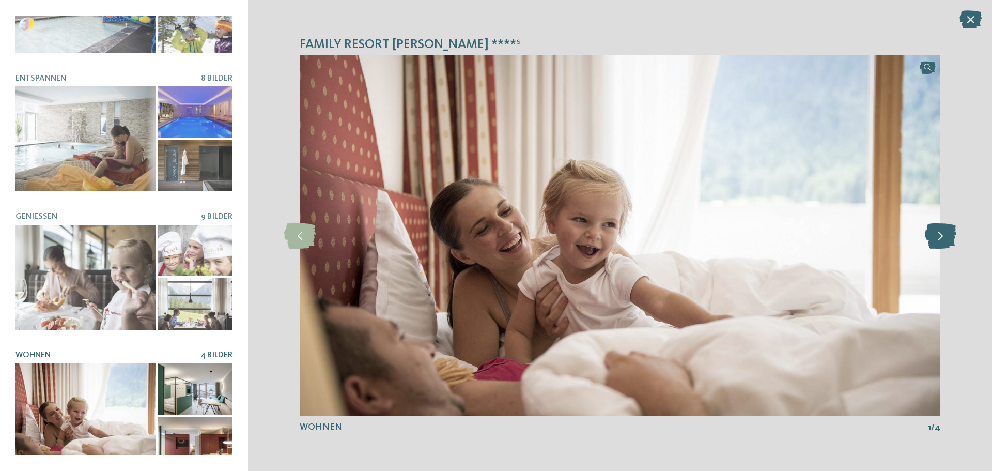
click at [934, 240] on icon at bounding box center [941, 236] width 32 height 26
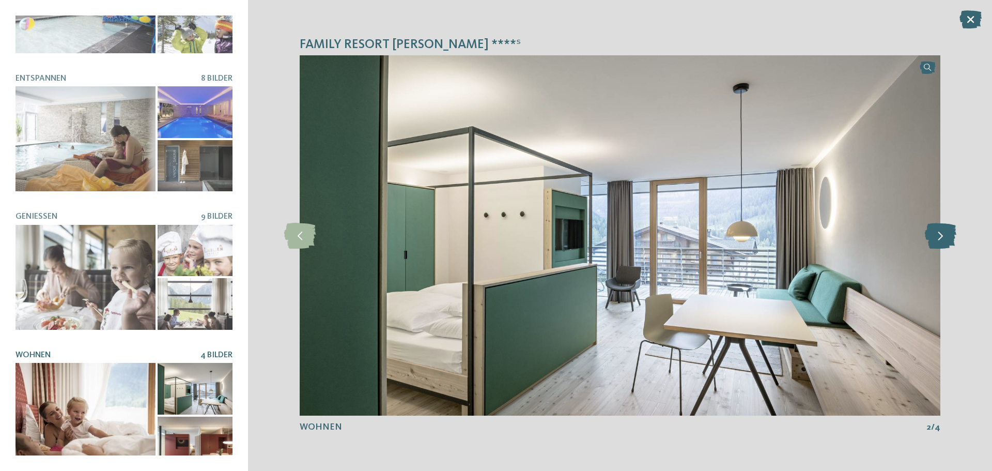
click at [939, 237] on icon at bounding box center [941, 236] width 32 height 26
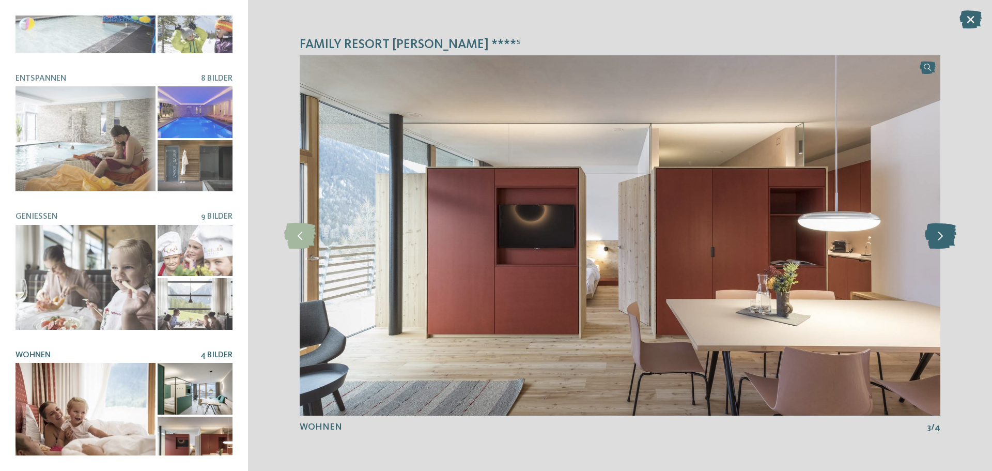
click at [939, 237] on icon at bounding box center [941, 236] width 32 height 26
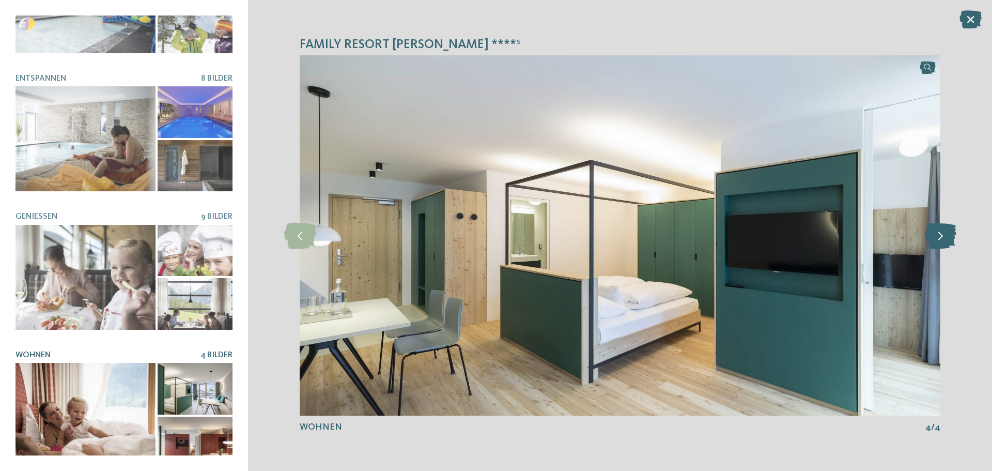
click at [939, 237] on icon at bounding box center [941, 236] width 32 height 26
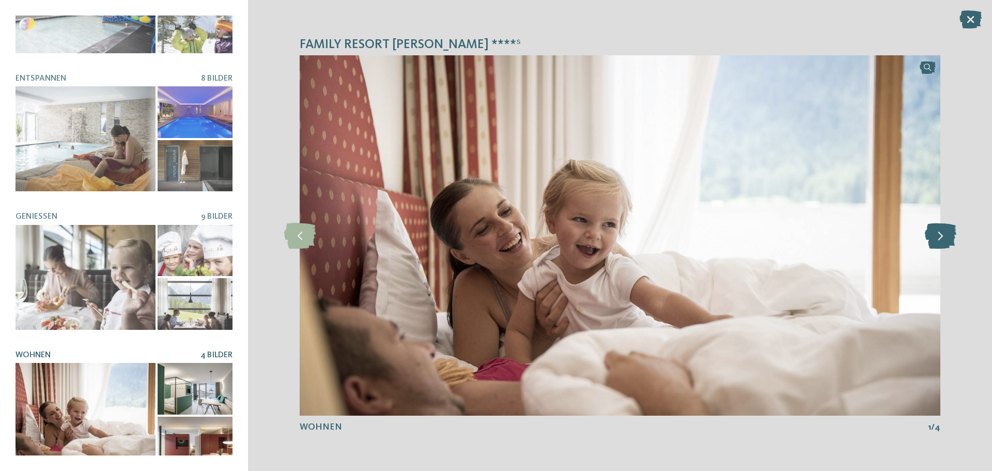
click at [939, 237] on icon at bounding box center [941, 236] width 32 height 26
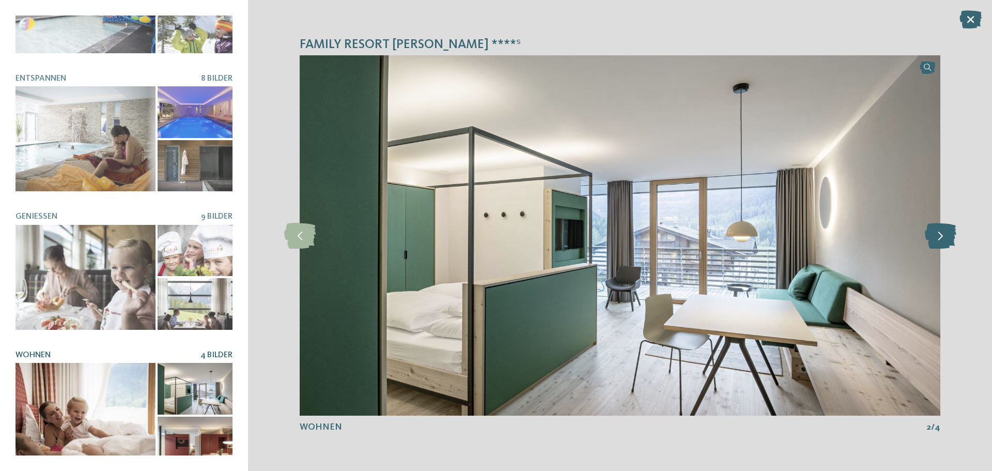
click at [939, 237] on icon at bounding box center [941, 236] width 32 height 26
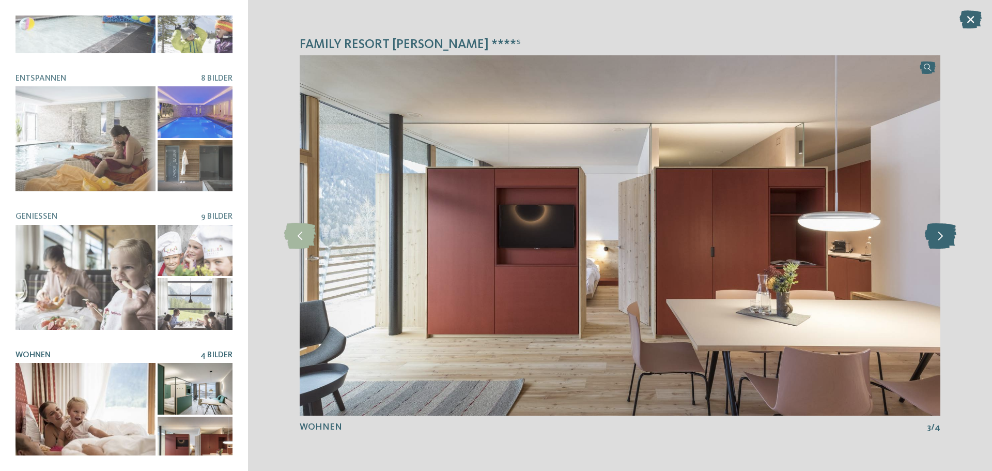
click at [939, 237] on icon at bounding box center [941, 236] width 32 height 26
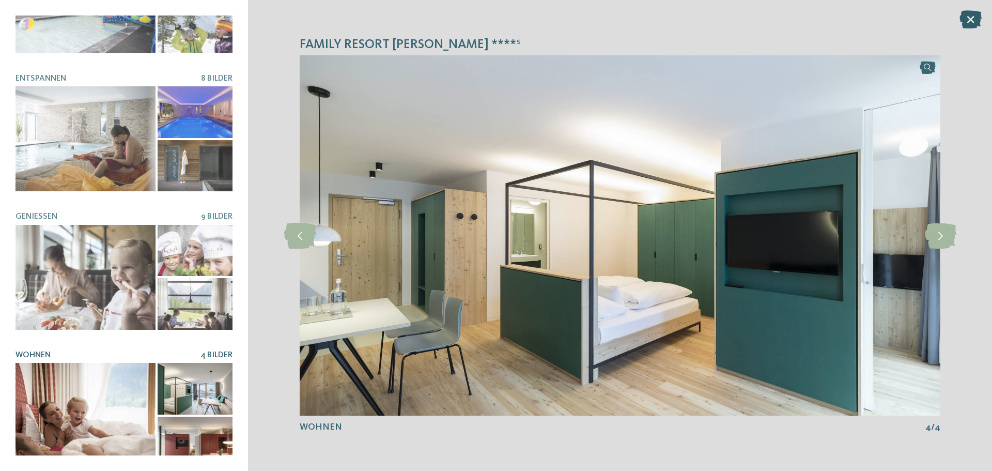
click at [973, 17] on icon at bounding box center [970, 19] width 22 height 18
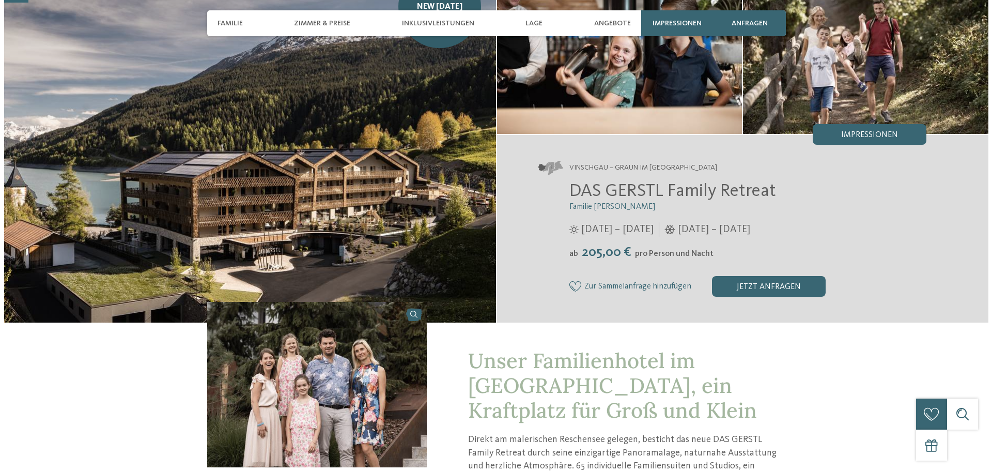
scroll to position [103, 0]
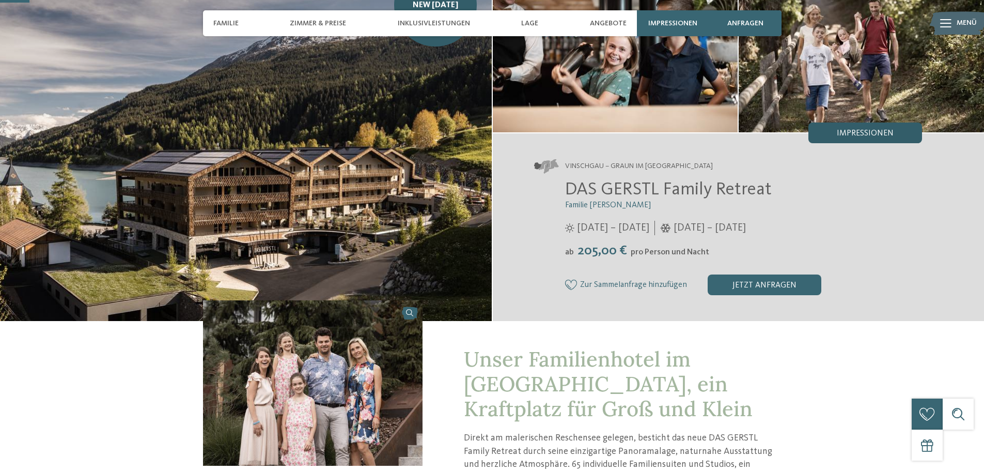
click at [897, 128] on div "Impressionen" at bounding box center [866, 132] width 114 height 21
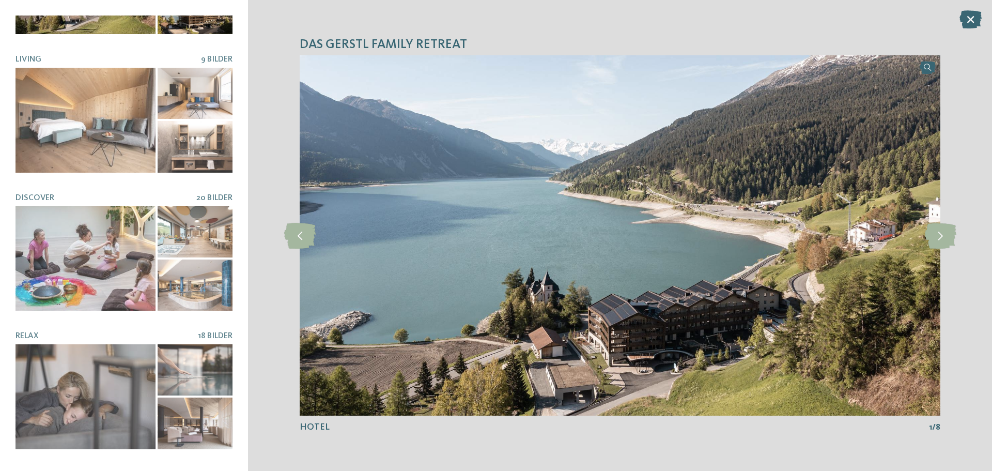
scroll to position [0, 0]
